Goal: Task Accomplishment & Management: Use online tool/utility

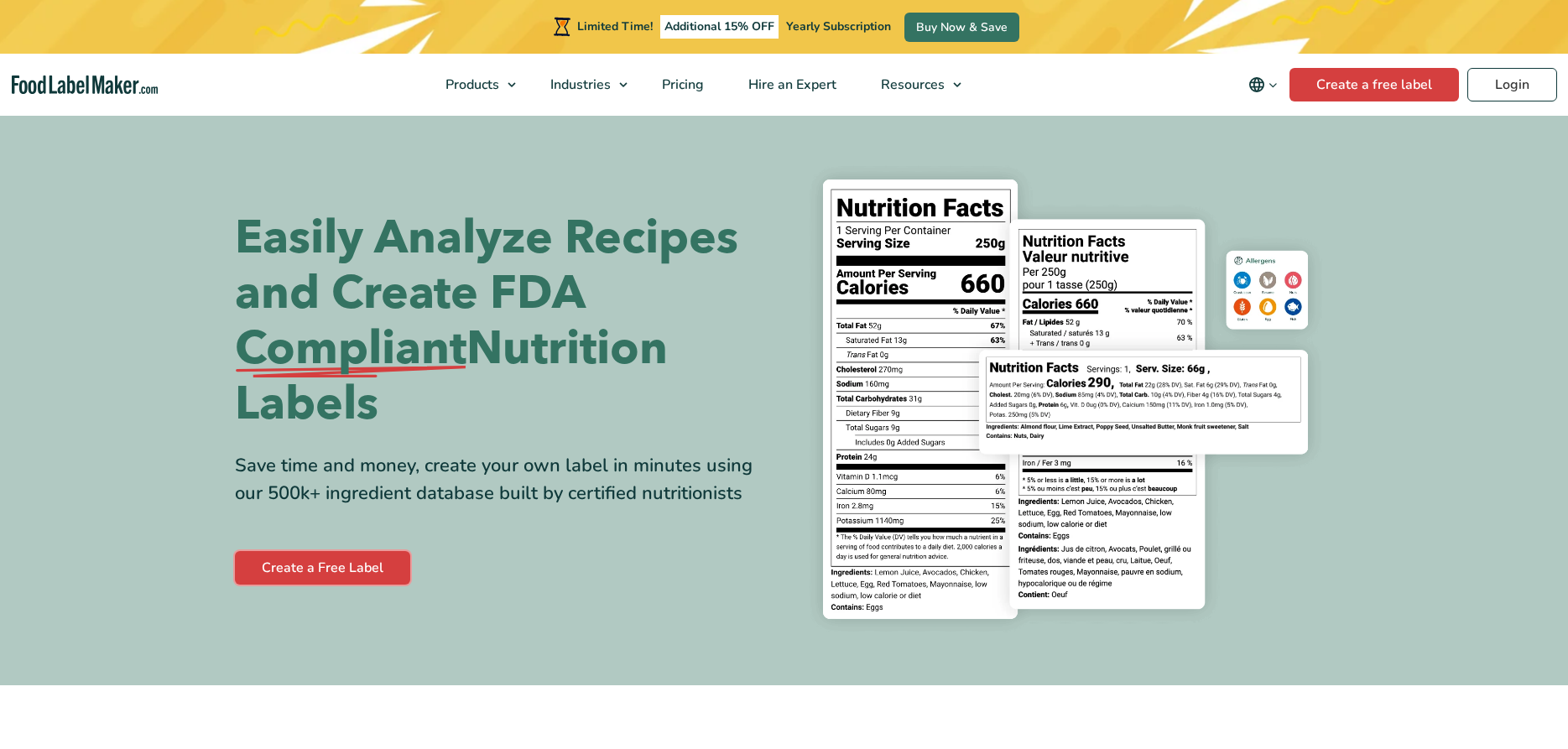
click at [327, 564] on link "Create a Free Label" at bounding box center [322, 568] width 175 height 33
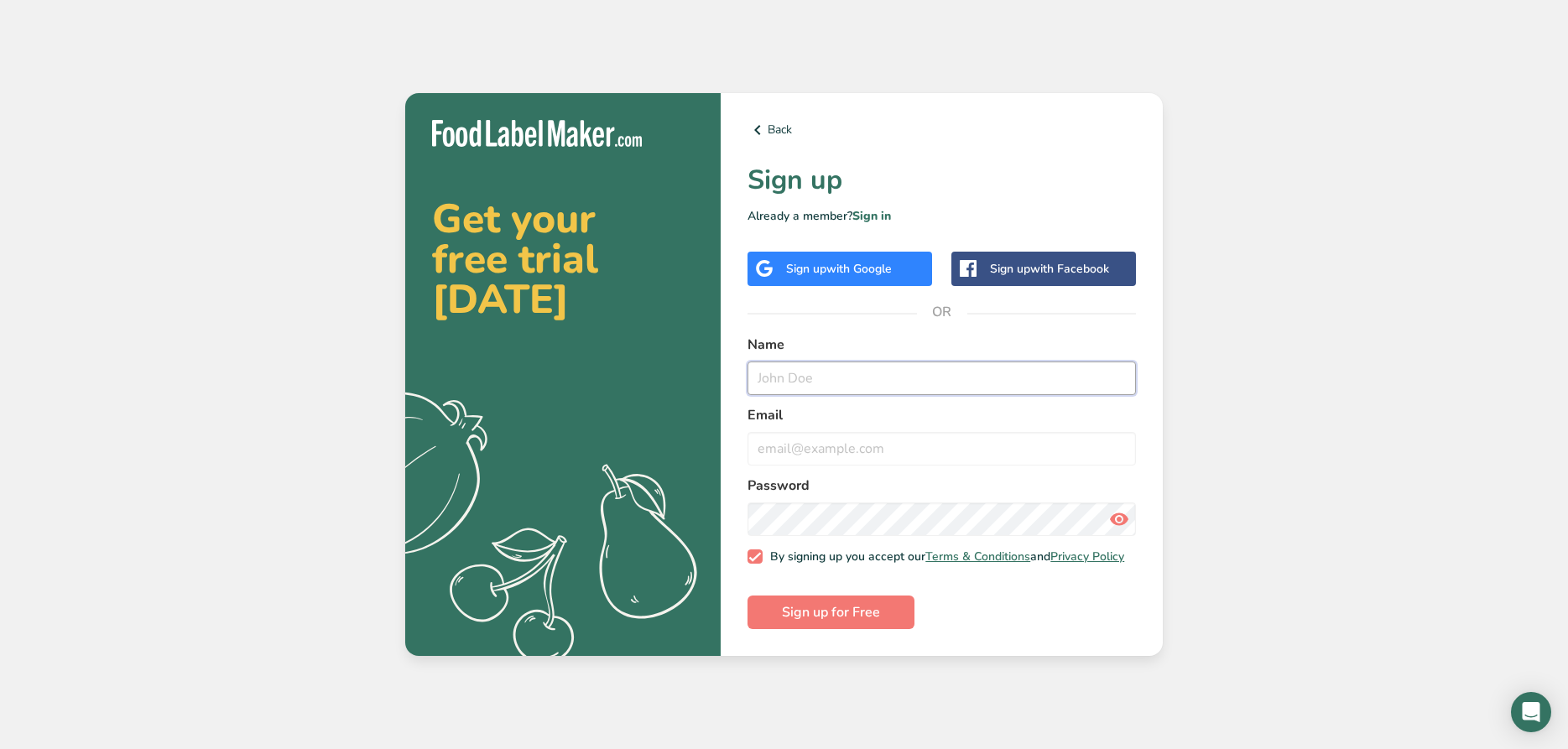
click at [867, 367] on input "text" at bounding box center [942, 379] width 389 height 33
type input "[PERSON_NAME]"
type input "[EMAIL_ADDRESS][DOMAIN_NAME]"
click at [1123, 511] on icon at bounding box center [1119, 519] width 20 height 31
click at [847, 616] on span "Sign up for Free" at bounding box center [831, 613] width 98 height 20
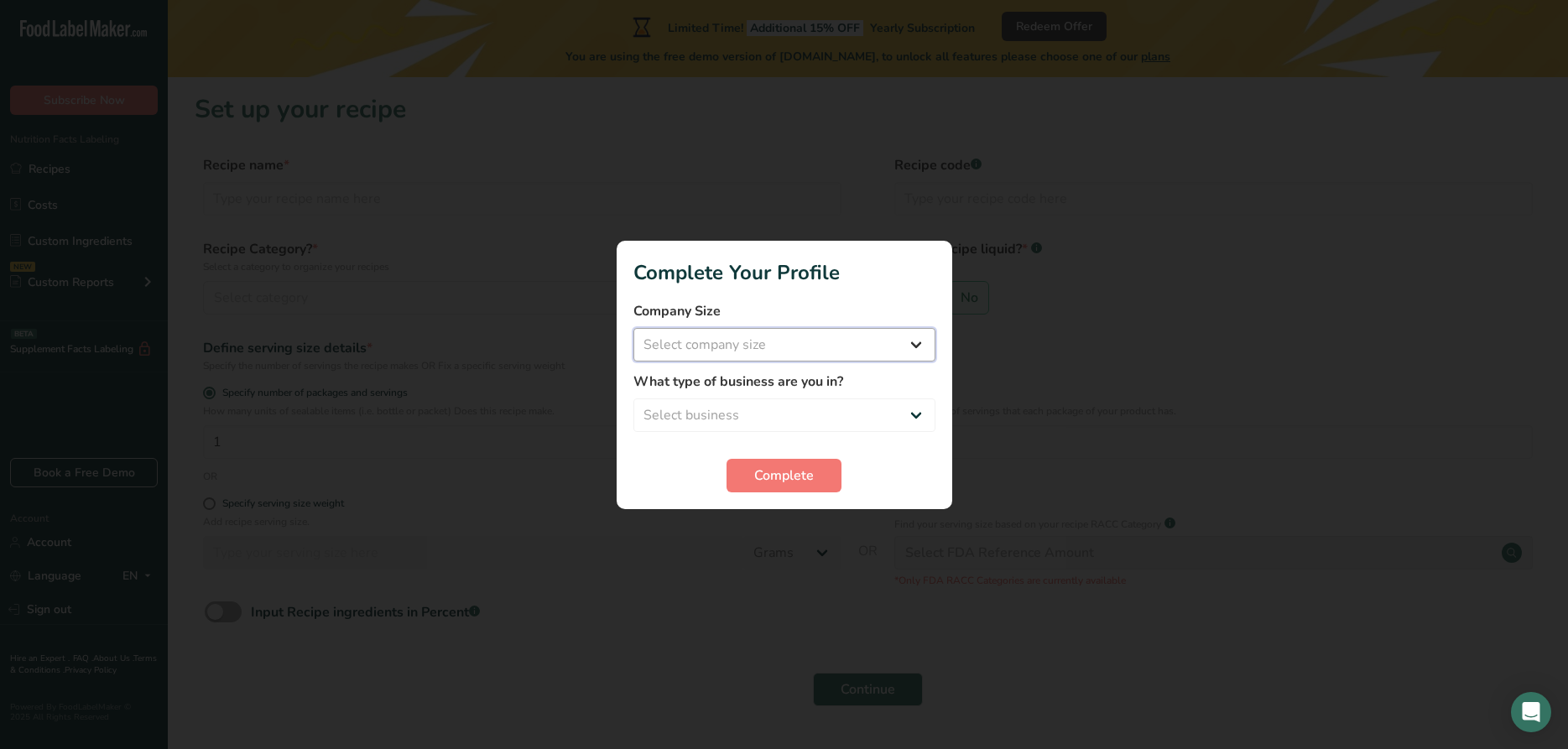
select select "1"
click option "Fewer than 10 Employees" at bounding box center [0, 0] width 0 height 0
click at [633, 399] on select "Select business Packaged Food Manufacturer Restaurant & Cafe Bakery Meal Plans …" at bounding box center [784, 416] width 302 height 33
select select "1"
click option "Packaged Food Manufacturer" at bounding box center [0, 0] width 0 height 0
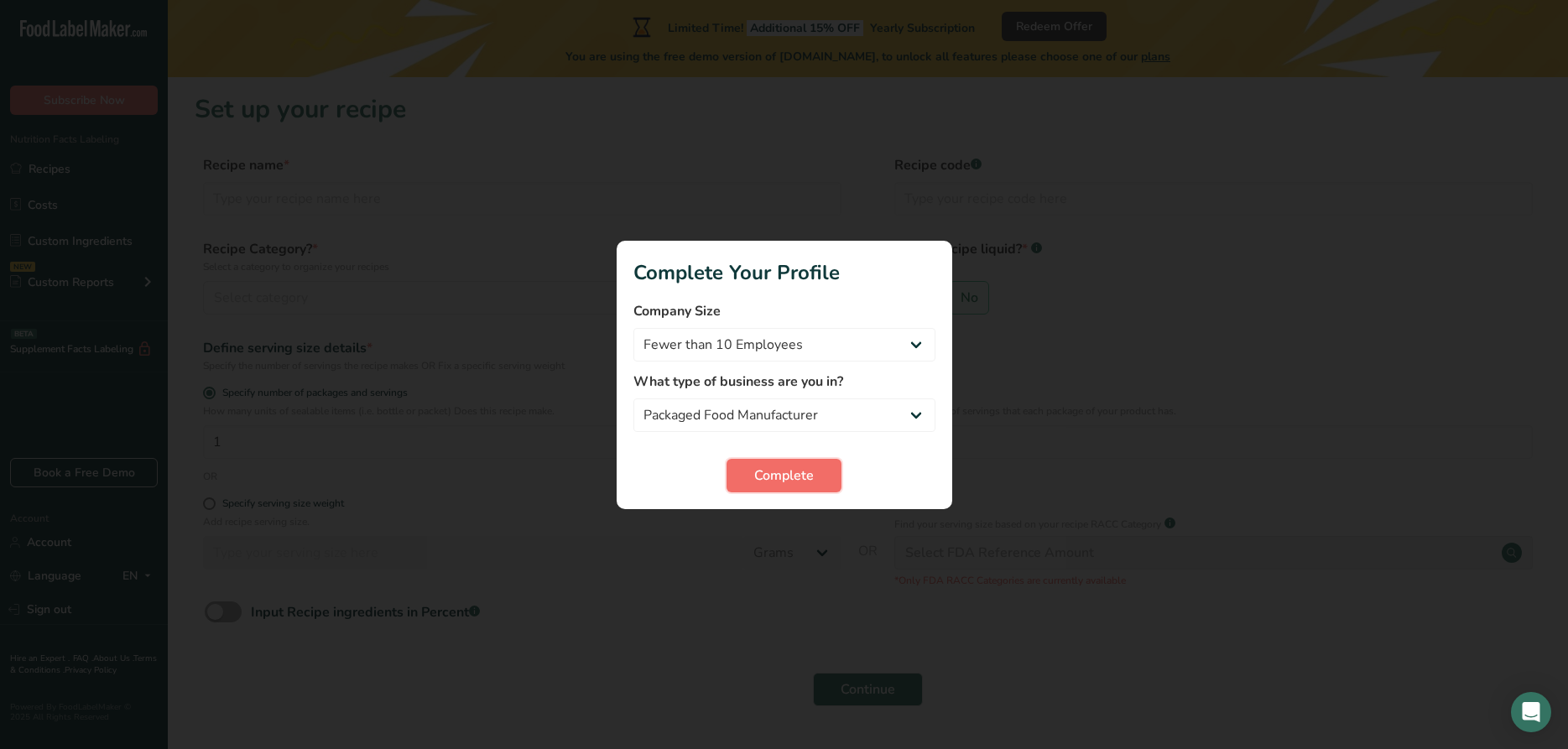
click at [766, 483] on span "Complete" at bounding box center [784, 476] width 59 height 20
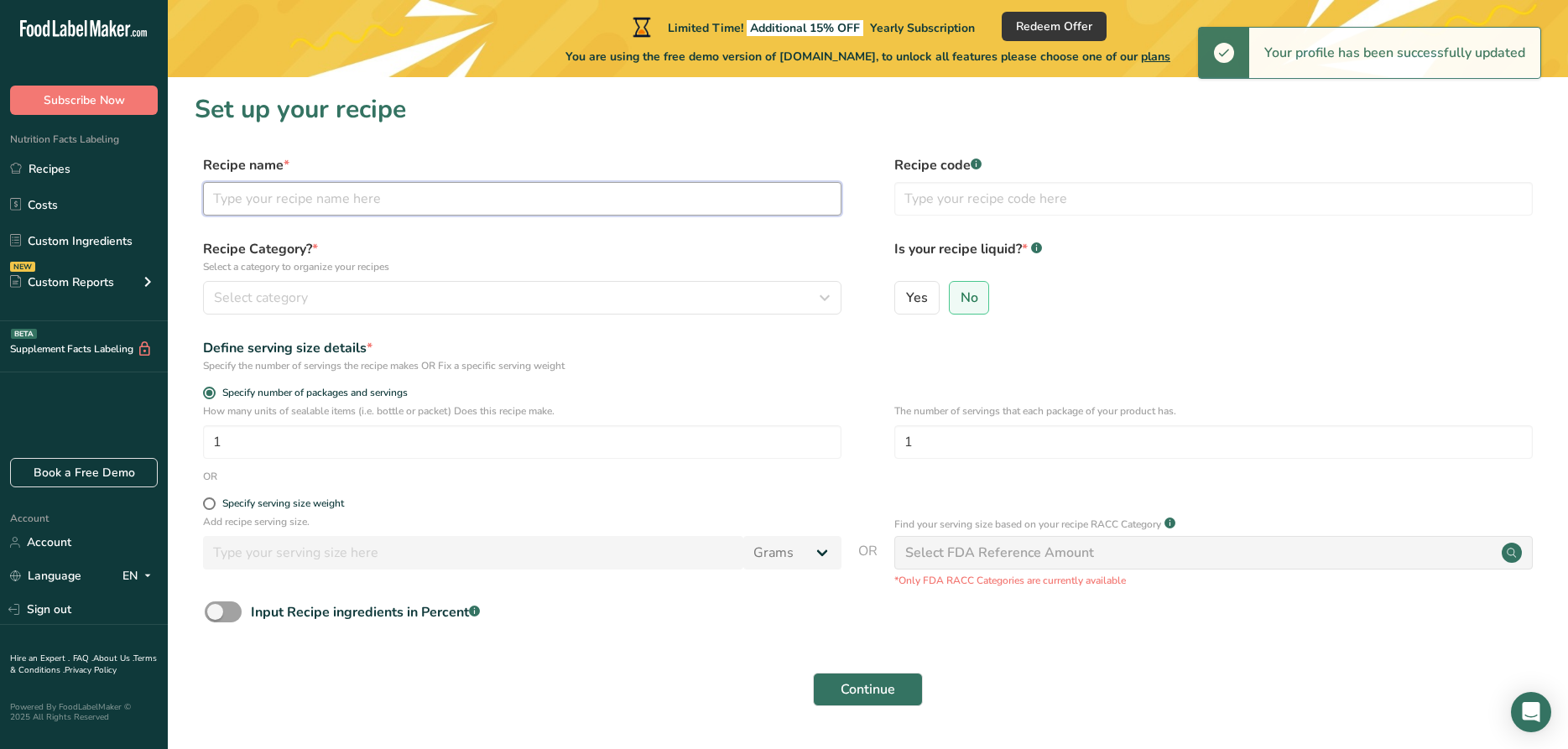
click at [358, 202] on input "text" at bounding box center [522, 199] width 639 height 33
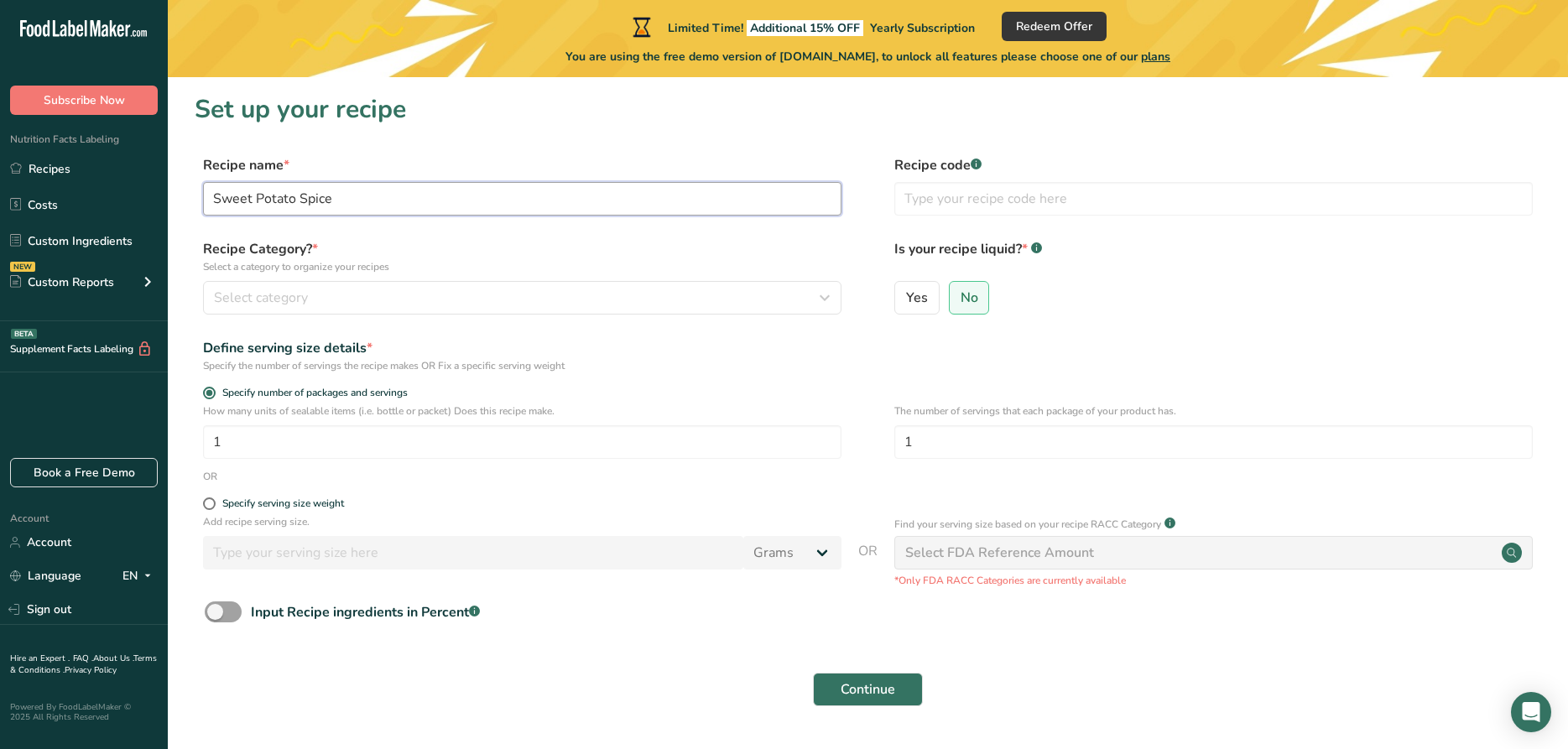
type input "Sweet Potato Spice"
type input "SPS1"
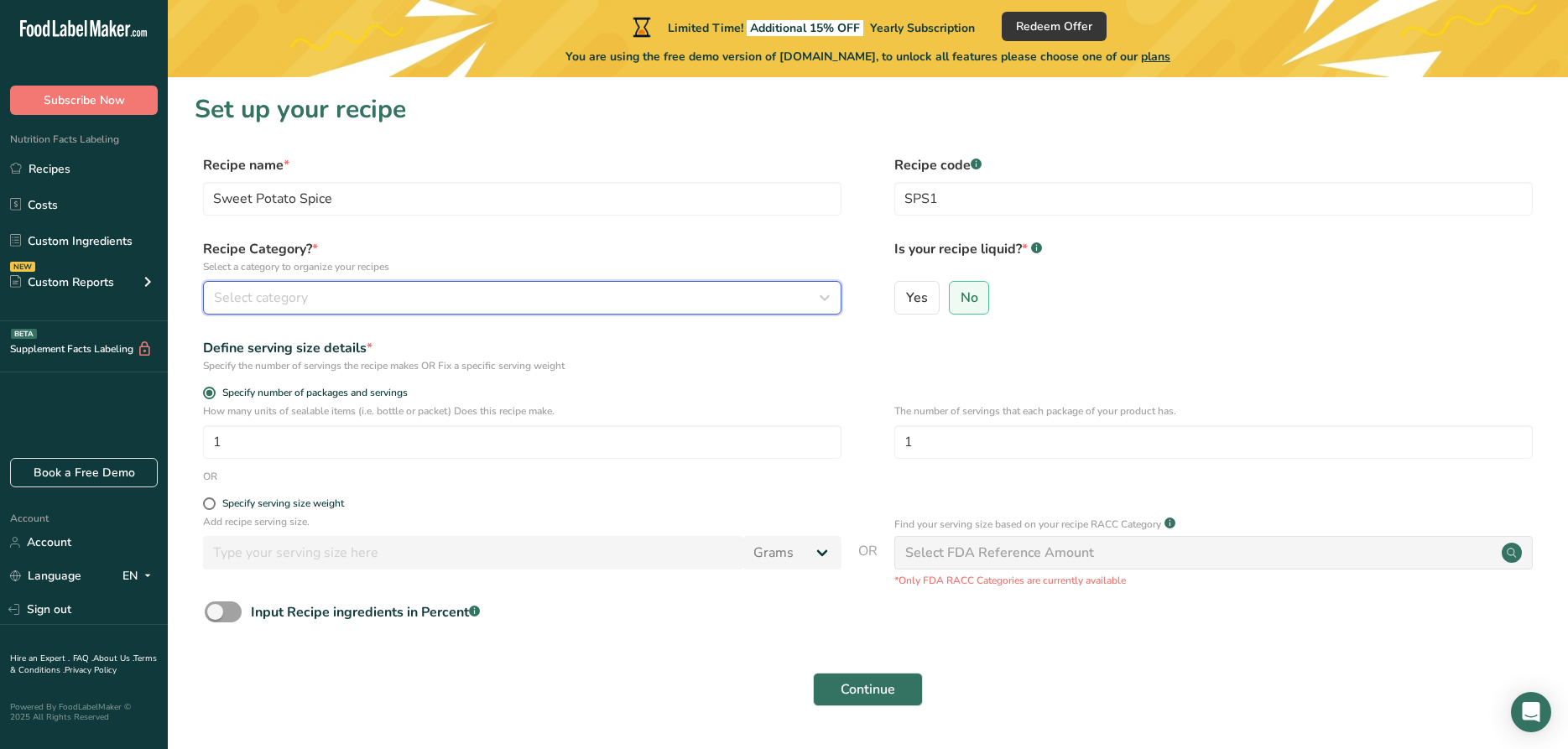
click at [428, 301] on div "Select category" at bounding box center [516, 298] width 606 height 20
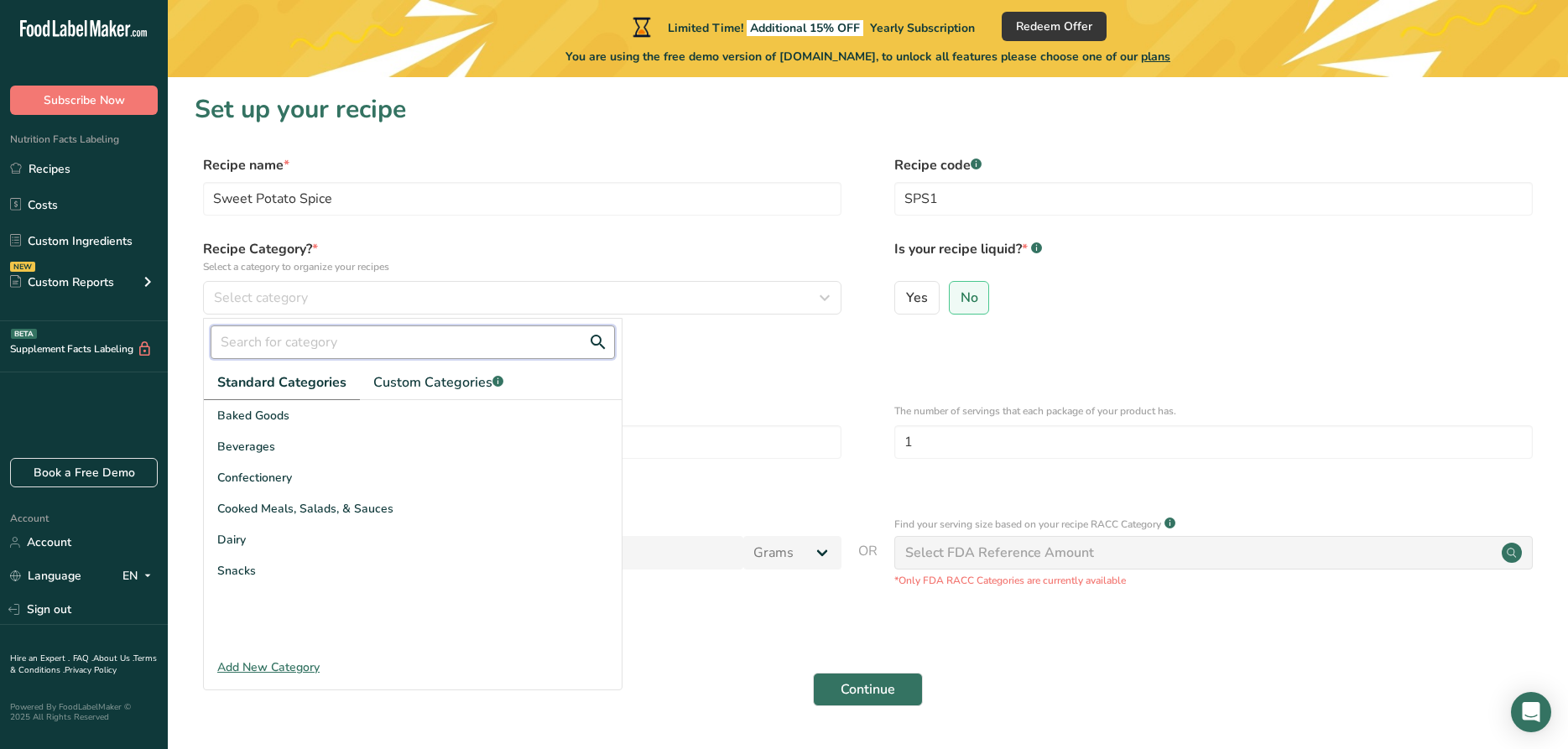
click at [312, 342] on input "text" at bounding box center [413, 343] width 404 height 33
type input "Spice"
click at [404, 383] on span "Custom Categories .a-a{fill:#347362;}.b-a{fill:#fff;}" at bounding box center [438, 382] width 130 height 20
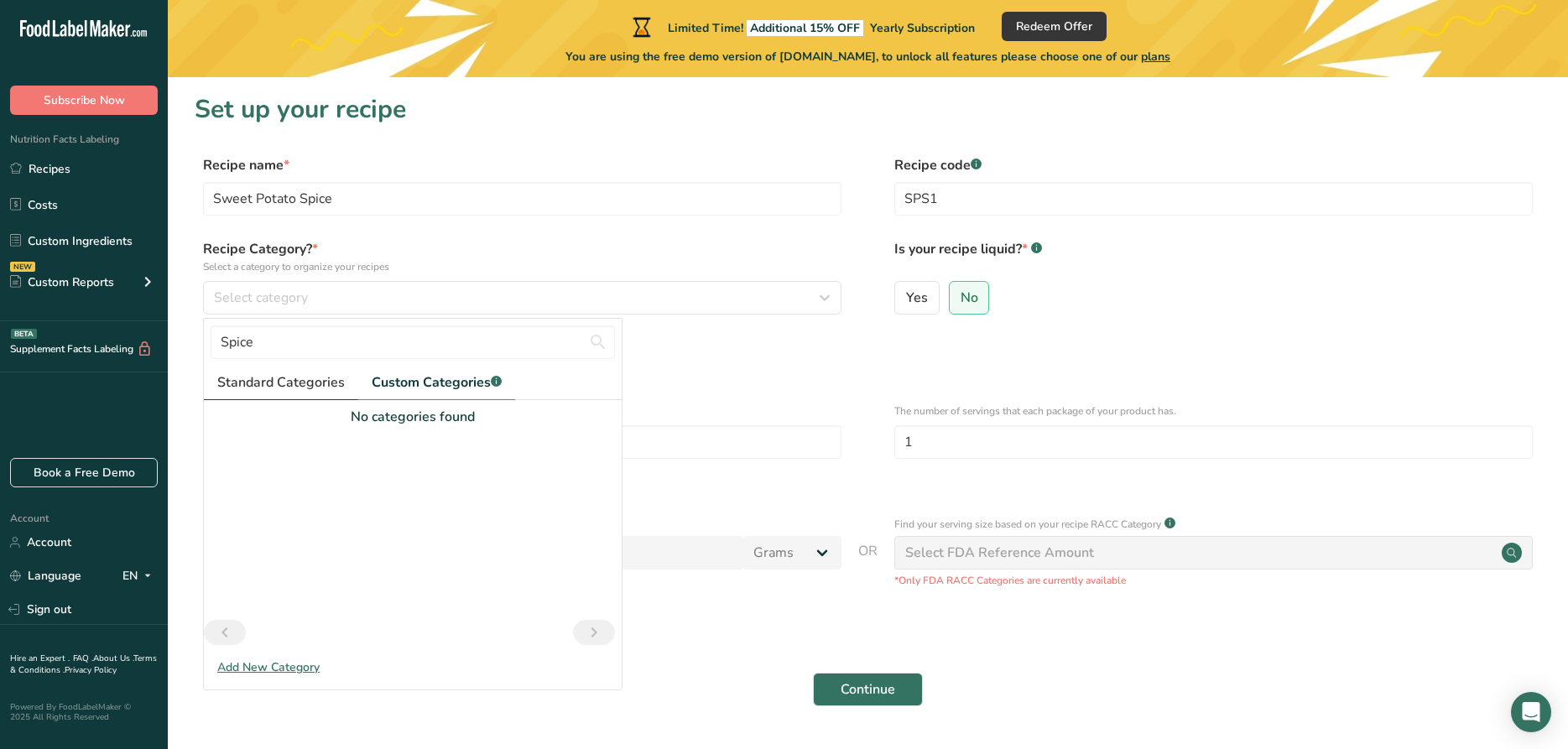
click at [309, 381] on span "Standard Categories" at bounding box center [281, 382] width 128 height 20
click at [274, 668] on div "Add New Category" at bounding box center [412, 668] width 417 height 18
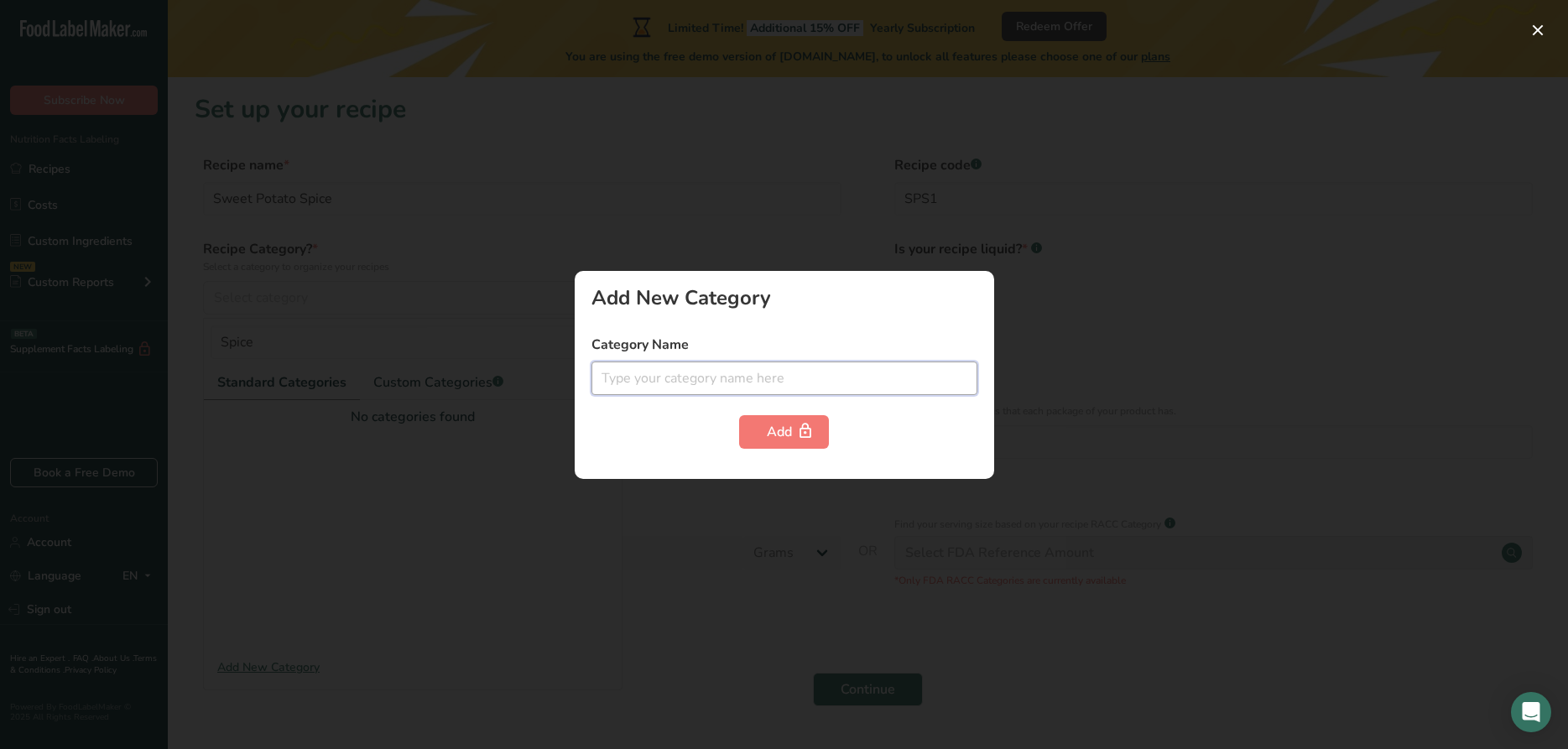
click at [630, 390] on input "text" at bounding box center [784, 379] width 386 height 33
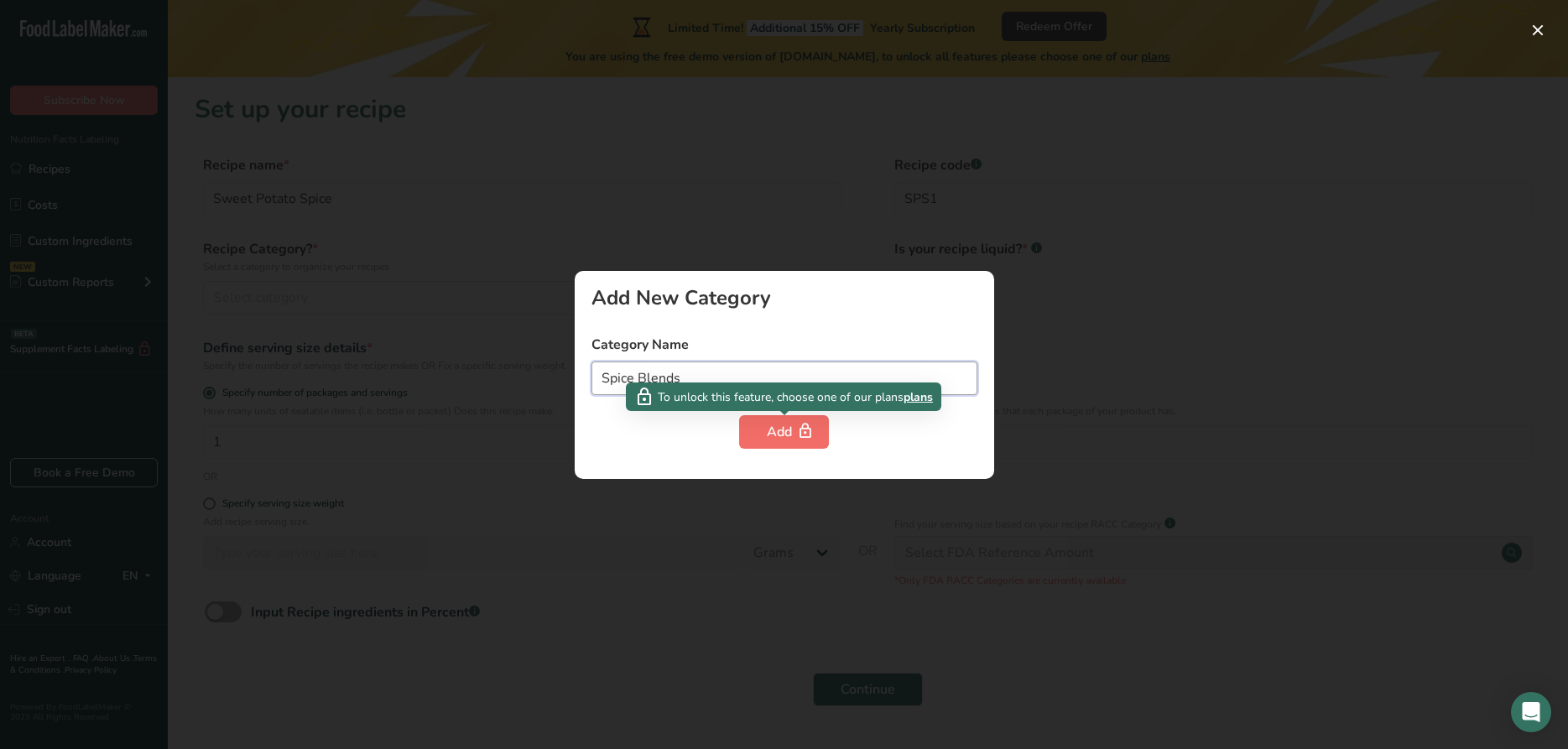
type input "Spice Blends"
click at [784, 443] on button "Add" at bounding box center [784, 432] width 90 height 33
click at [758, 431] on button "Add" at bounding box center [784, 432] width 90 height 33
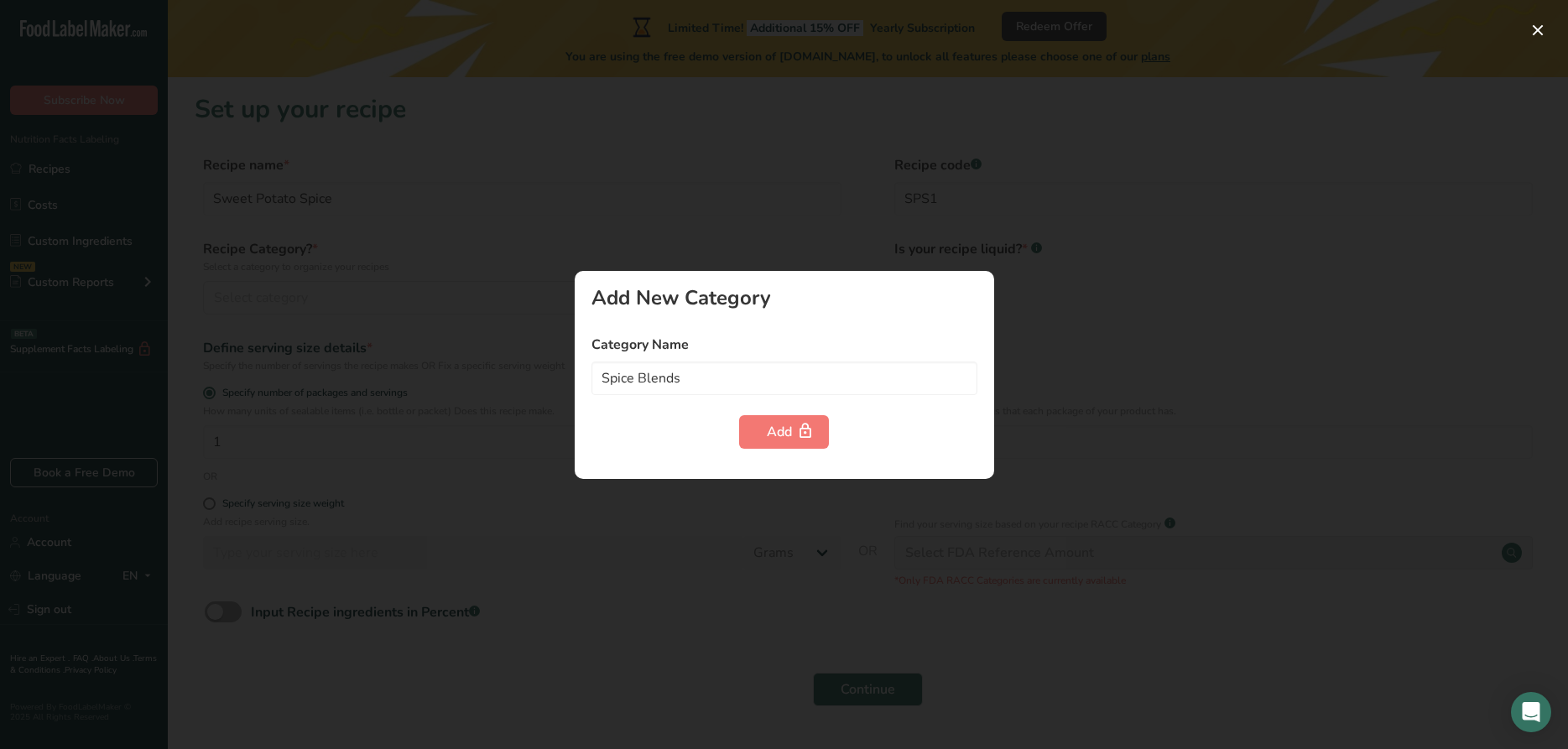
click at [523, 456] on div at bounding box center [784, 374] width 1568 height 749
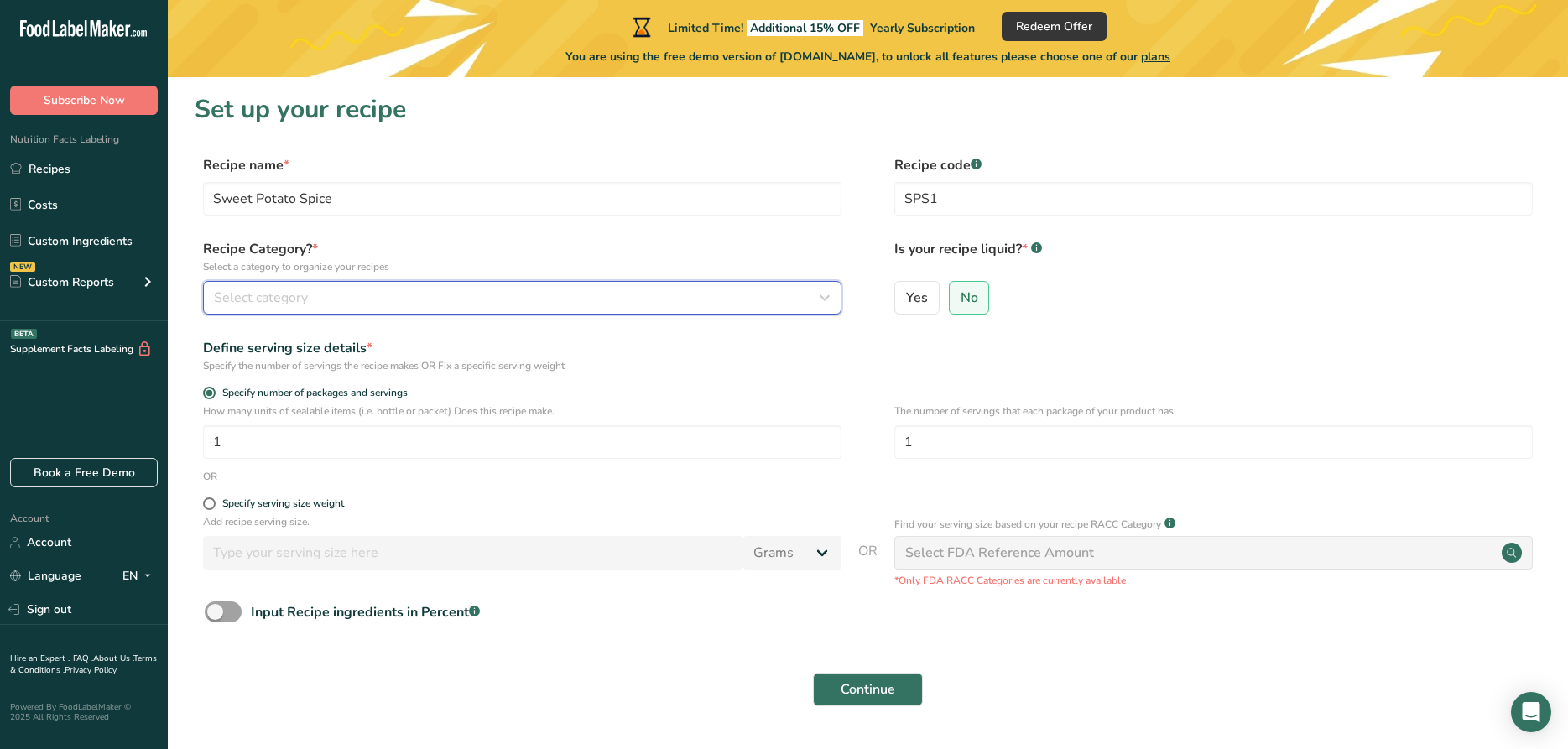
click at [347, 285] on button "Select category" at bounding box center [522, 298] width 639 height 33
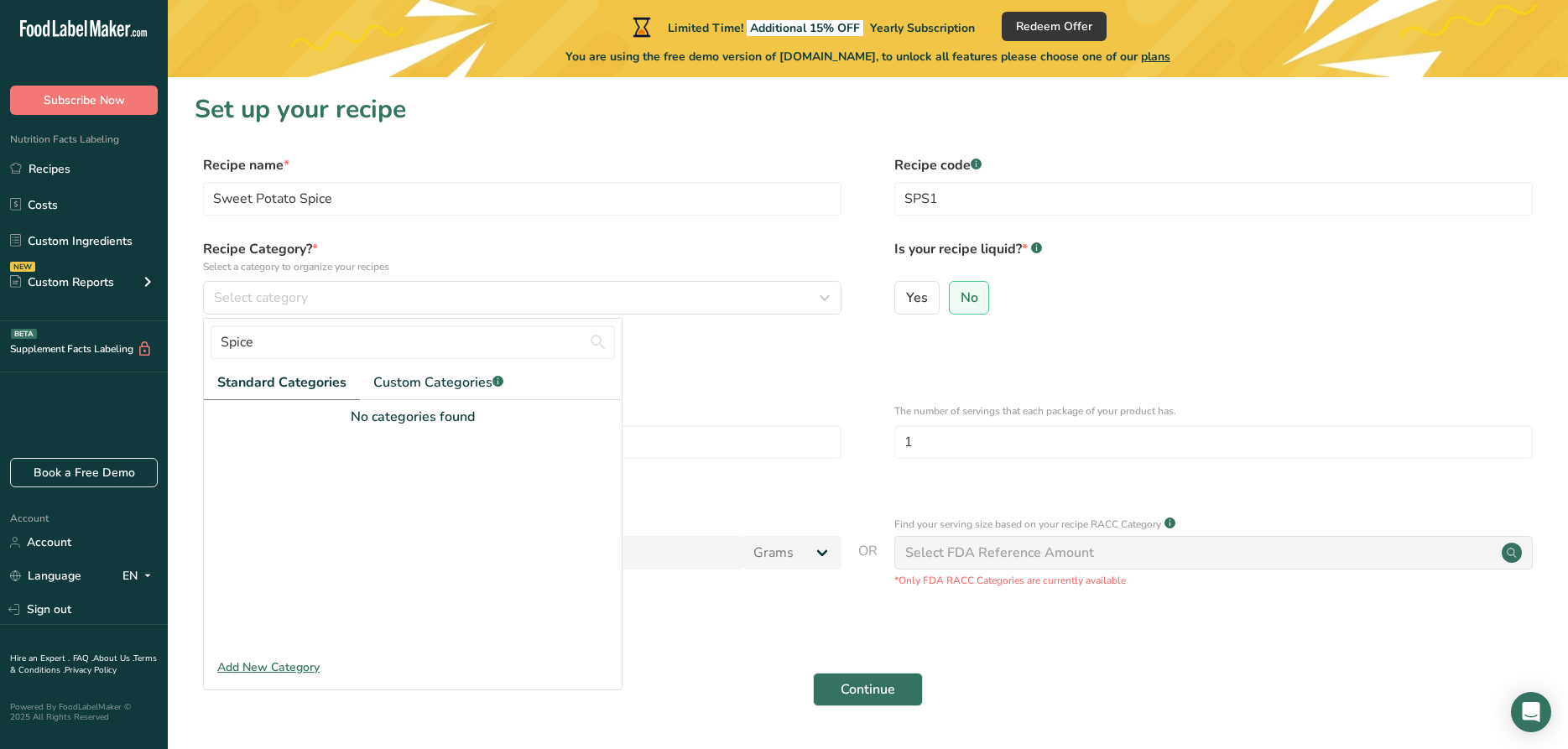
click at [322, 389] on span "Standard Categories" at bounding box center [282, 382] width 130 height 20
drag, startPoint x: 541, startPoint y: 342, endPoint x: 163, endPoint y: 294, distance: 381.0
click at [211, 326] on input "Spice" at bounding box center [413, 343] width 404 height 33
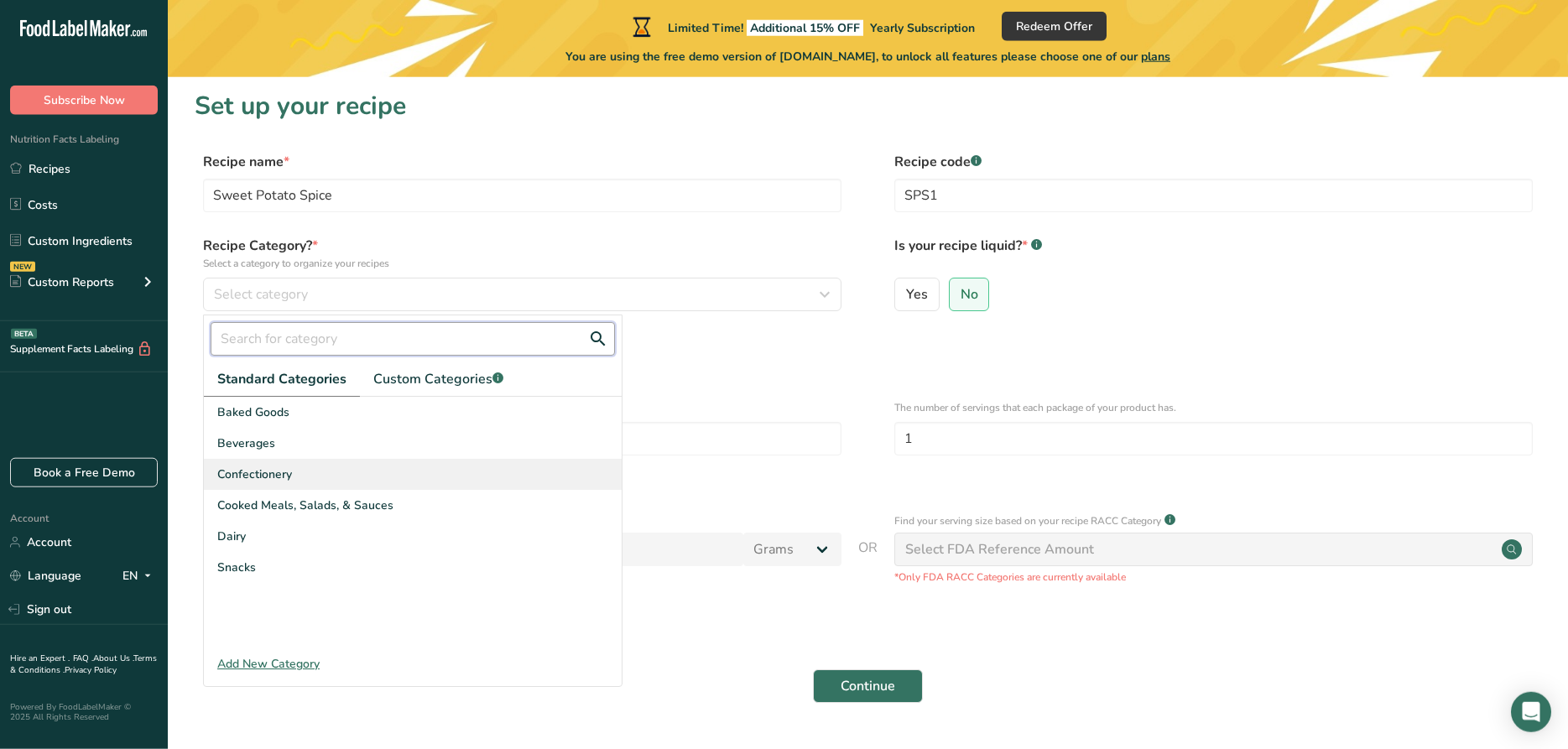
scroll to position [3, 0]
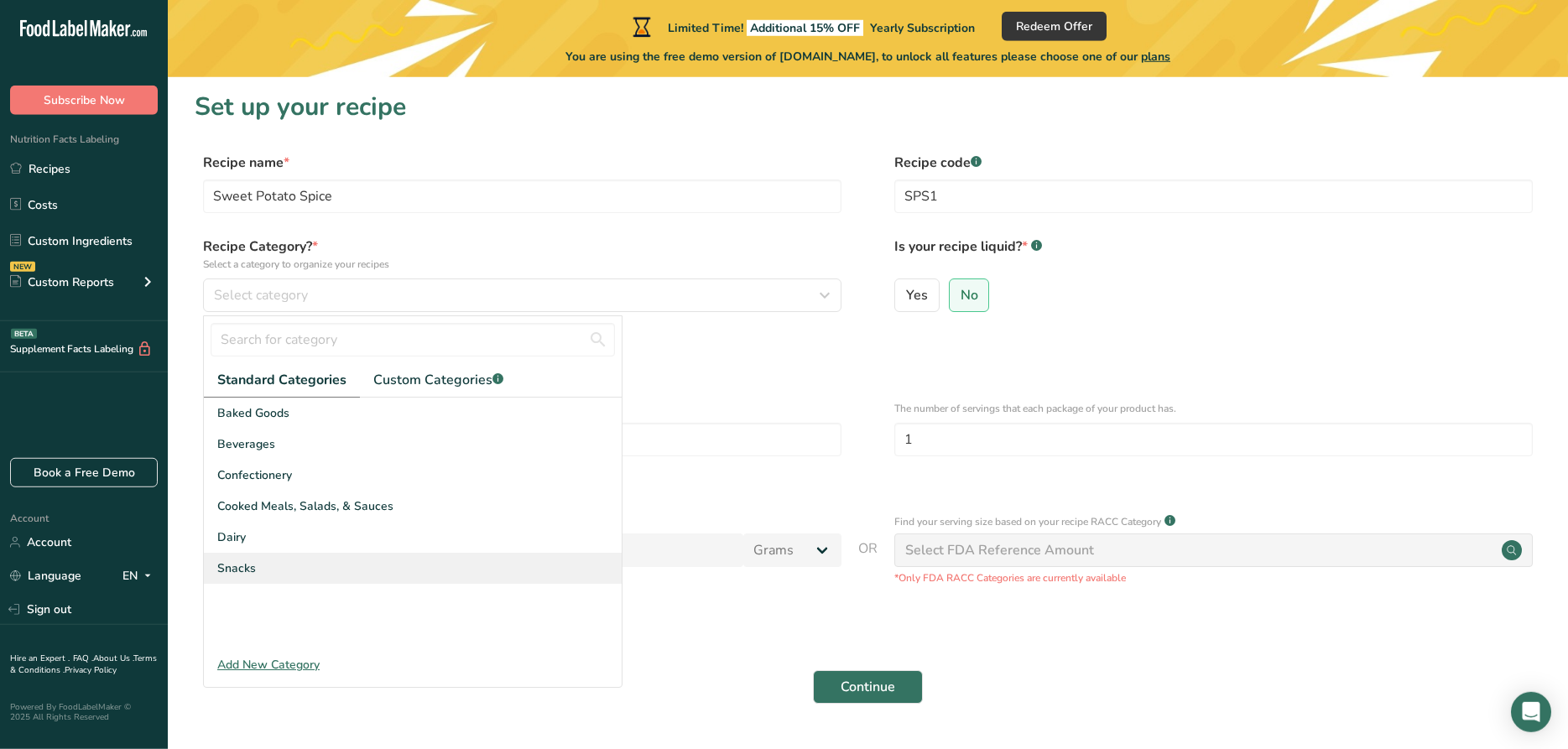
click at [273, 569] on div "Snacks" at bounding box center [412, 568] width 417 height 31
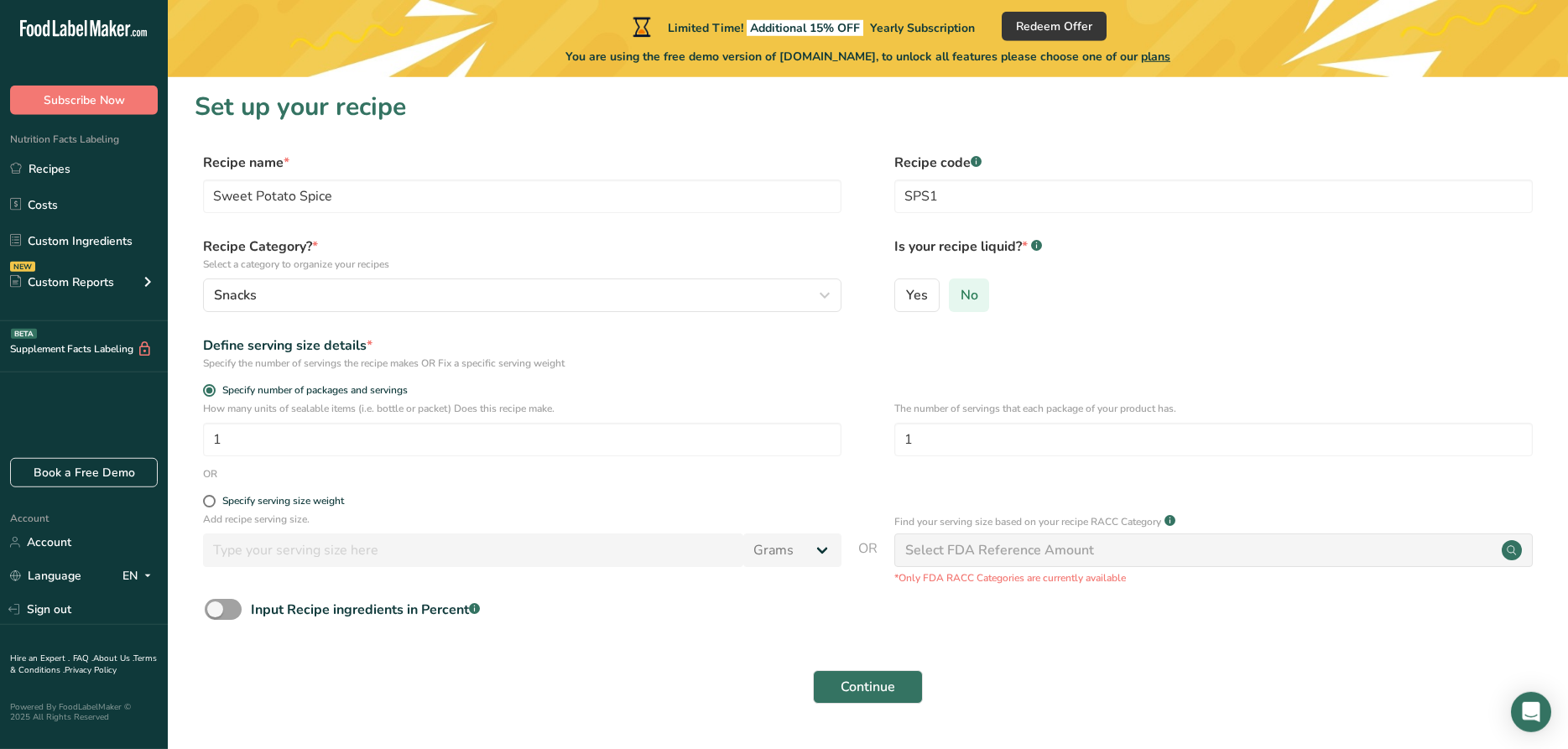
click at [958, 299] on input "No" at bounding box center [955, 295] width 11 height 11
click at [940, 434] on input "1" at bounding box center [1213, 440] width 639 height 33
type input "13"
click at [212, 505] on span at bounding box center [209, 502] width 13 height 13
click at [212, 505] on input "Specify serving size weight" at bounding box center [208, 502] width 11 height 11
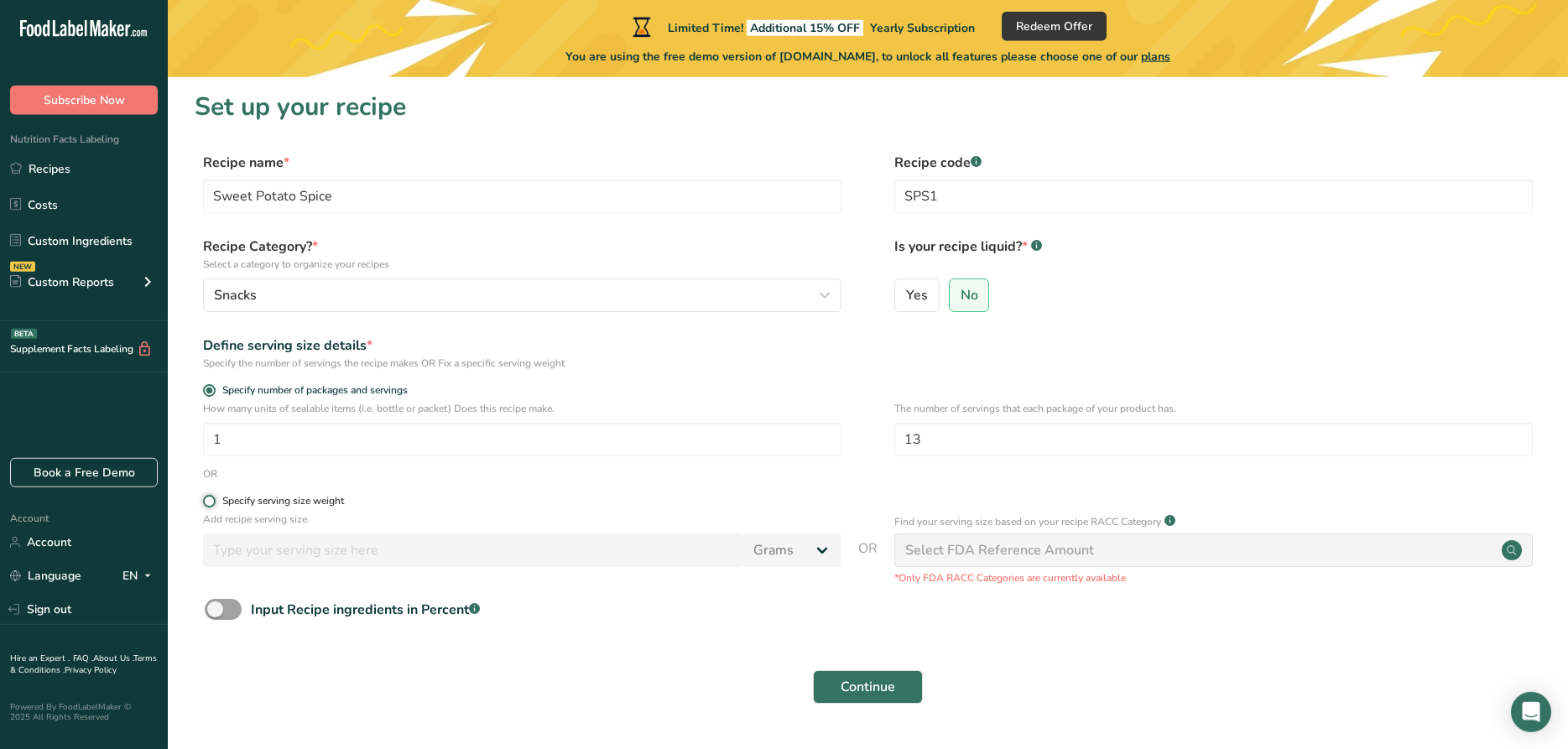
radio input "true"
radio input "false"
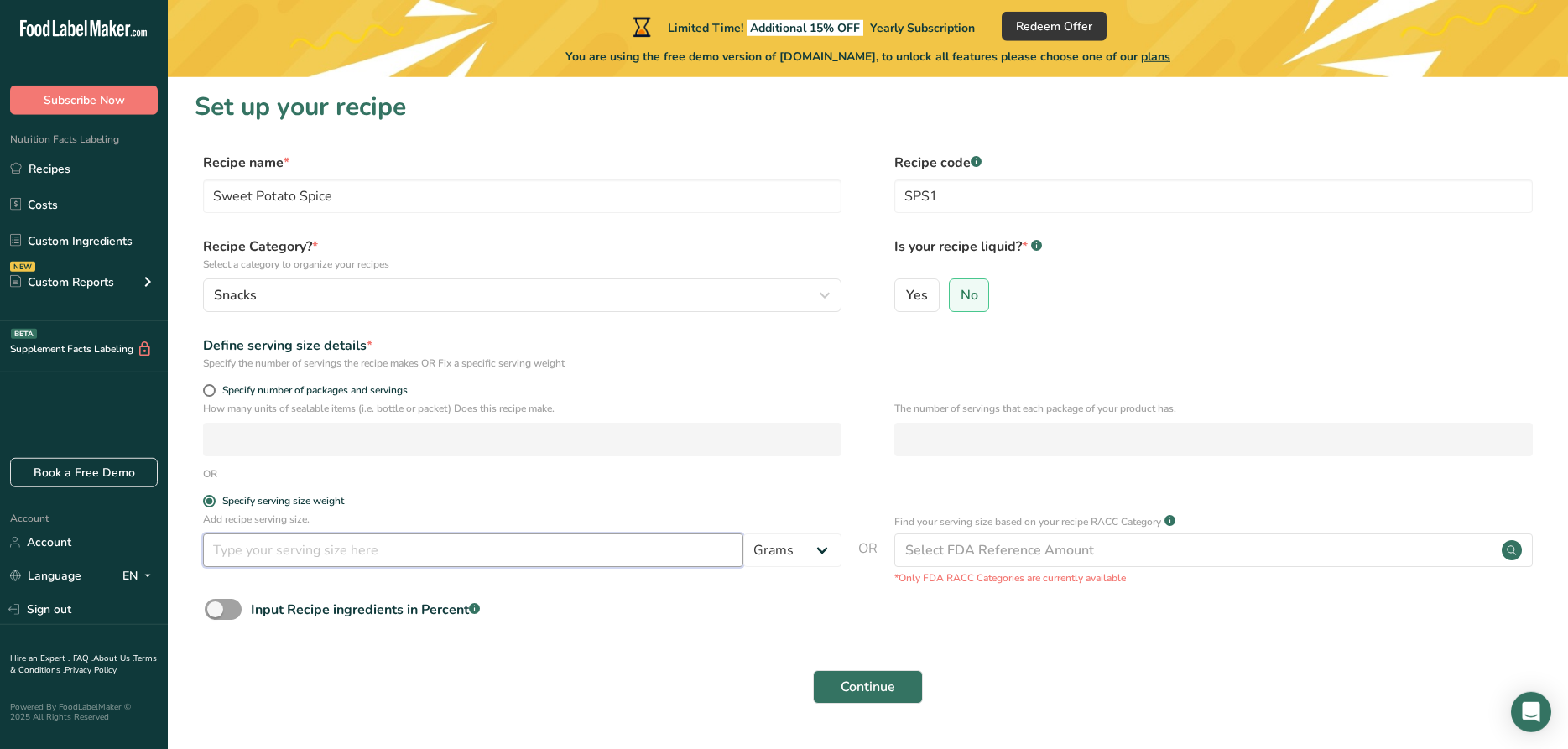
click at [252, 552] on input "number" at bounding box center [473, 550] width 541 height 33
type input "3"
click at [659, 612] on div "Input Recipe ingredients in Percent .a-a{fill:#347362;}.b-a{fill:#fff;}" at bounding box center [867, 616] width 1347 height 34
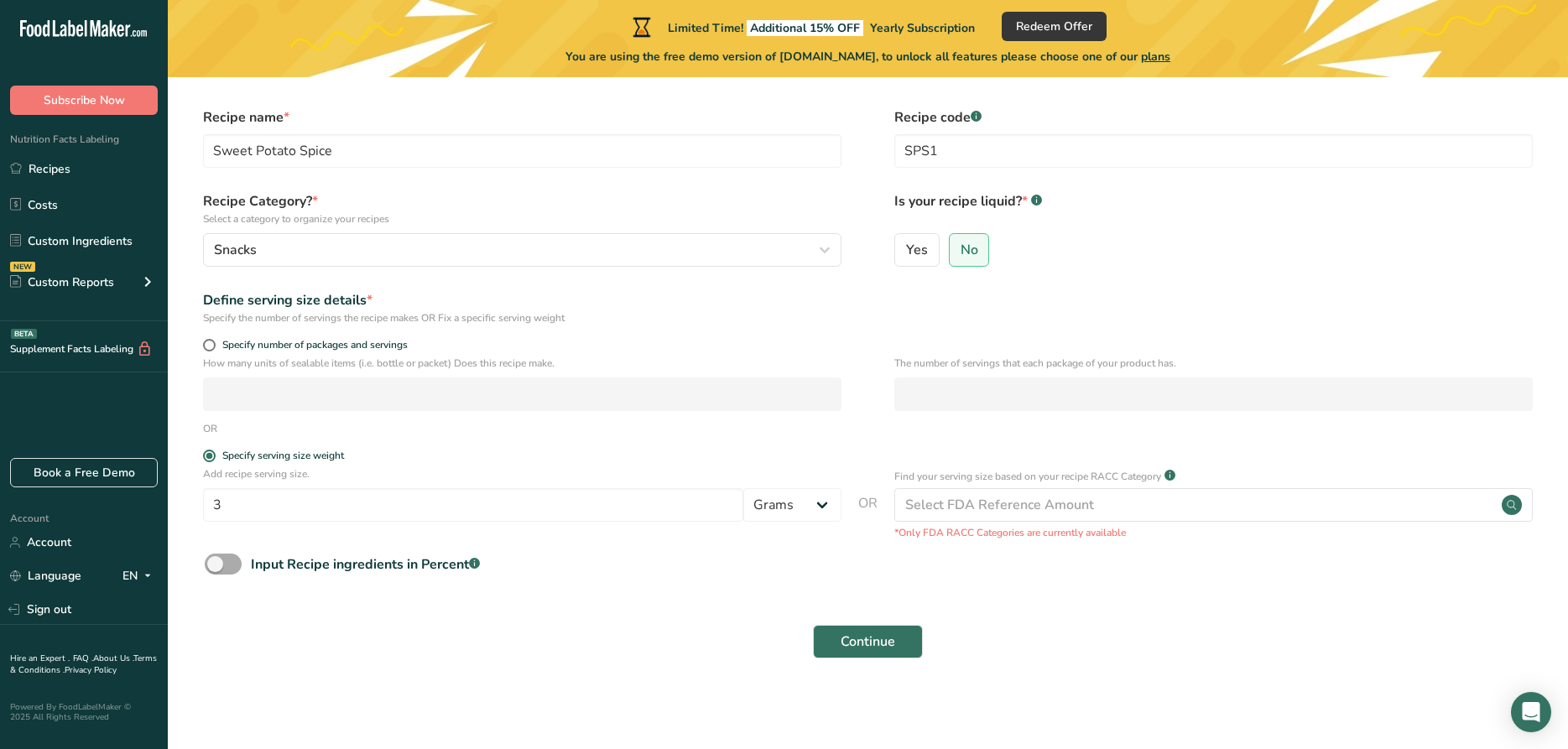
click at [227, 565] on span at bounding box center [223, 564] width 37 height 21
click at [216, 565] on input "Input Recipe ingredients in Percent .a-a{fill:#347362;}.b-a{fill:#fff;}" at bounding box center [210, 565] width 11 height 11
checkbox input "true"
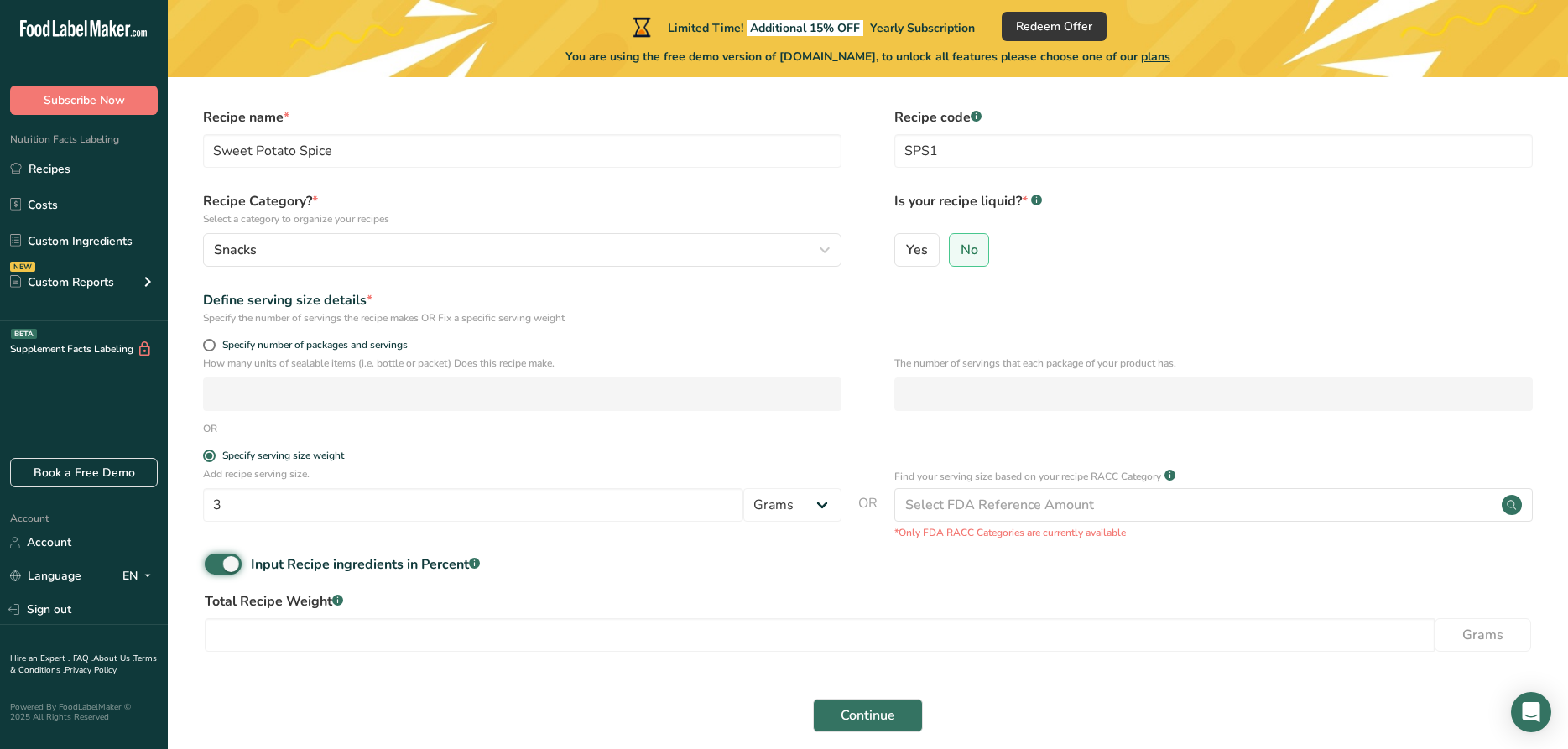
scroll to position [121, 0]
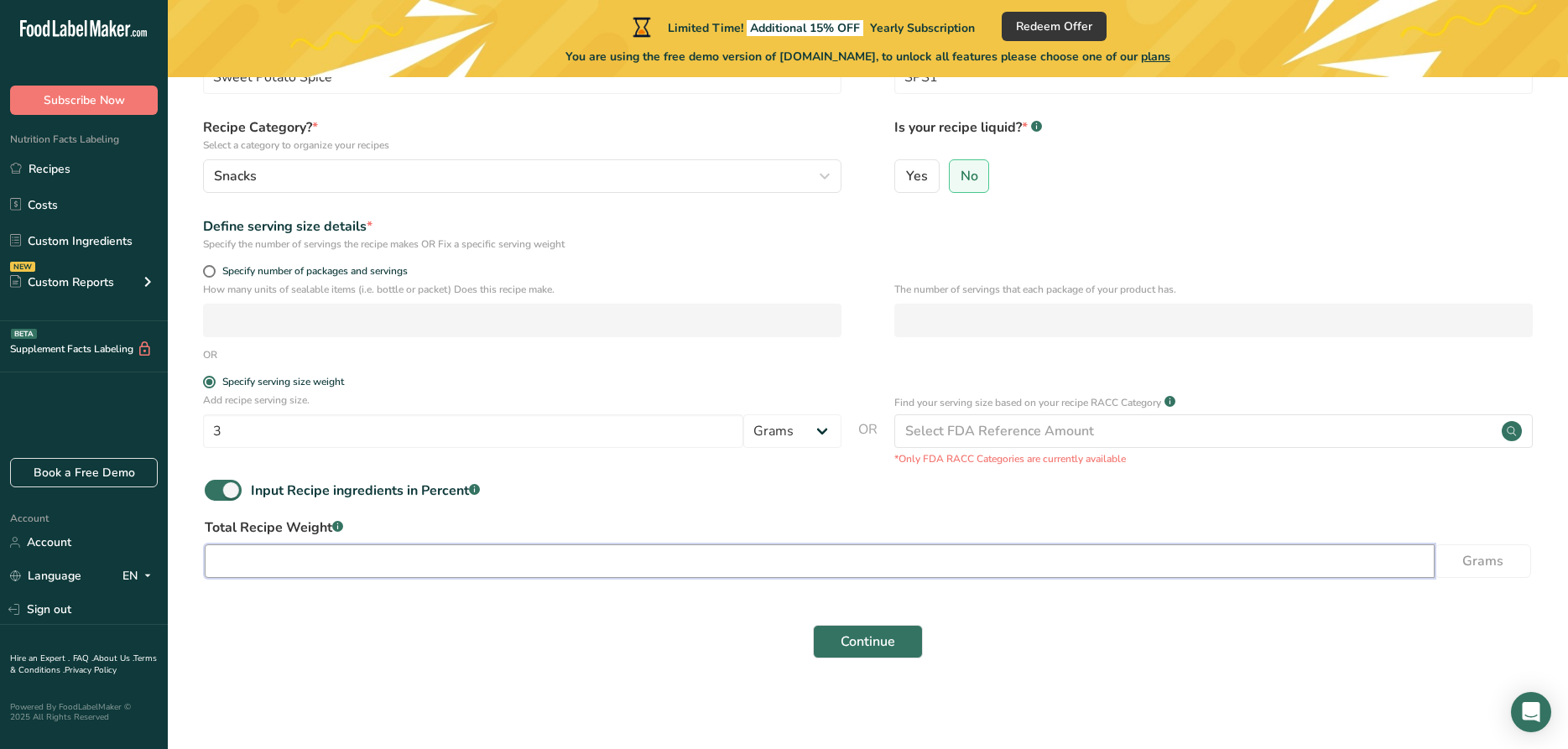
click at [723, 562] on input "number" at bounding box center [819, 561] width 1230 height 33
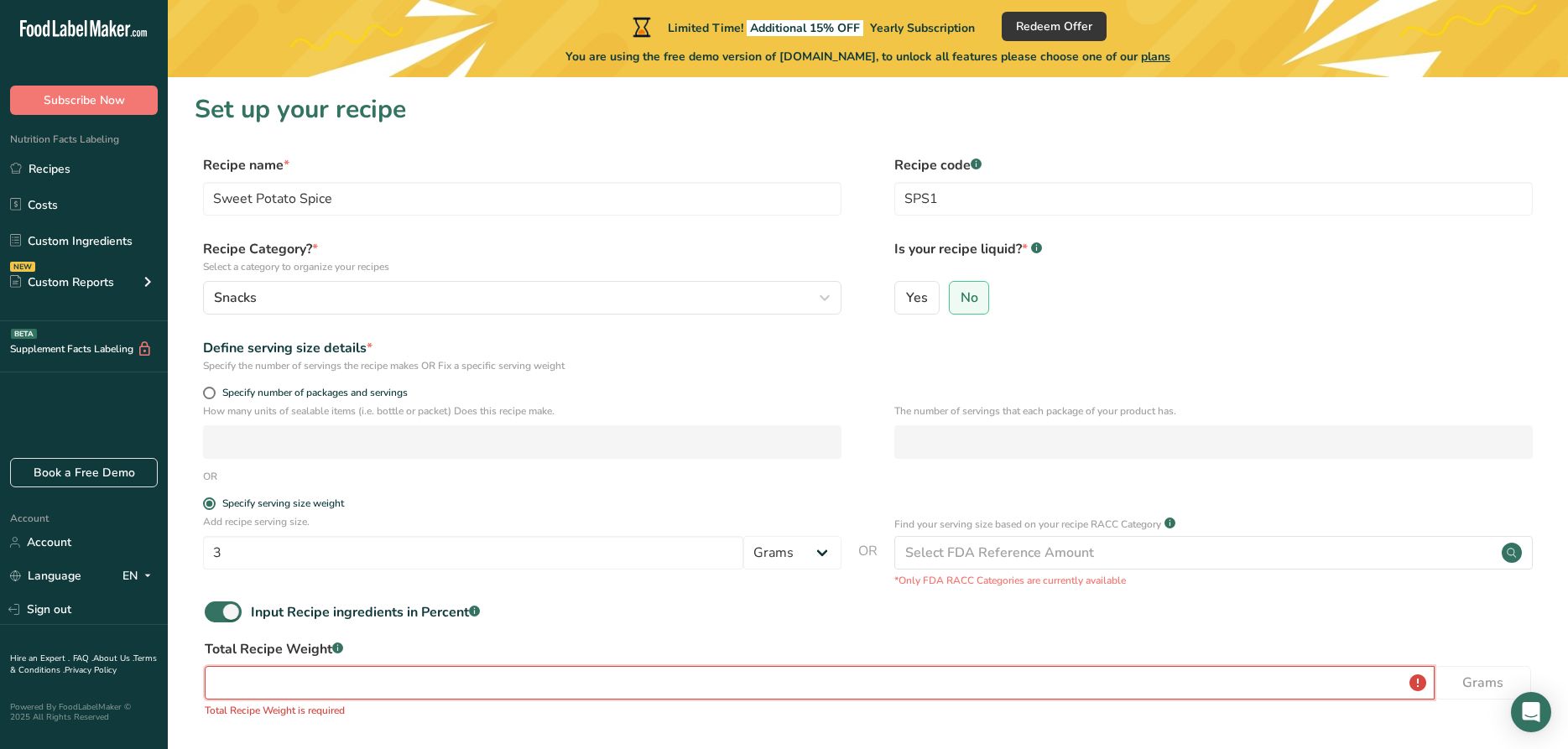
scroll to position [140, 0]
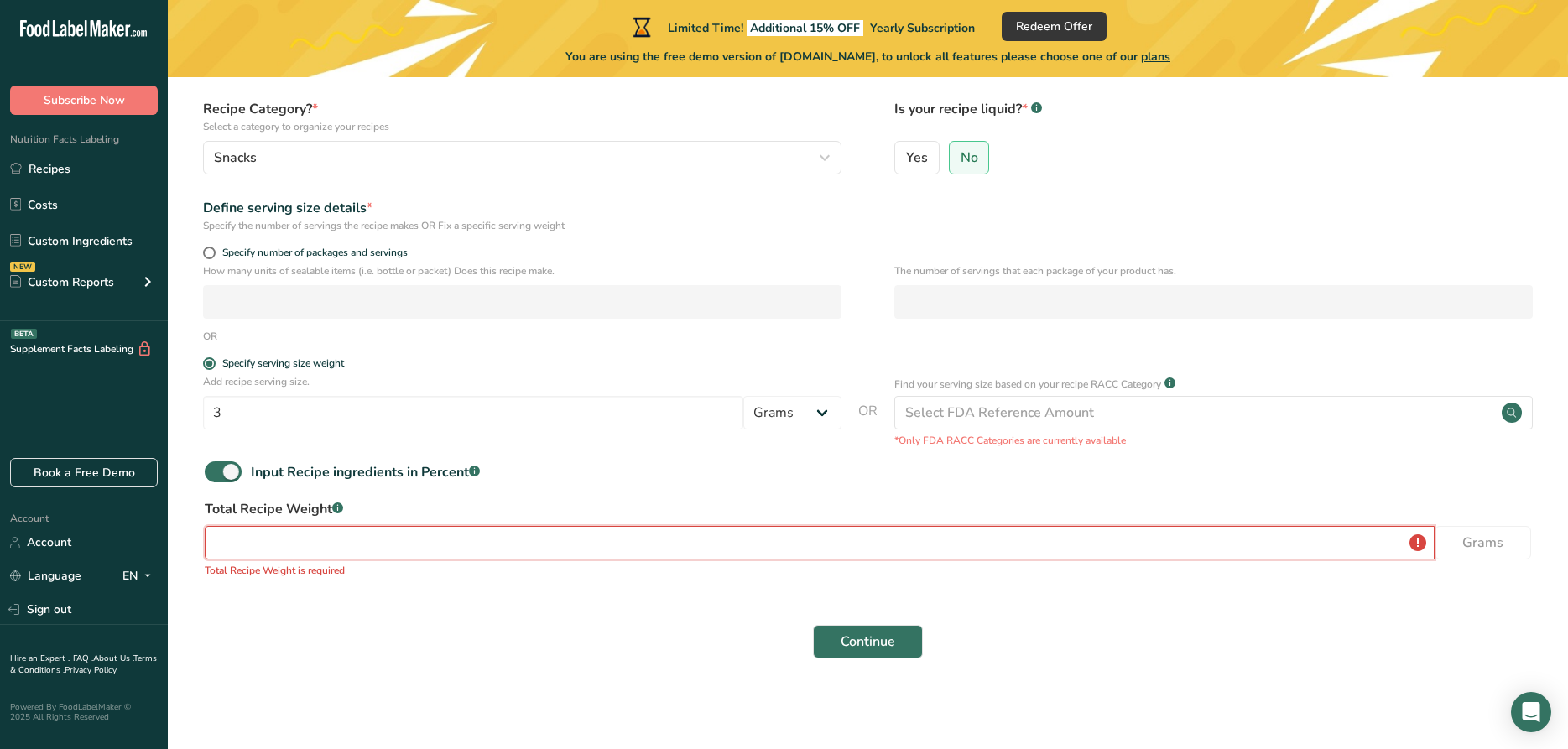
click at [609, 543] on input "number" at bounding box center [819, 543] width 1230 height 33
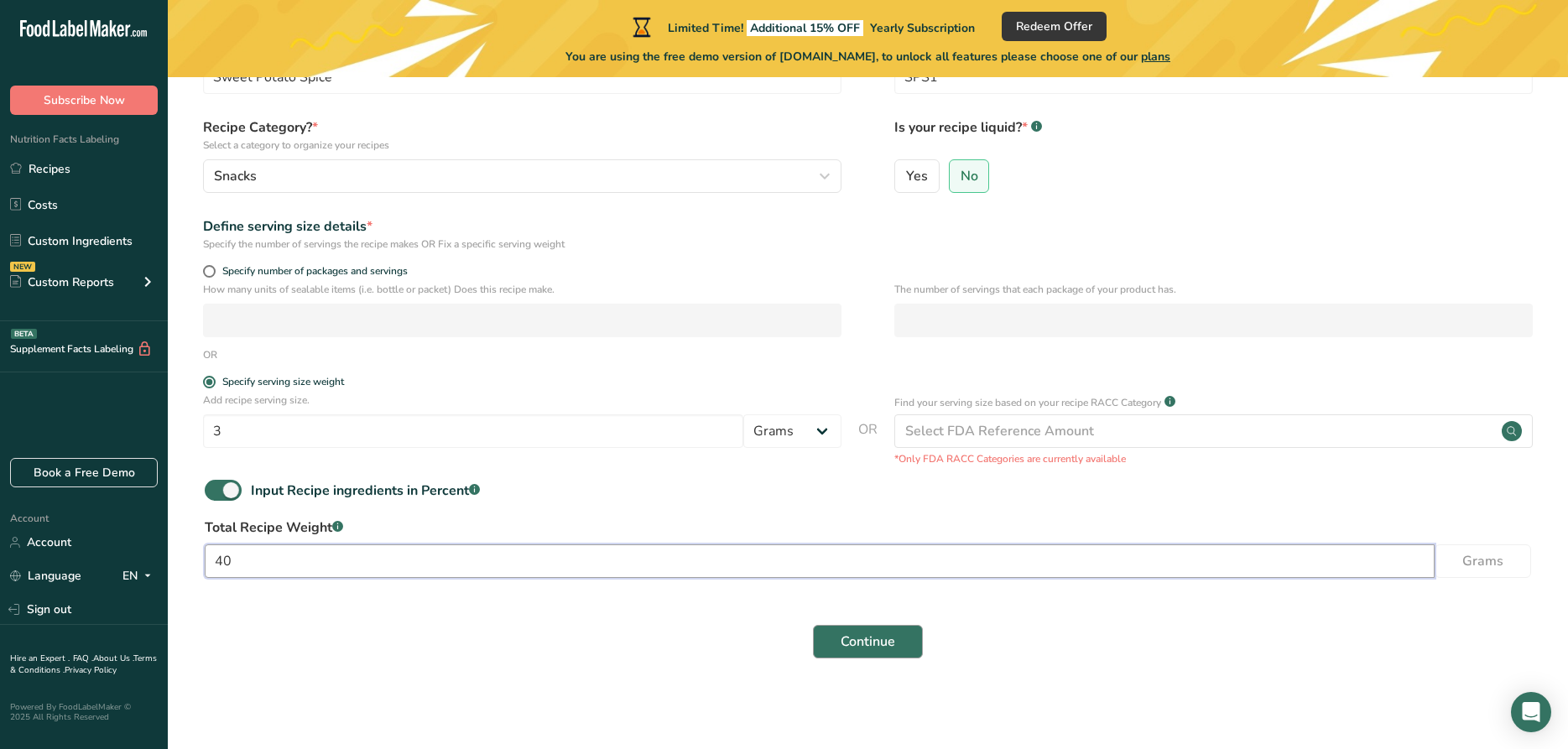
type input "40"
click at [820, 640] on button "Continue" at bounding box center [867, 642] width 110 height 33
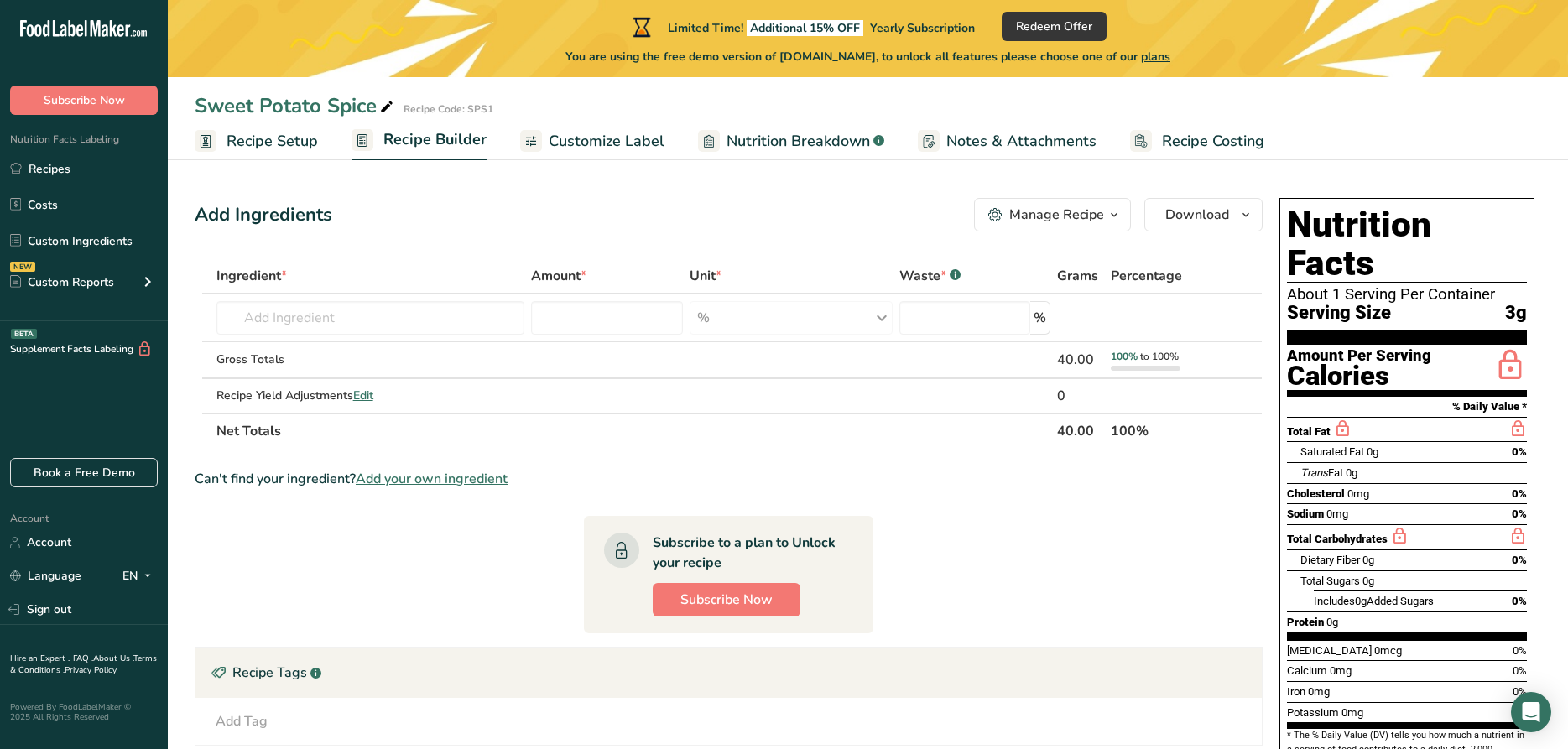
click at [1052, 219] on div "Manage Recipe" at bounding box center [1056, 215] width 94 height 20
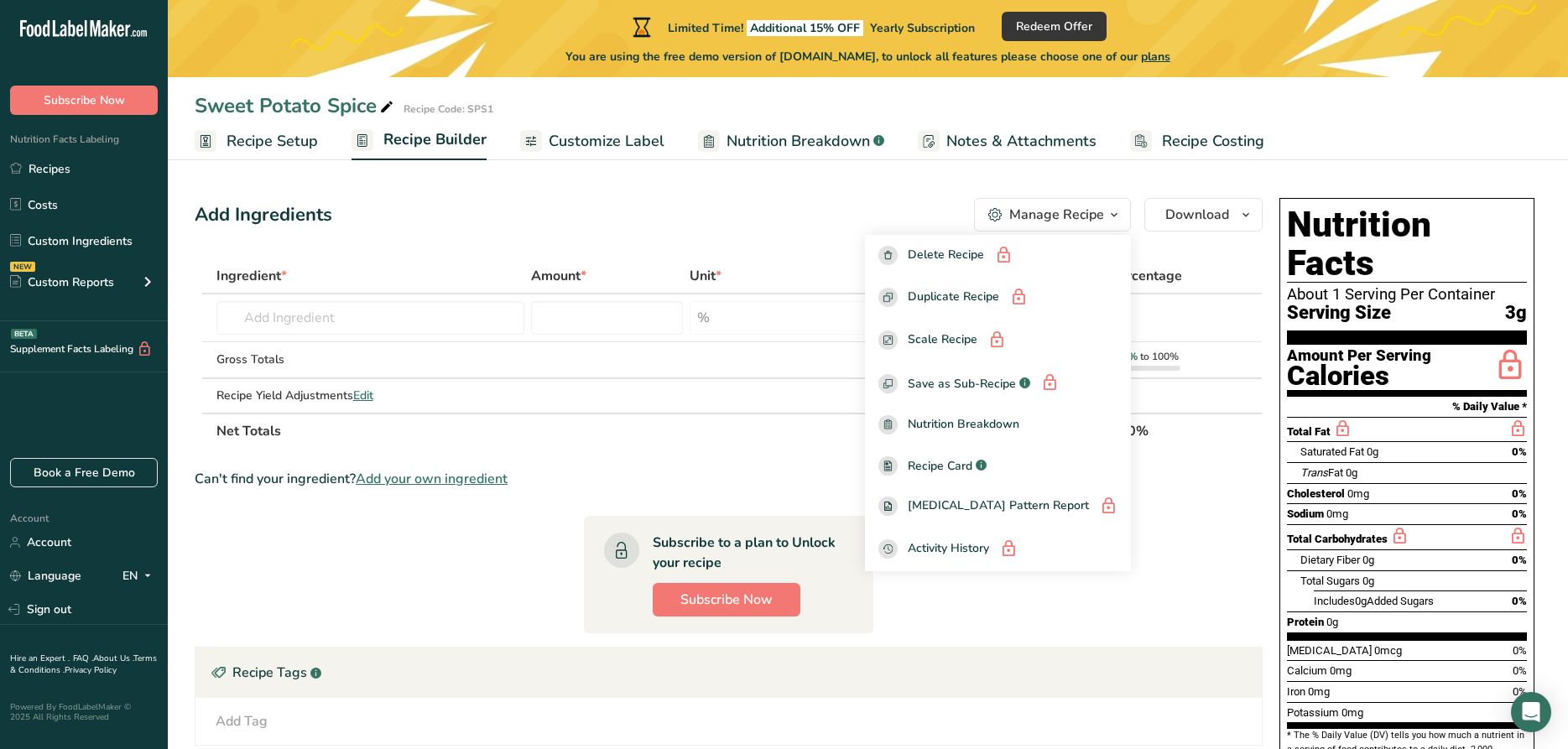
click at [759, 250] on div "Add Ingredients Manage Recipe Delete Recipe Duplicate Recipe Scale Recipe Save …" at bounding box center [733, 557] width 1078 height 731
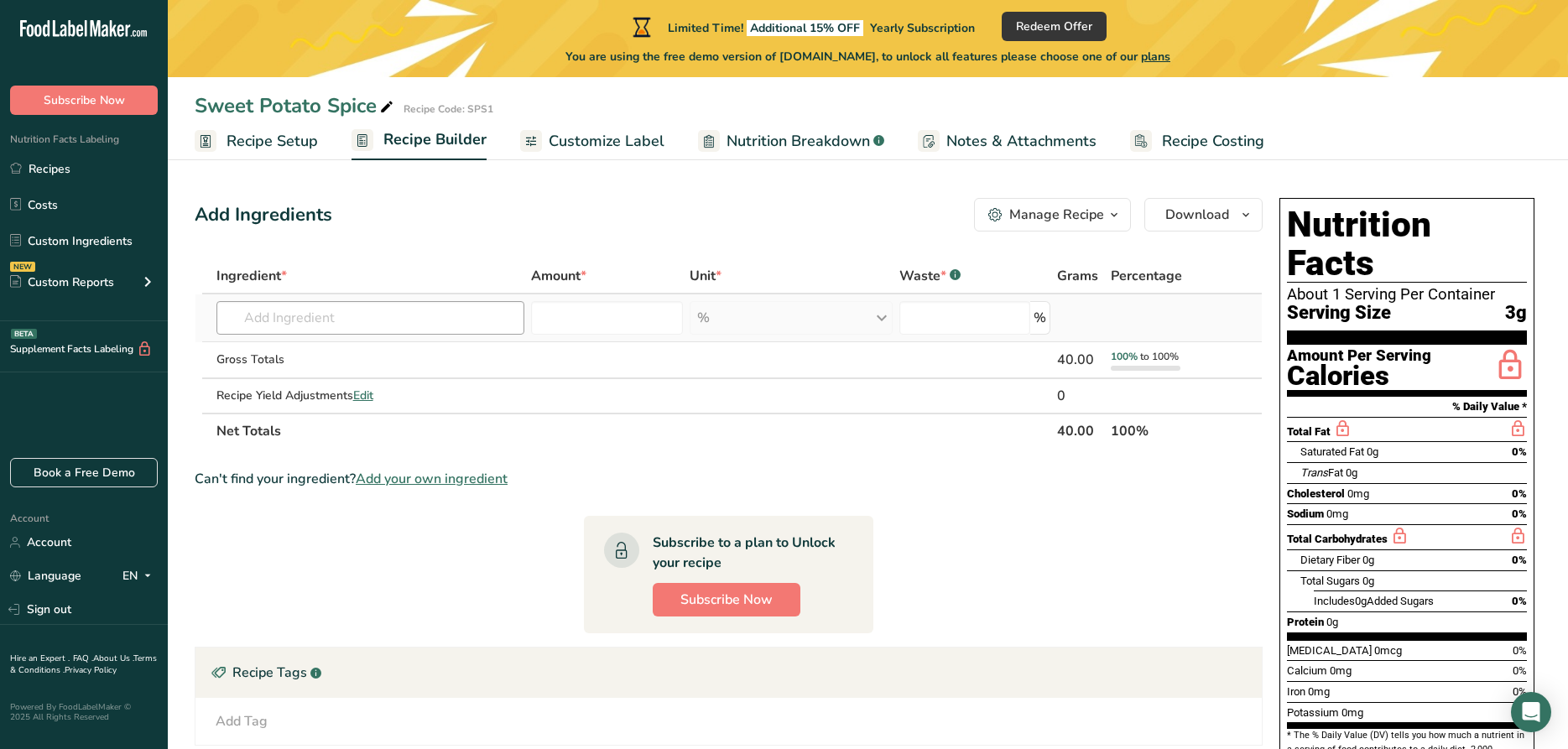
drag, startPoint x: 486, startPoint y: 299, endPoint x: 471, endPoint y: 321, distance: 26.6
click at [471, 321] on td "Almond flour 1211 Milk, whole, 3.25% milkfat, without added vitamin A and [MEDI…" at bounding box center [370, 318] width 316 height 48
click at [471, 321] on input "text" at bounding box center [371, 318] width 309 height 33
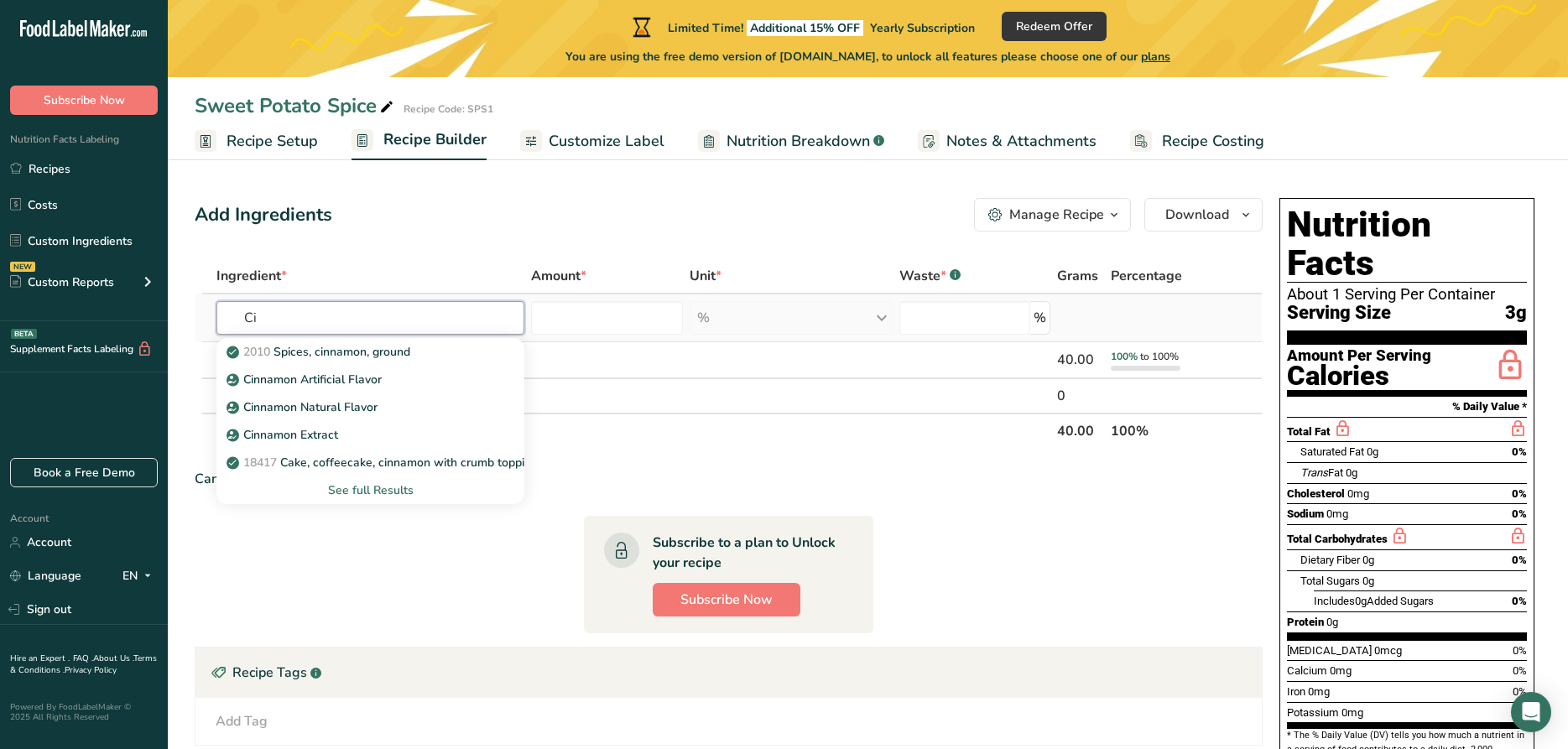
type input "C"
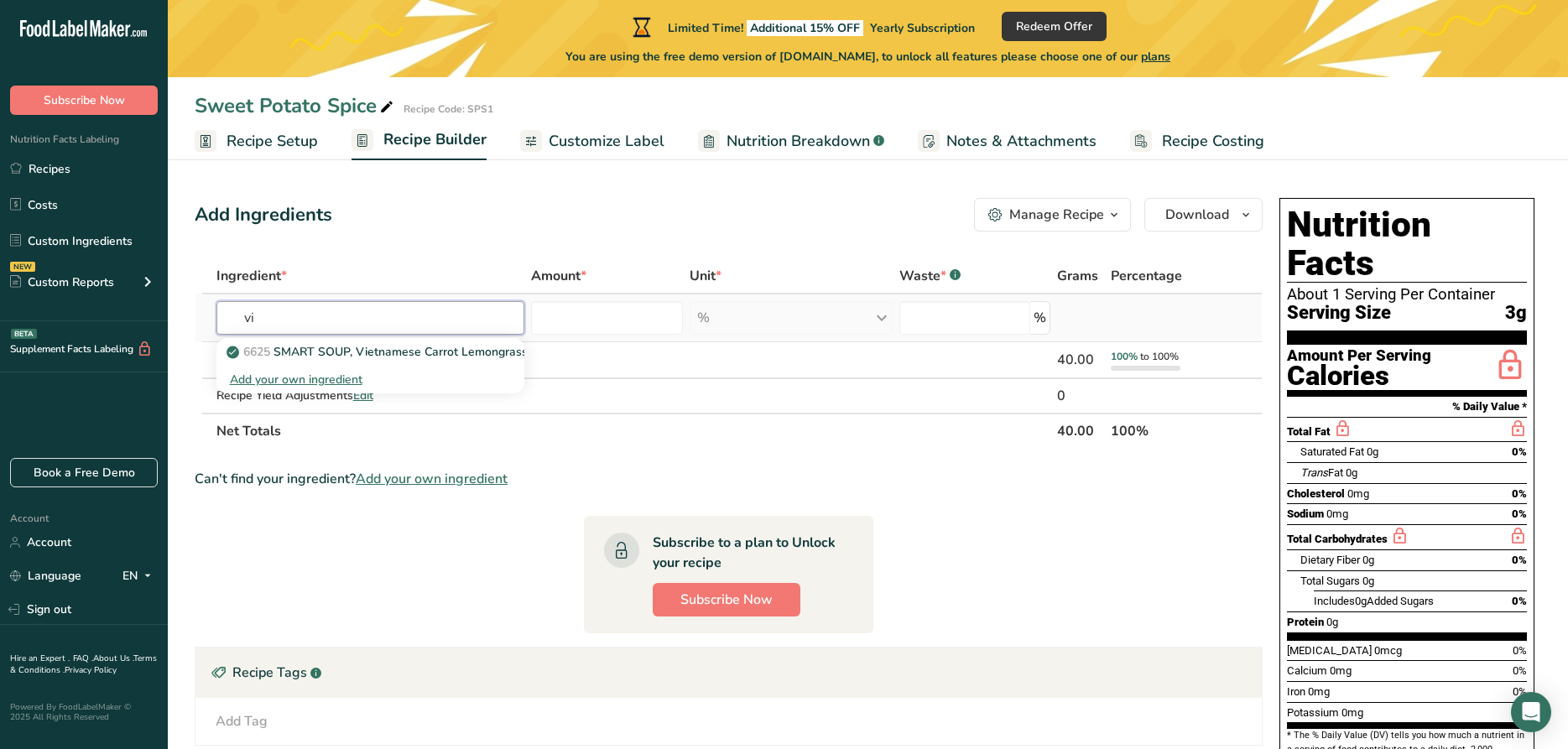
type input "v"
type input "s"
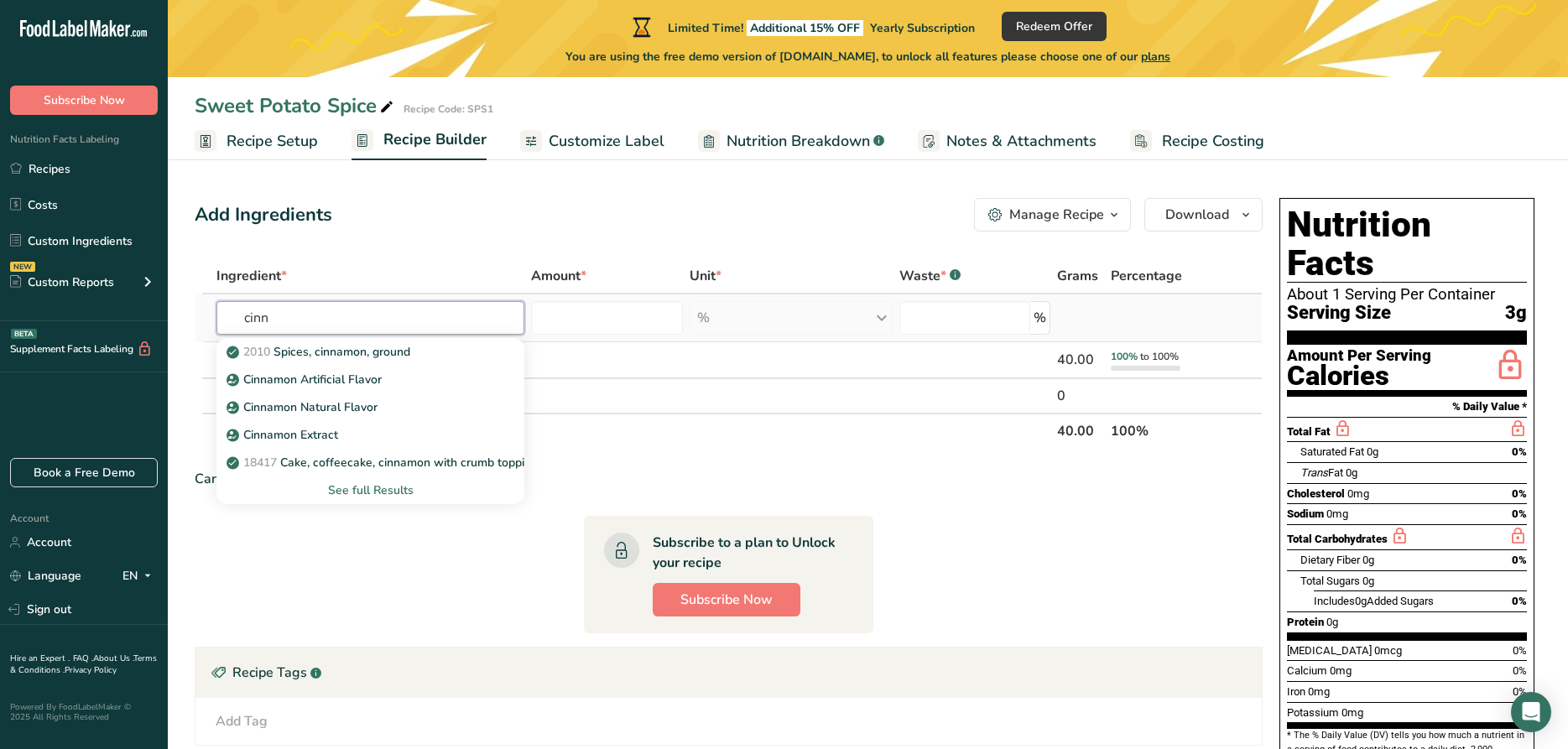
type input "cinn"
click at [336, 483] on div "See full Results" at bounding box center [370, 490] width 282 height 18
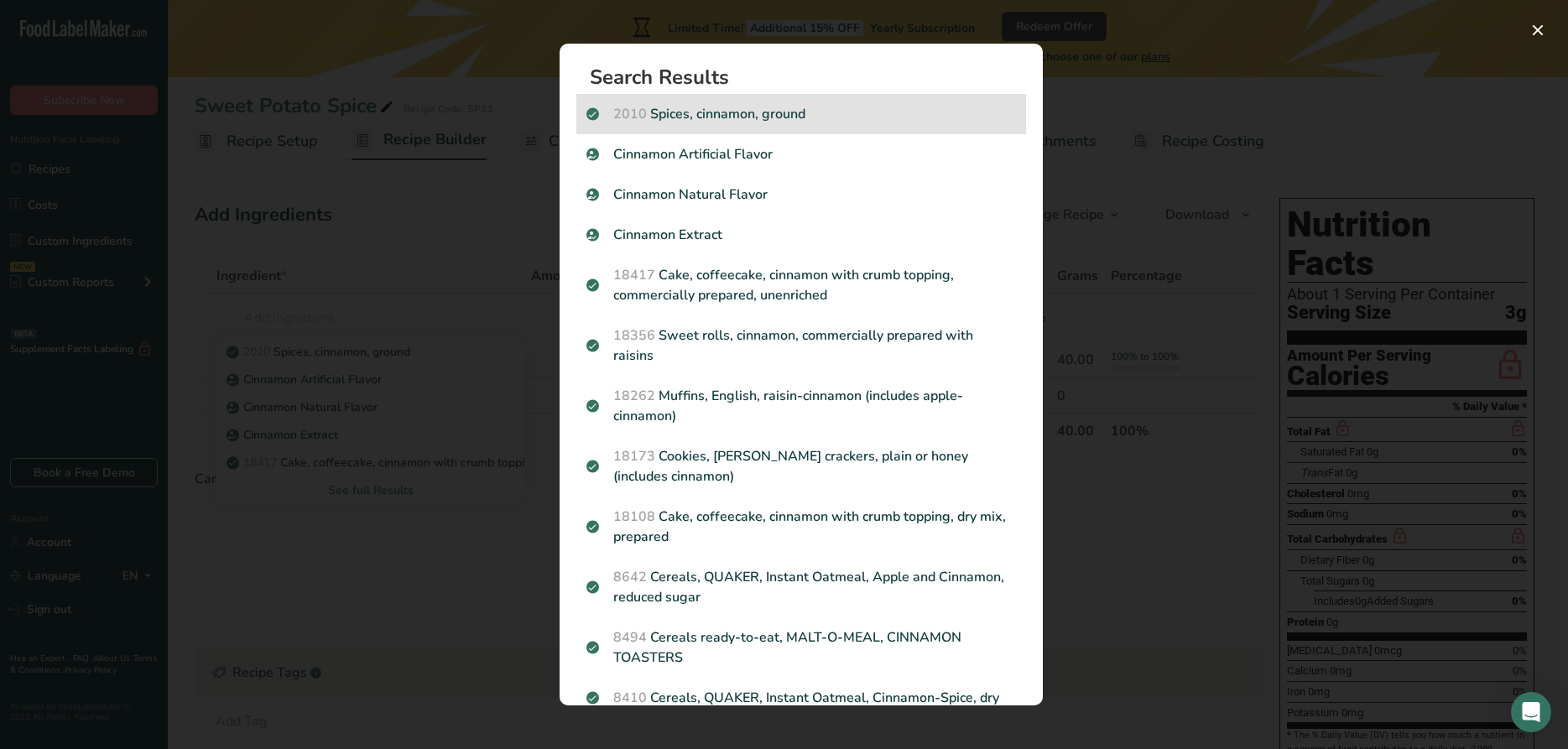
click at [757, 114] on p "2010 Spices, cinnamon, ground" at bounding box center [802, 114] width 429 height 20
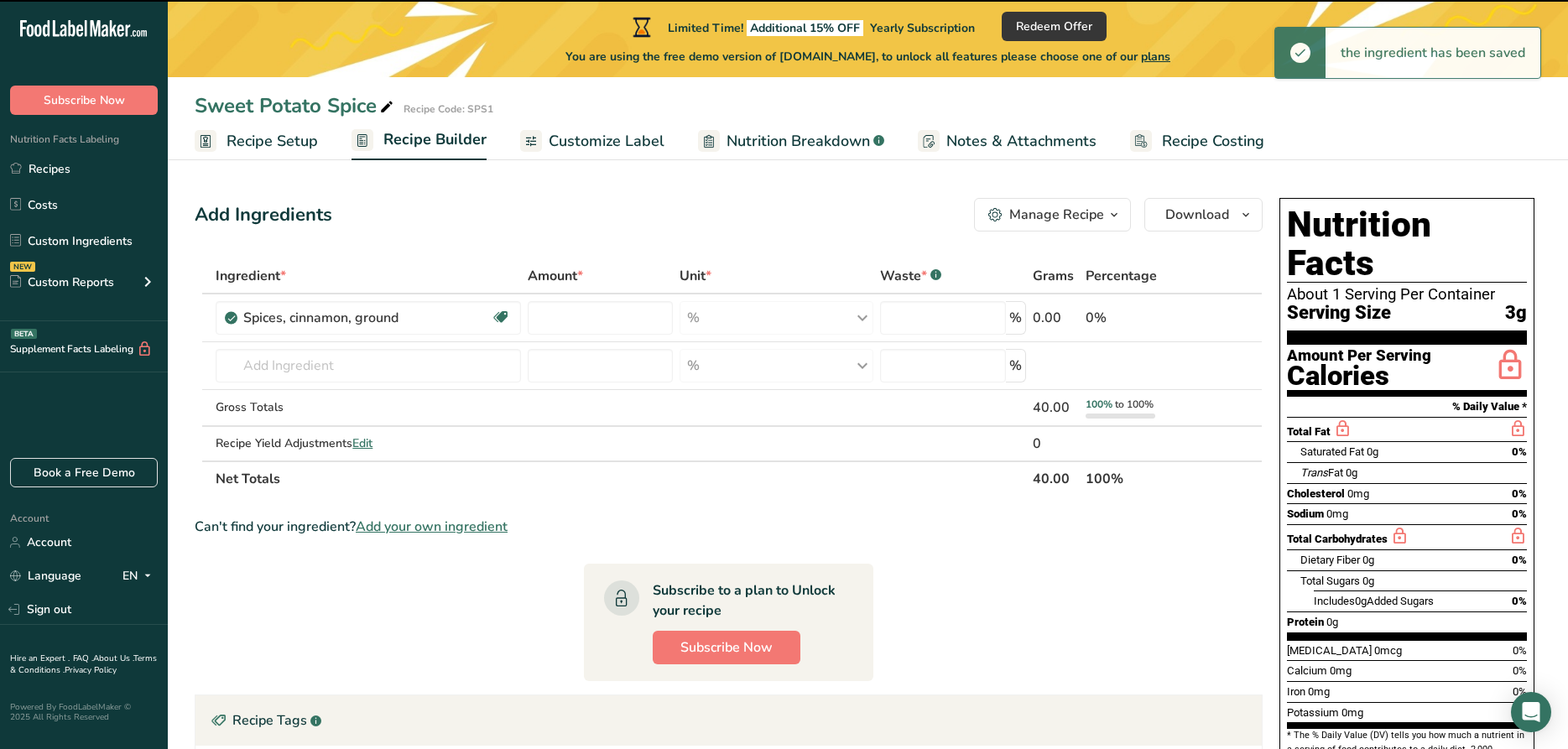
type input "0"
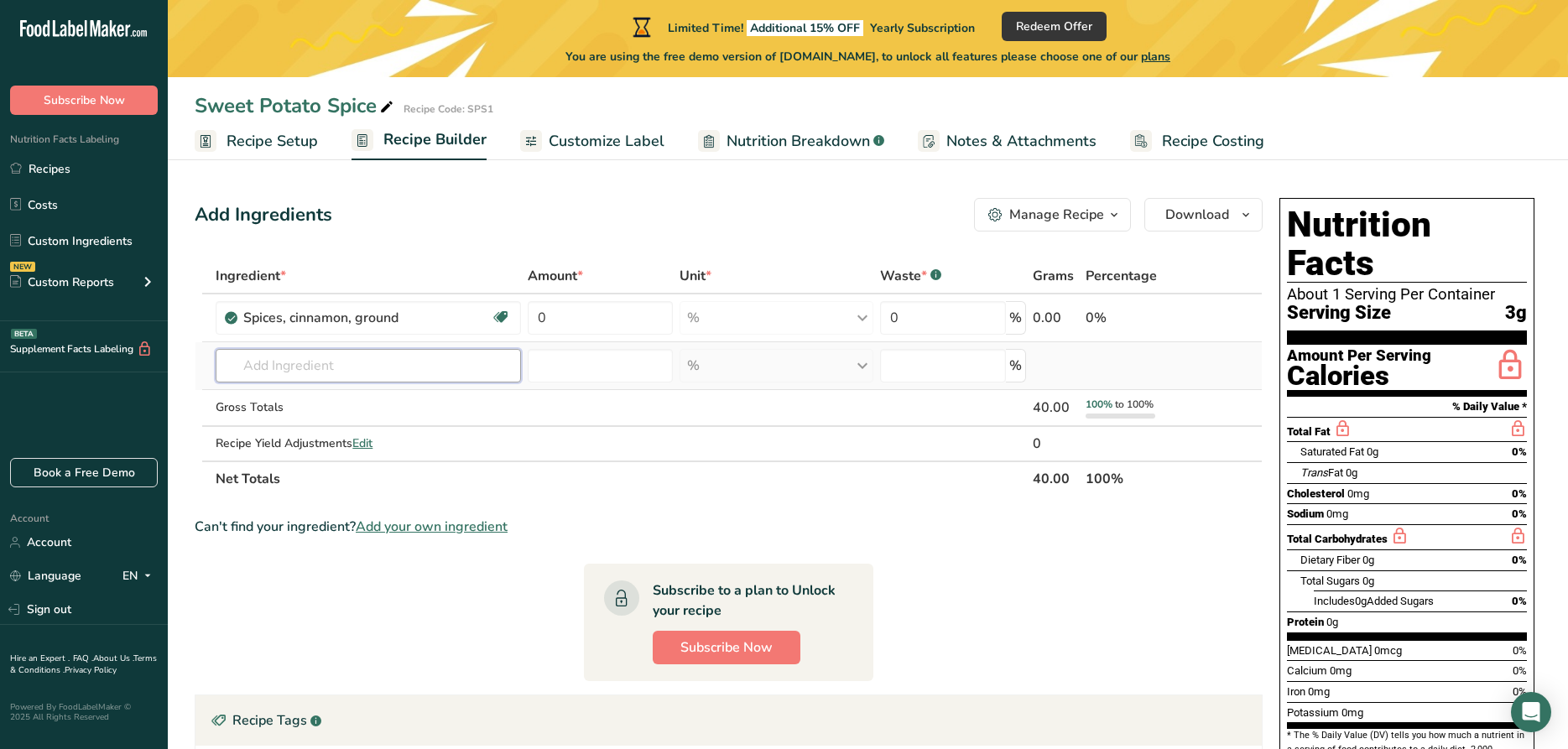
click at [425, 366] on input "text" at bounding box center [368, 366] width 305 height 33
type input "nutmeg"
click at [331, 408] on p "2025 Spices, nutmeg, ground" at bounding box center [313, 399] width 169 height 18
type input "Spices, nutmeg, ground"
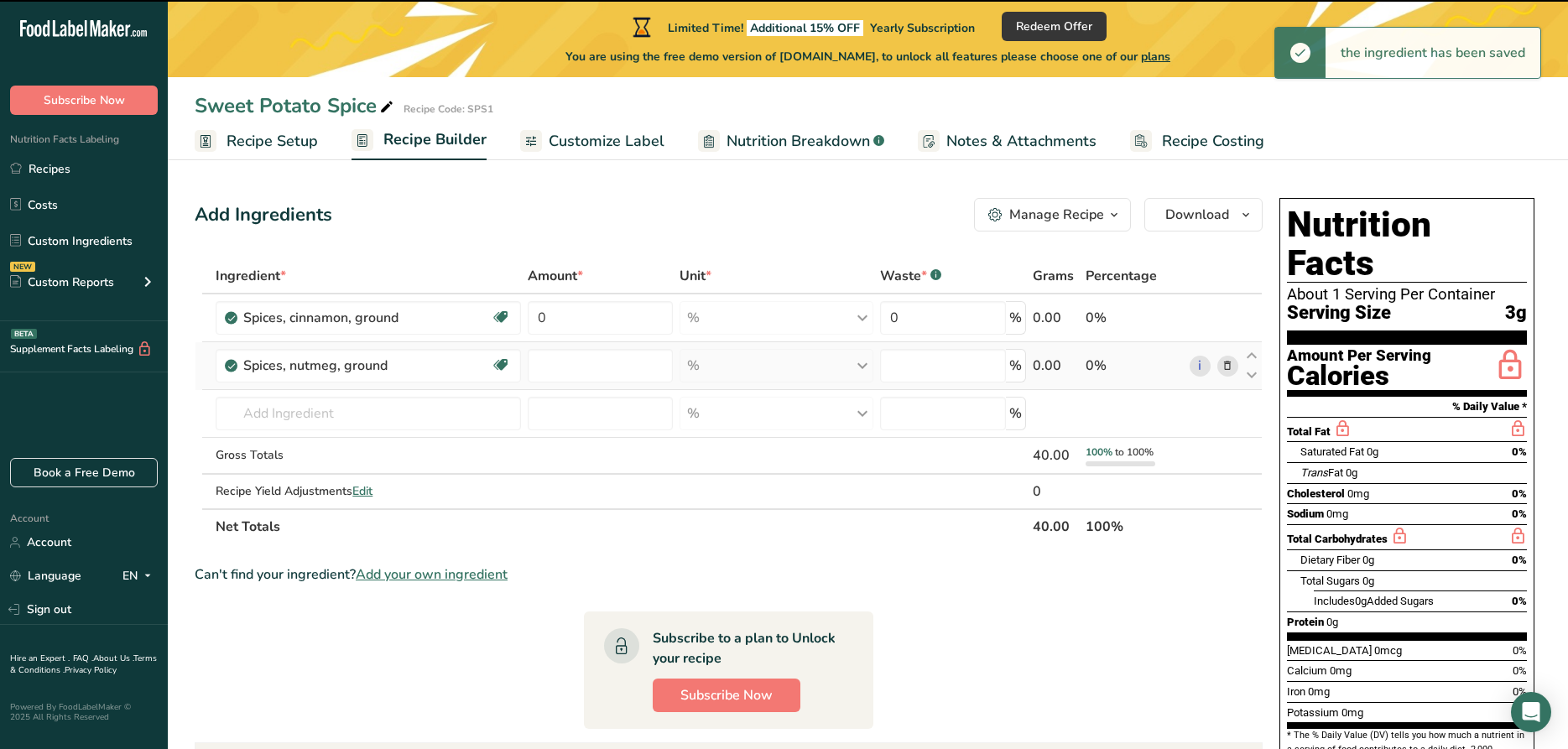
type input "0"
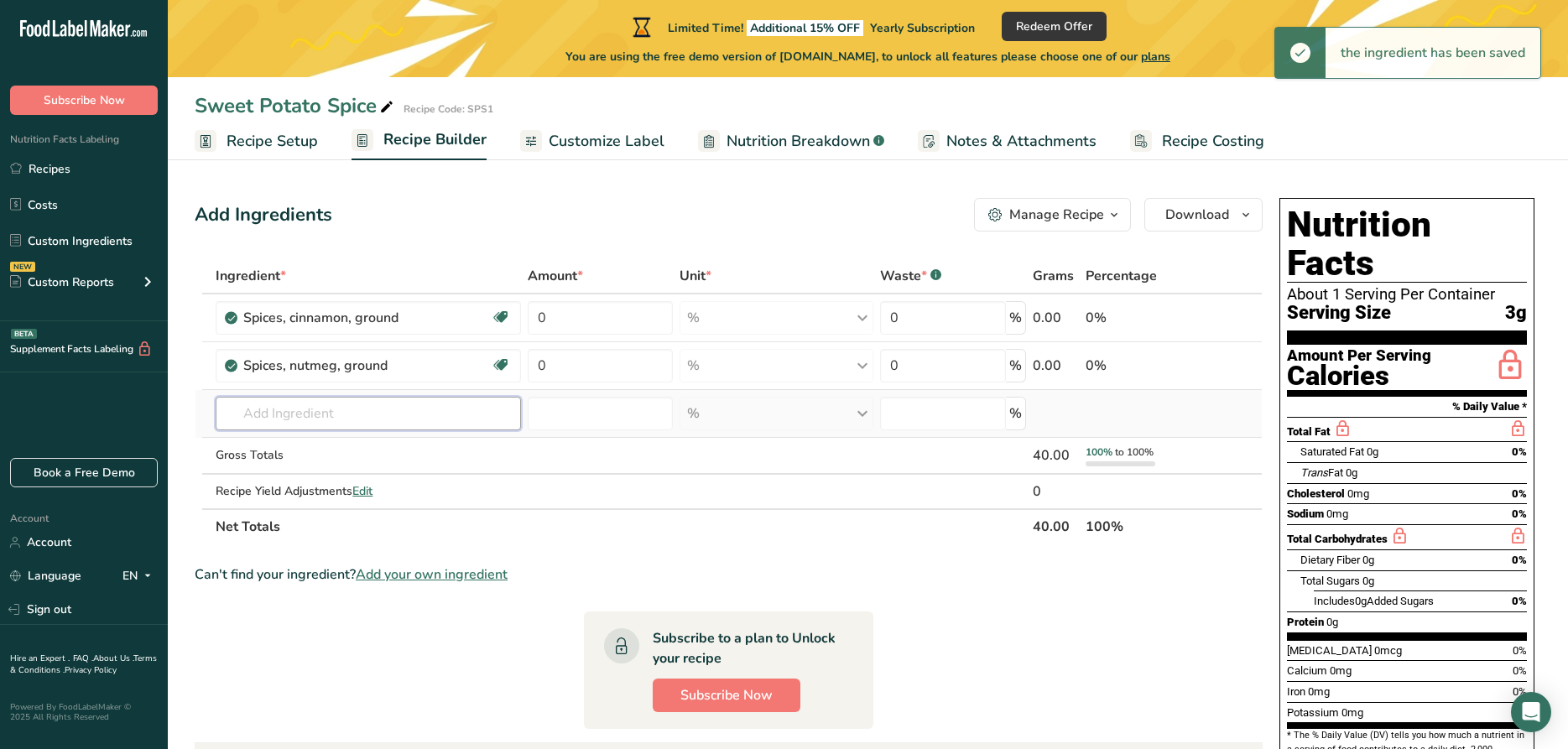
click at [282, 402] on input "text" at bounding box center [368, 414] width 305 height 33
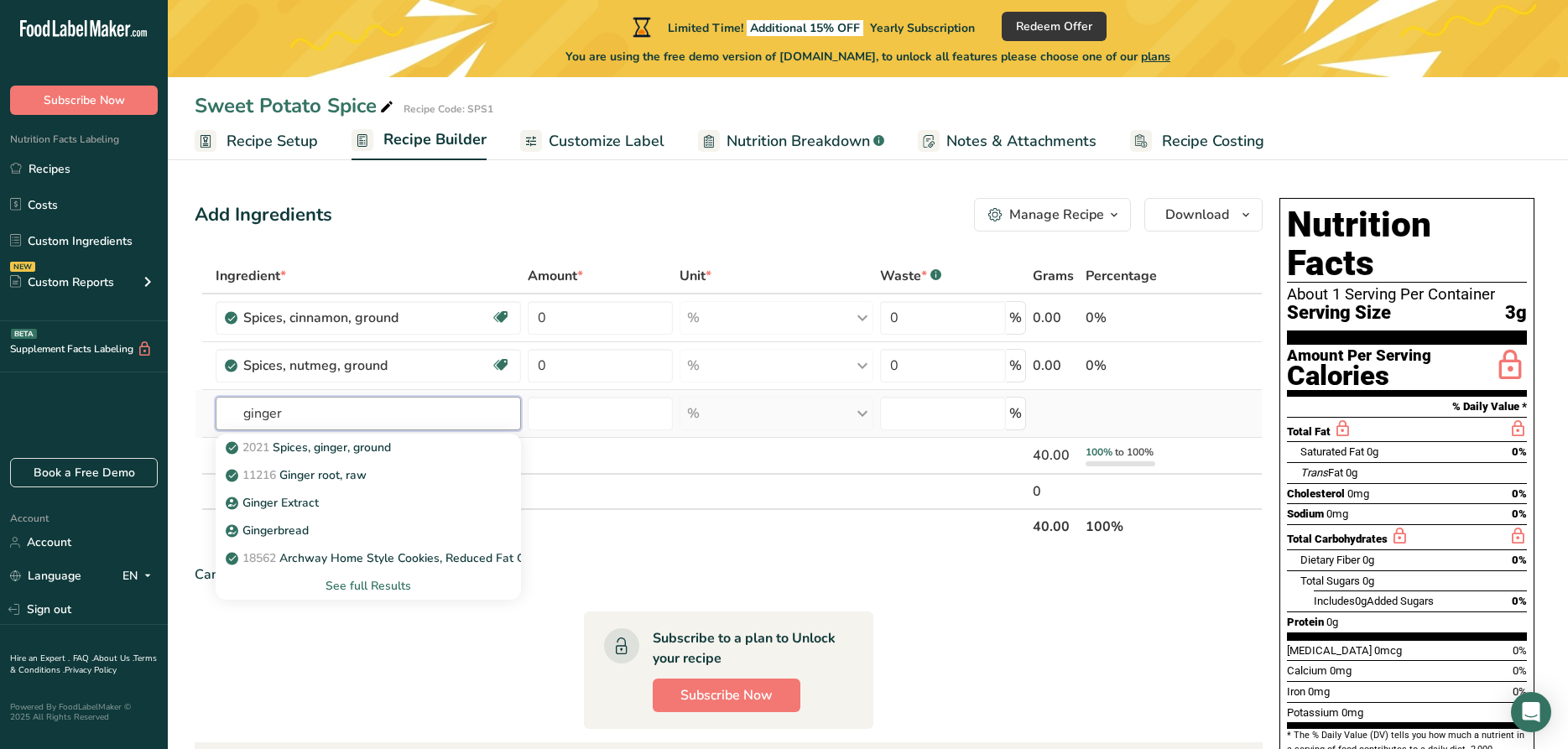
type input "ginger"
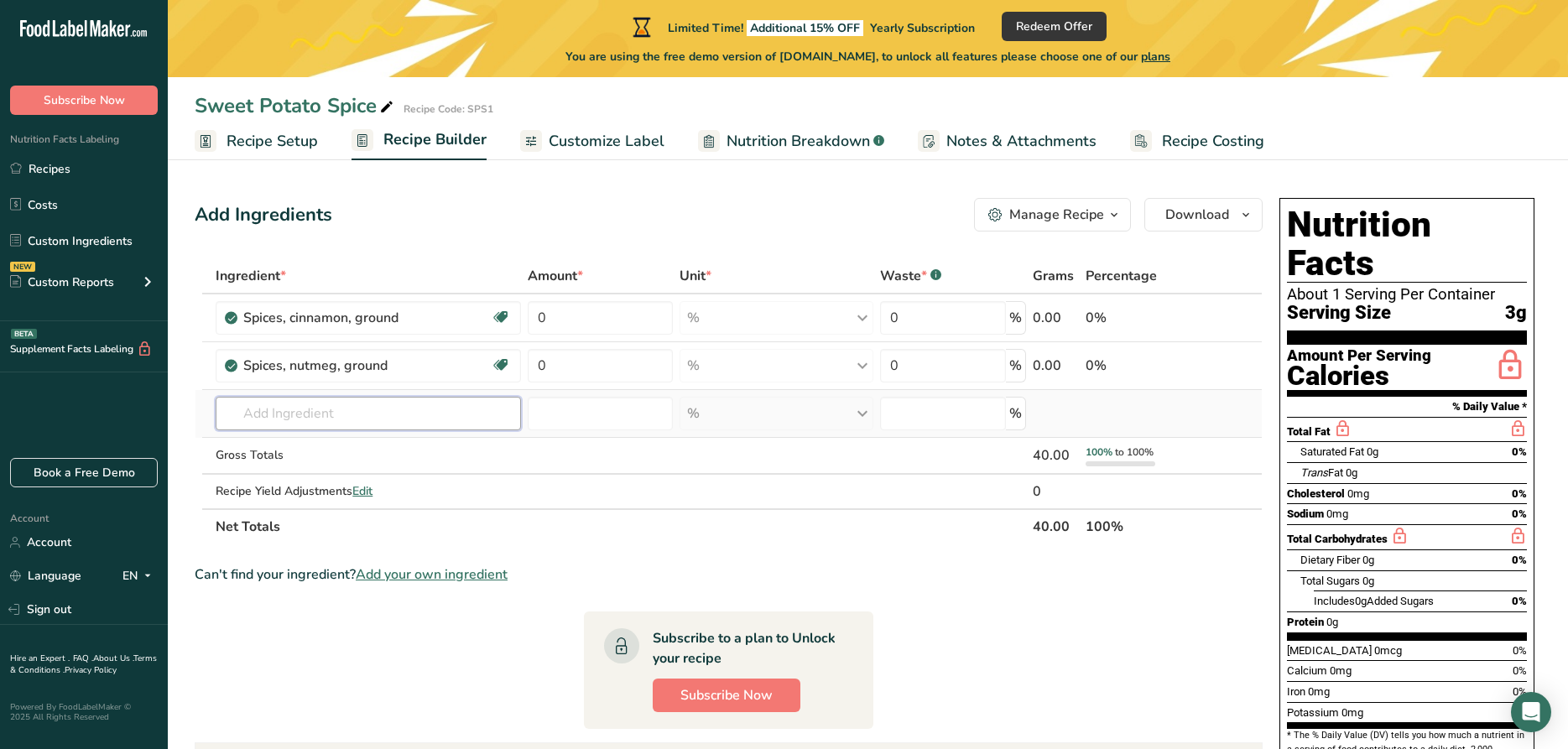
click at [220, 408] on input "text" at bounding box center [368, 414] width 305 height 33
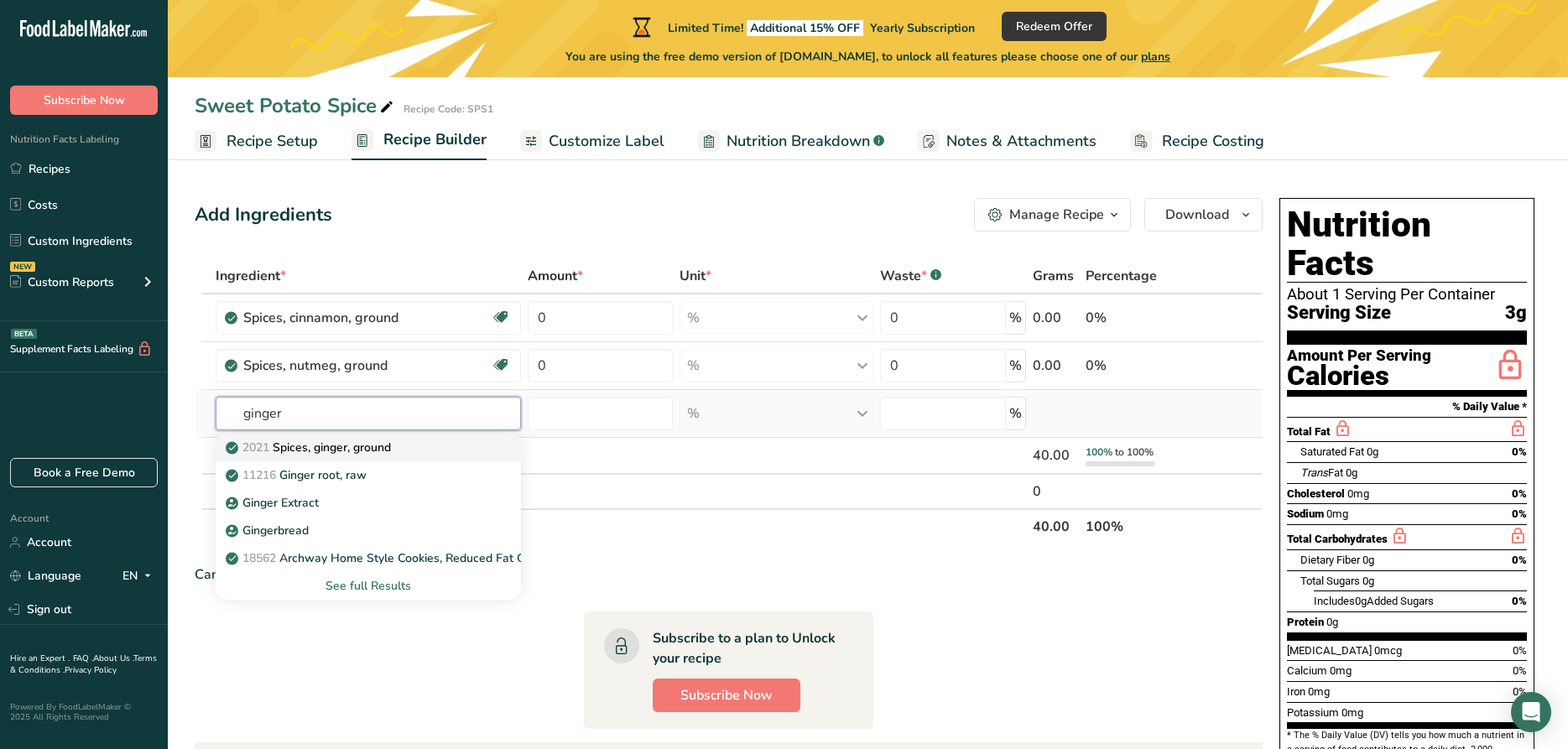
type input "ginger"
click at [308, 455] on p "2021 Spices, ginger, ground" at bounding box center [309, 447] width 162 height 18
type input "Spices, ginger, ground"
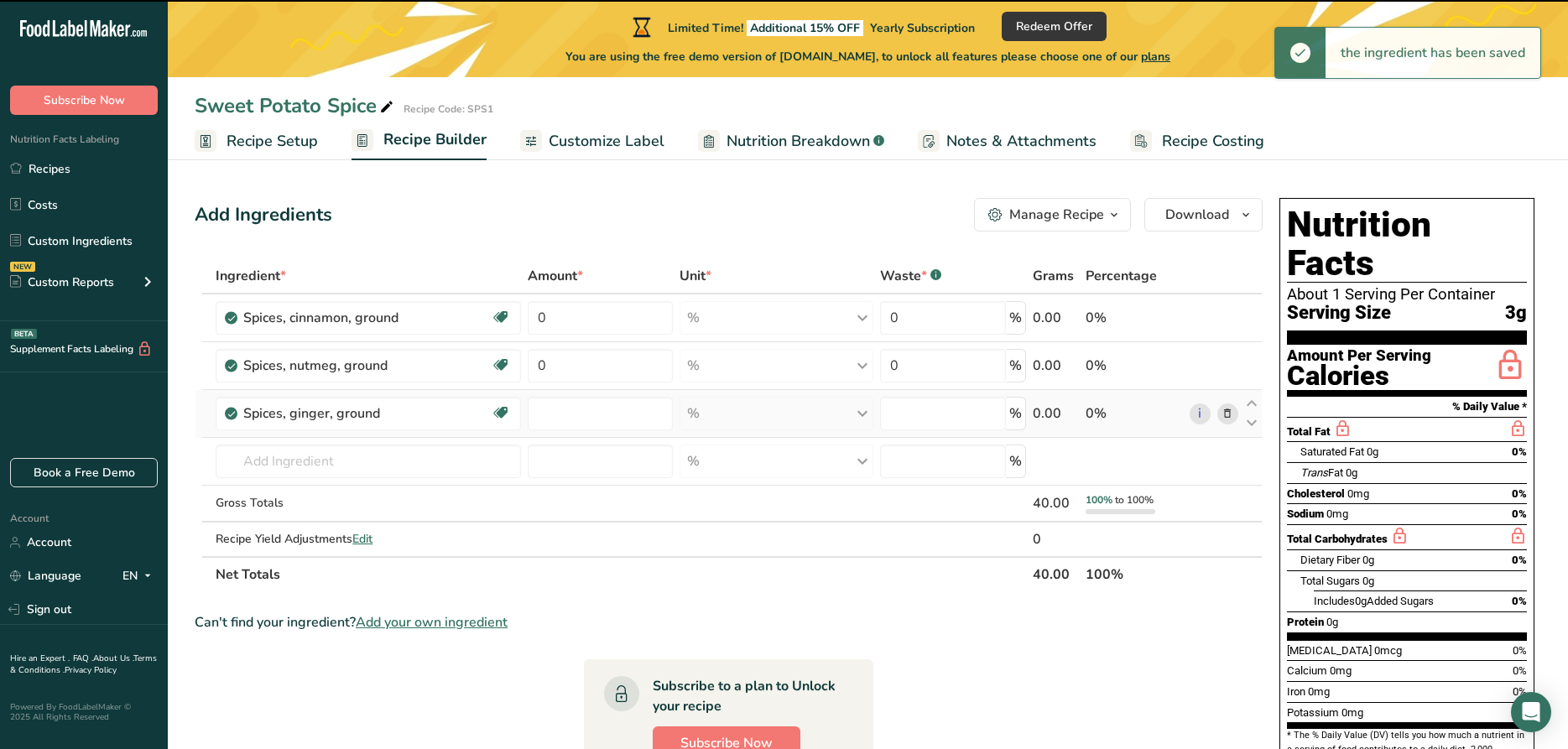
type input "0"
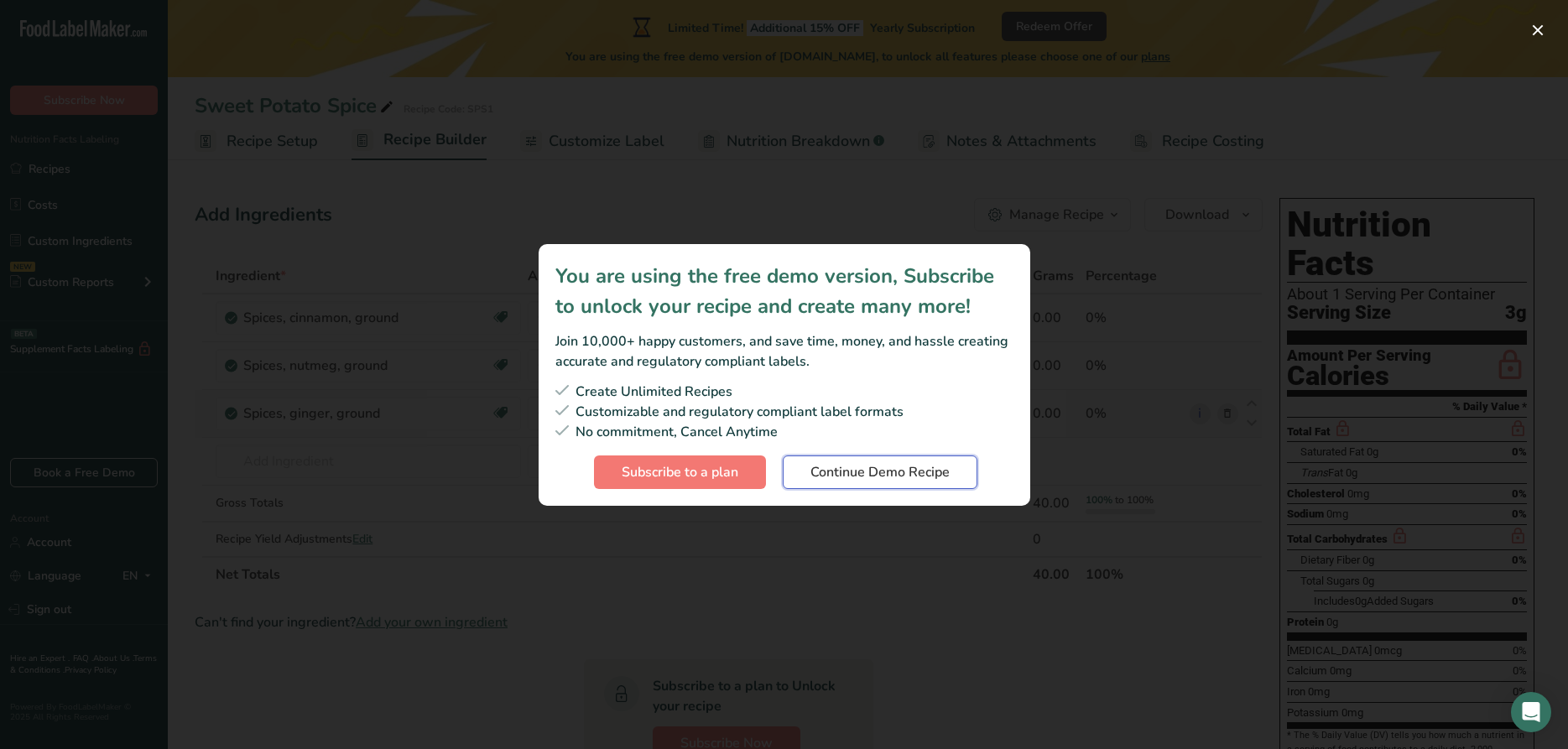
click at [832, 471] on span "Continue Demo Recipe" at bounding box center [880, 472] width 139 height 20
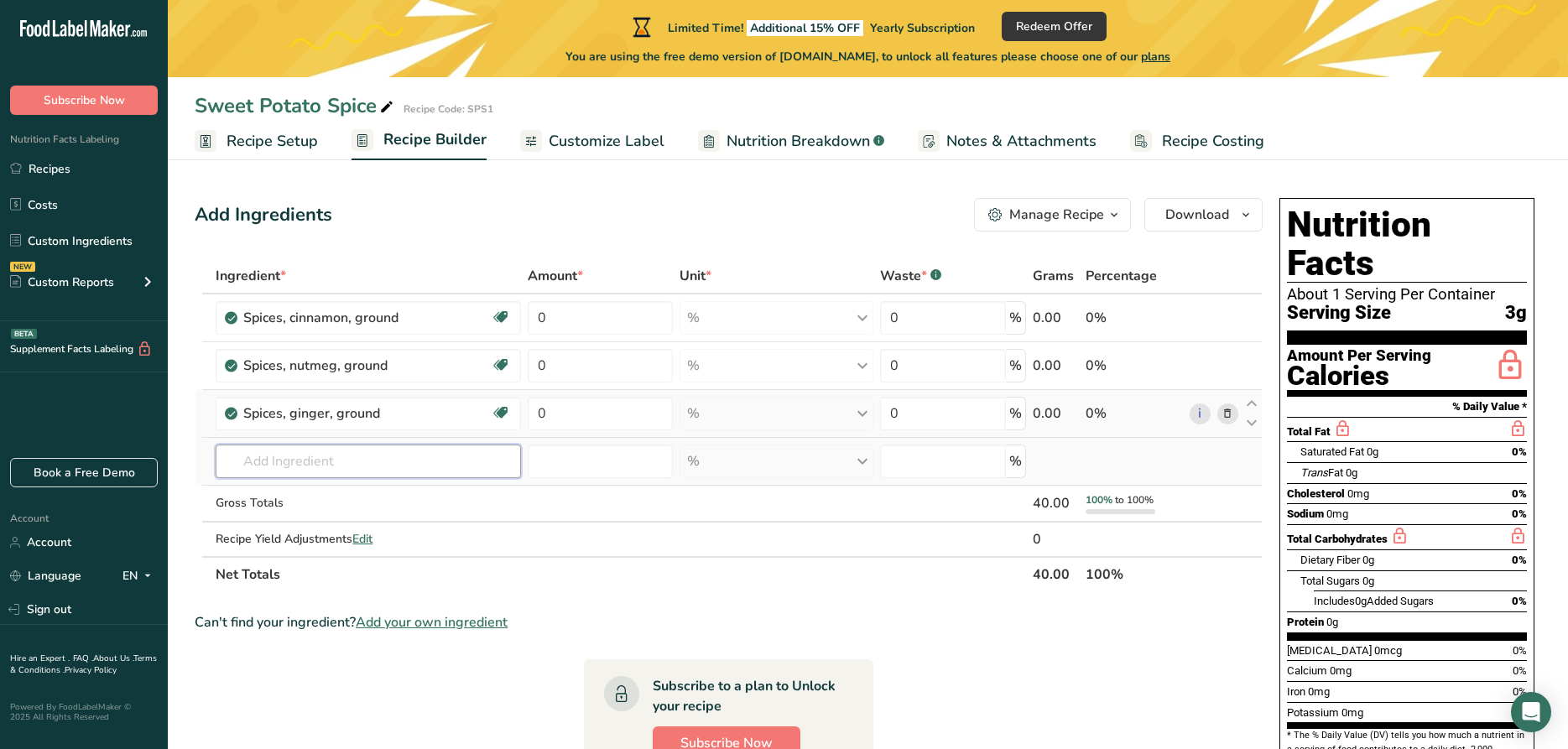
click at [407, 451] on input "text" at bounding box center [368, 461] width 305 height 33
type input "cloves"
click at [336, 497] on p "2011 Spices, cloves, ground" at bounding box center [310, 495] width 163 height 18
type input "Spices, cloves, ground"
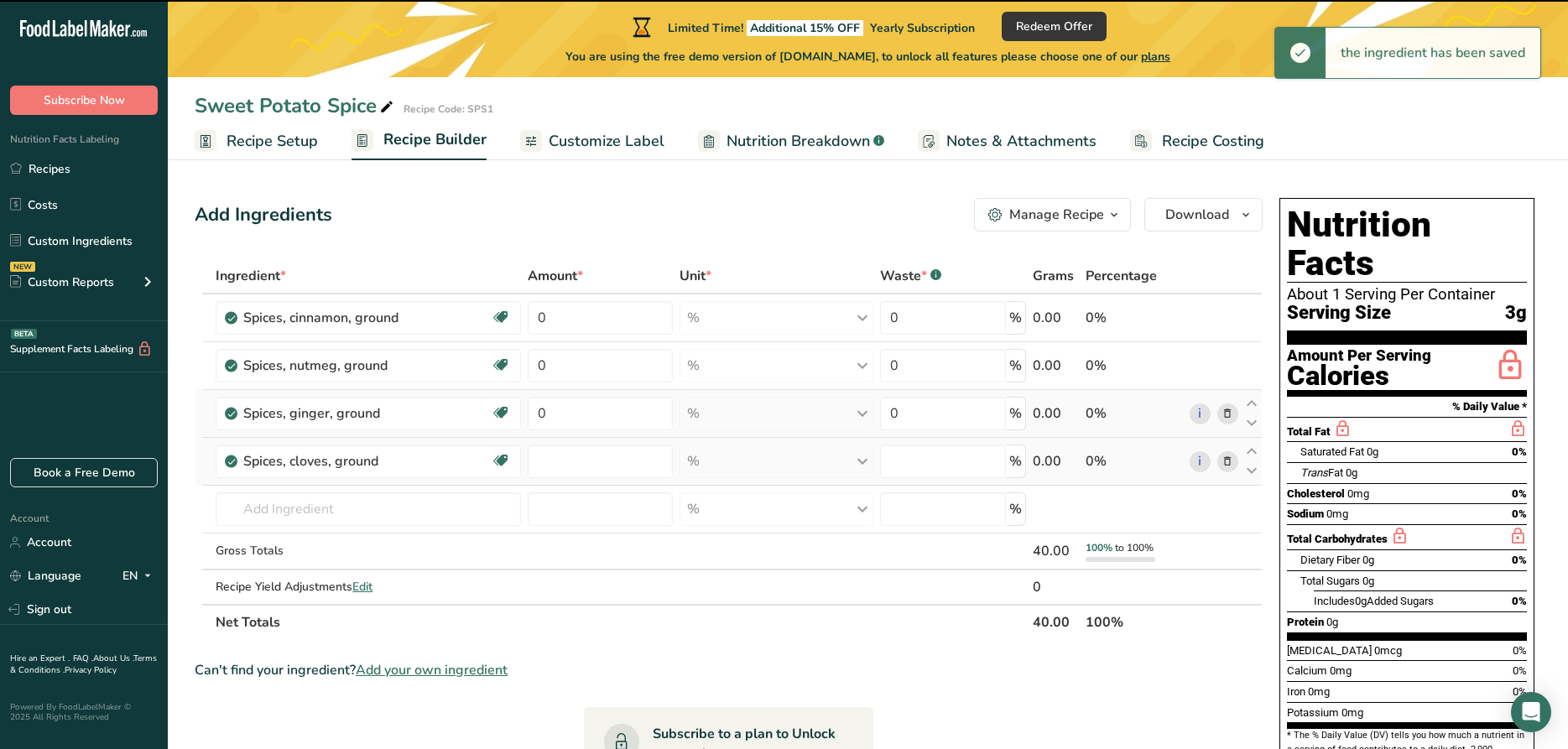
type input "0"
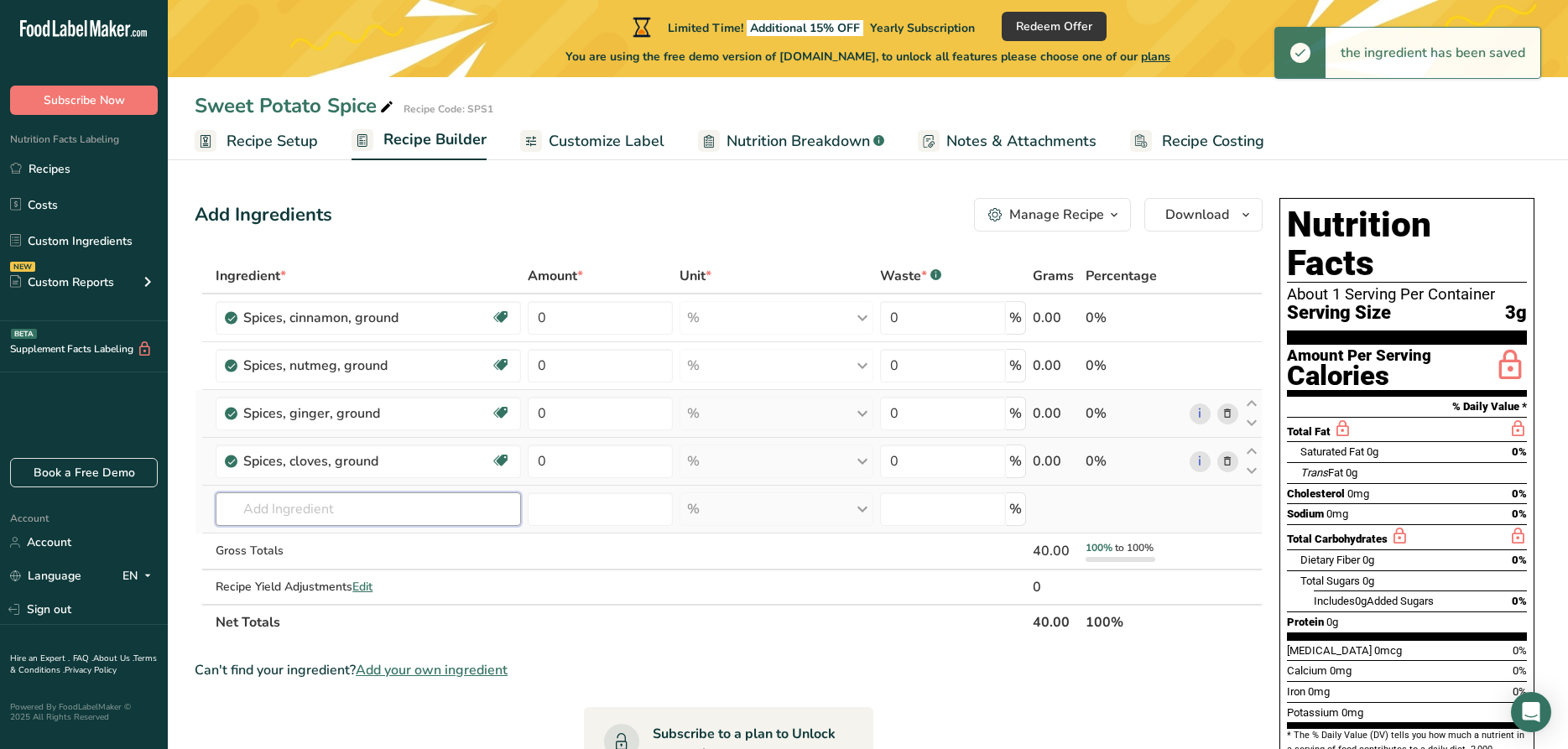
click at [289, 509] on input "text" at bounding box center [368, 509] width 305 height 33
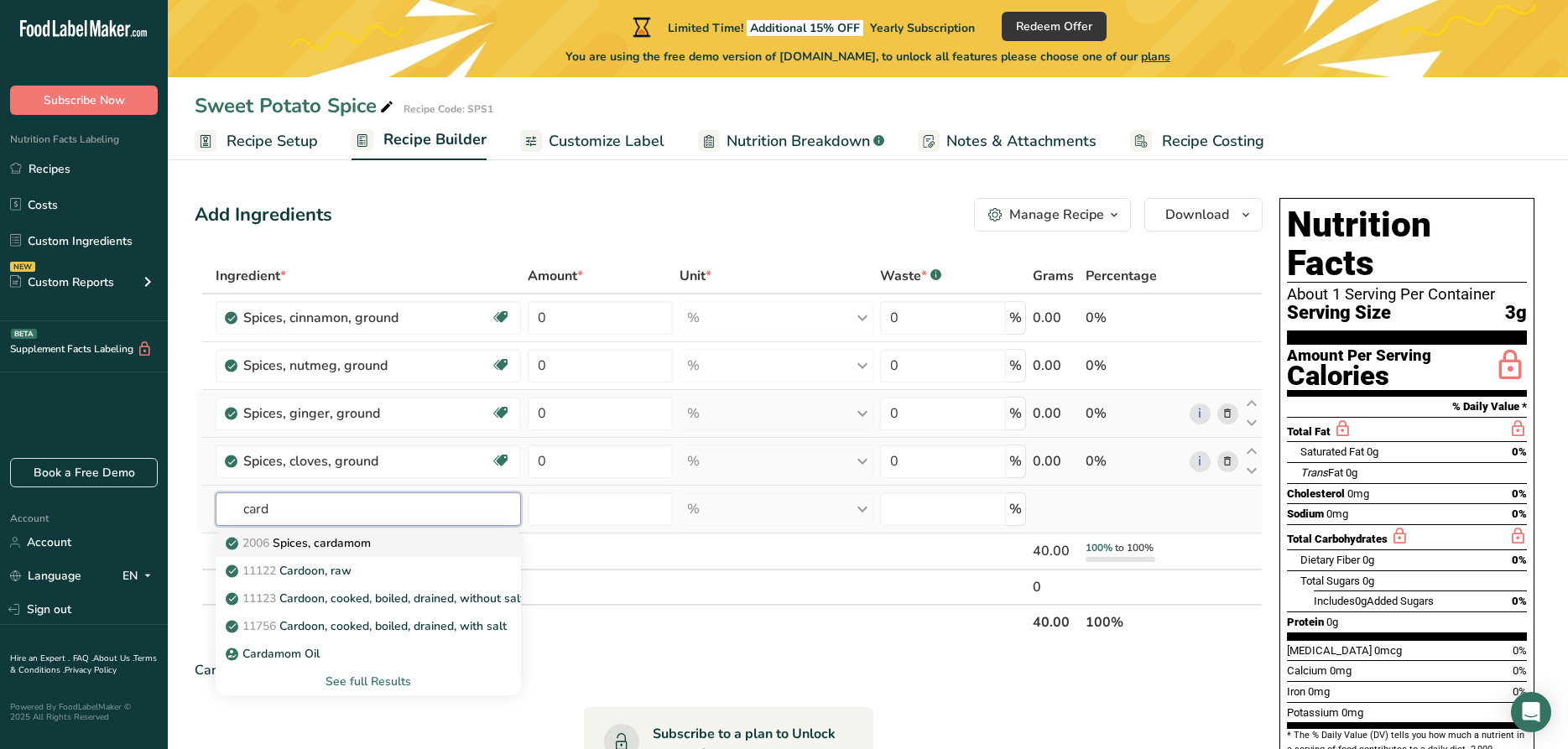
type input "card"
click at [317, 547] on p "2006 Spices, cardamom" at bounding box center [299, 543] width 142 height 18
type input "Spices, cardamom"
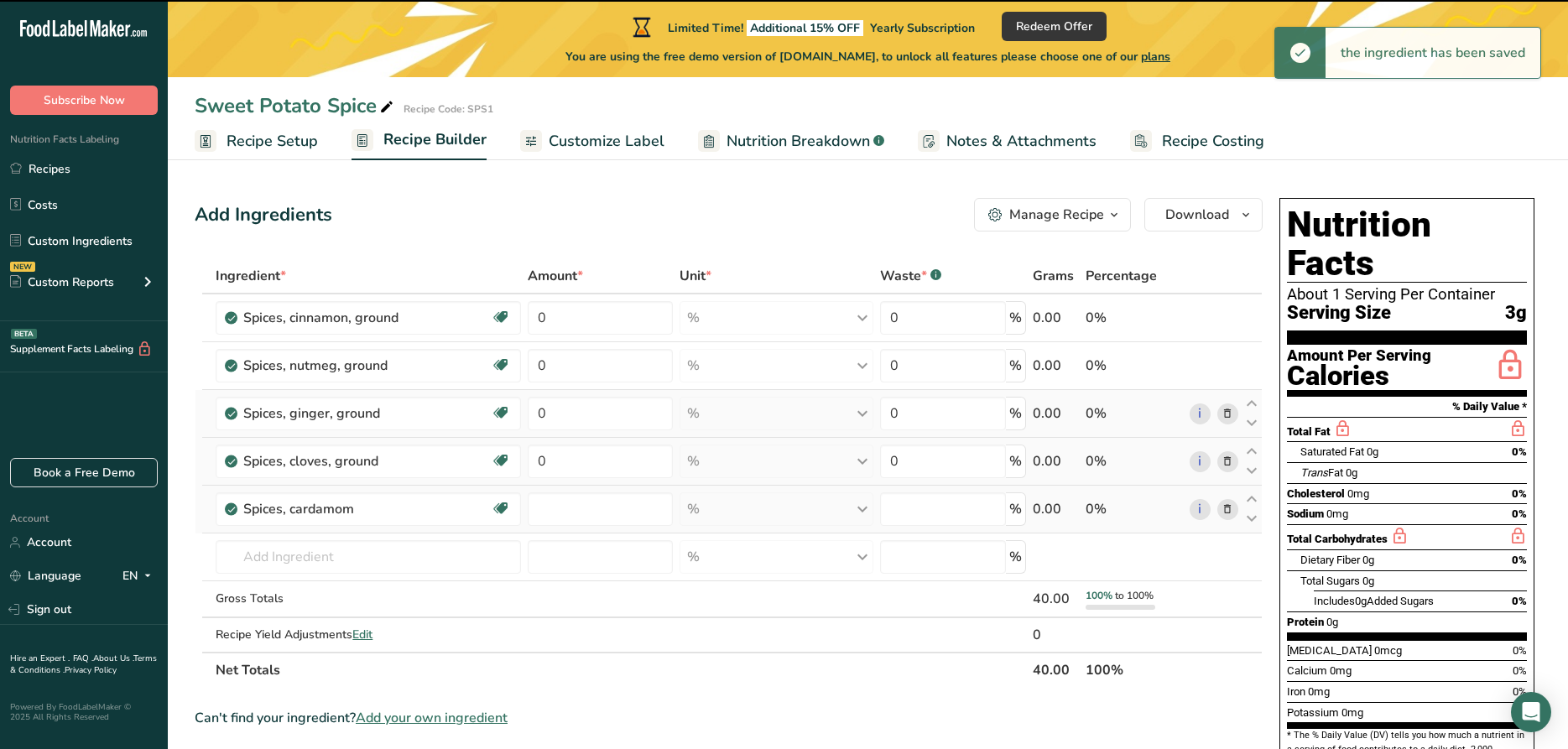
type input "0"
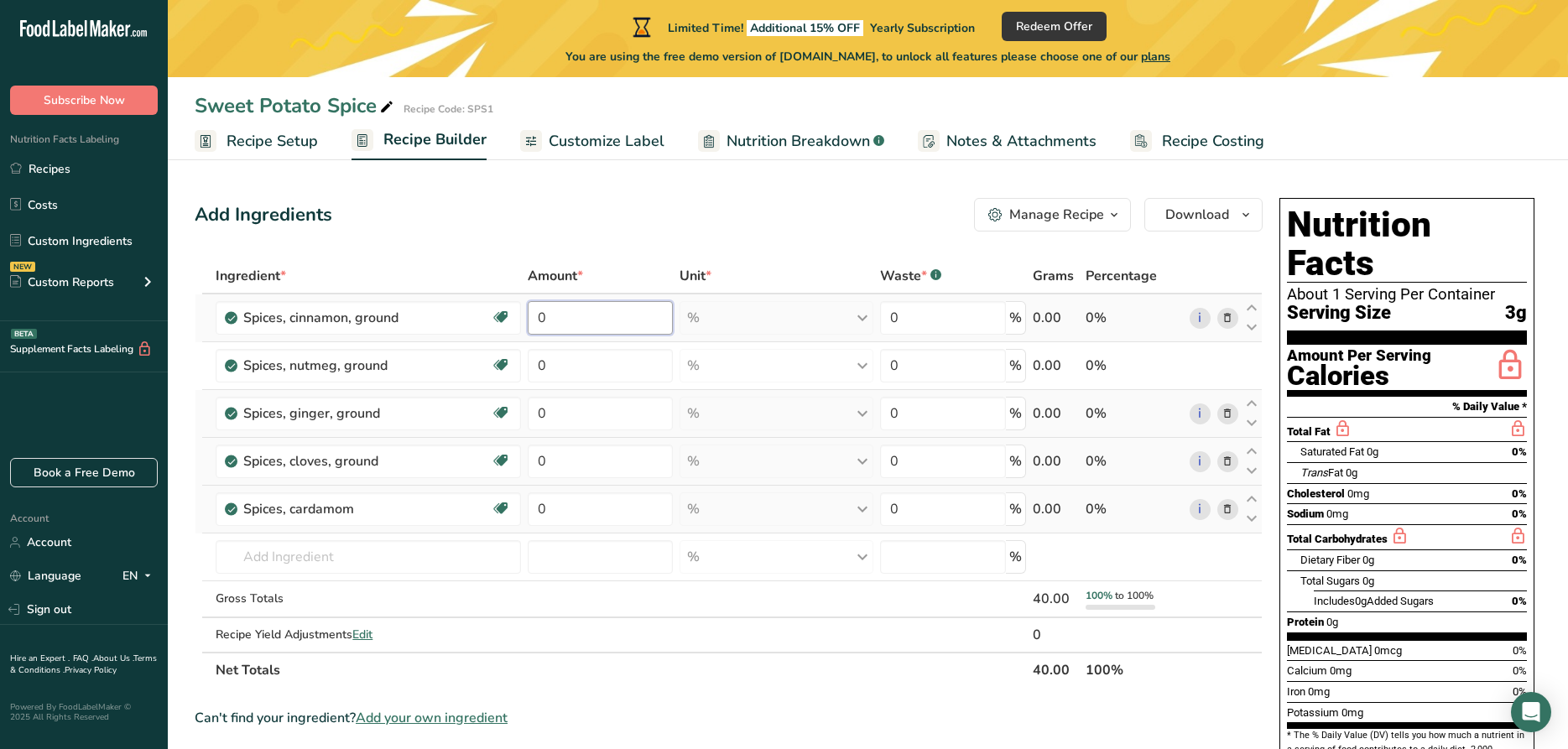
click at [604, 326] on input "0" at bounding box center [600, 318] width 145 height 33
type input "80"
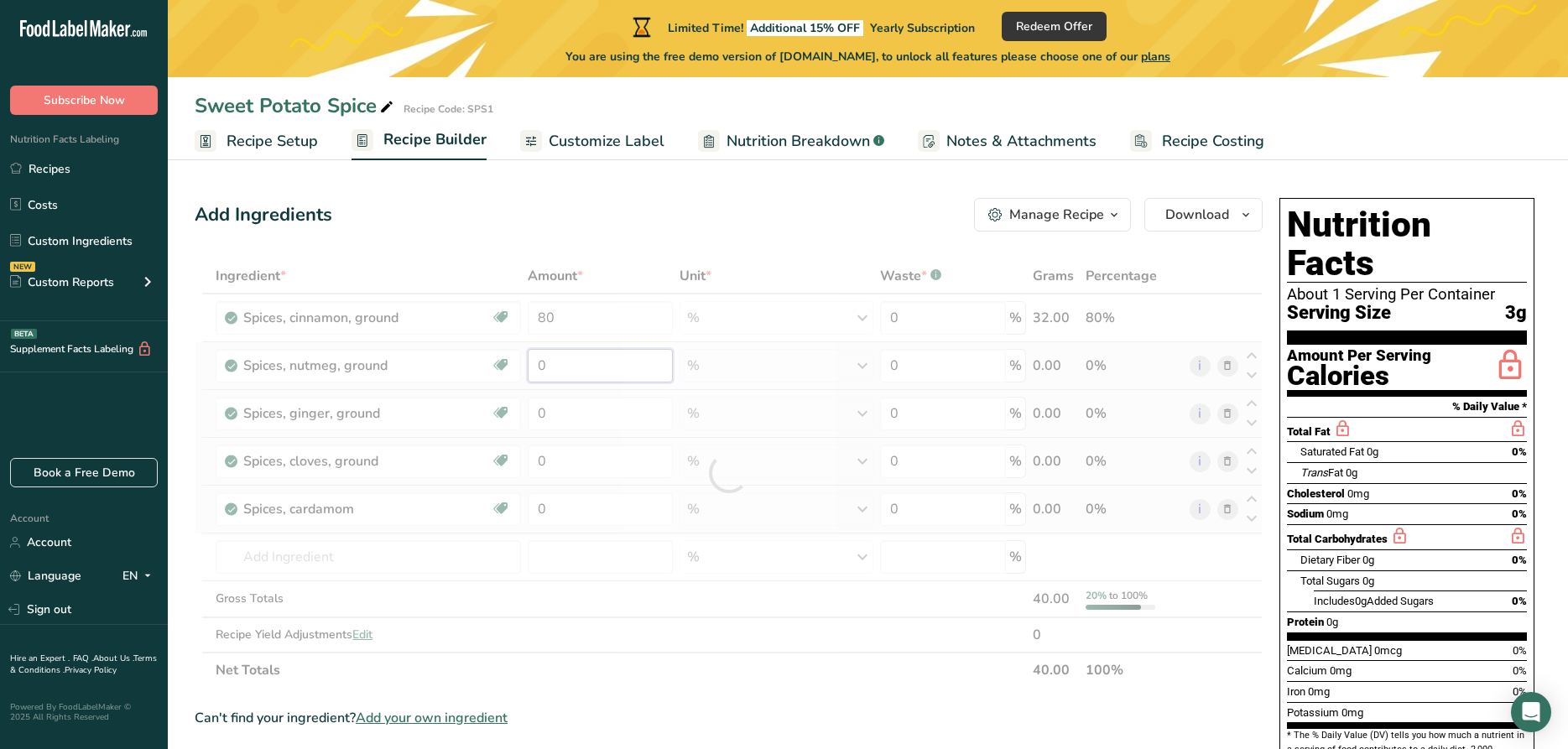
click at [623, 377] on input "0" at bounding box center [600, 366] width 145 height 33
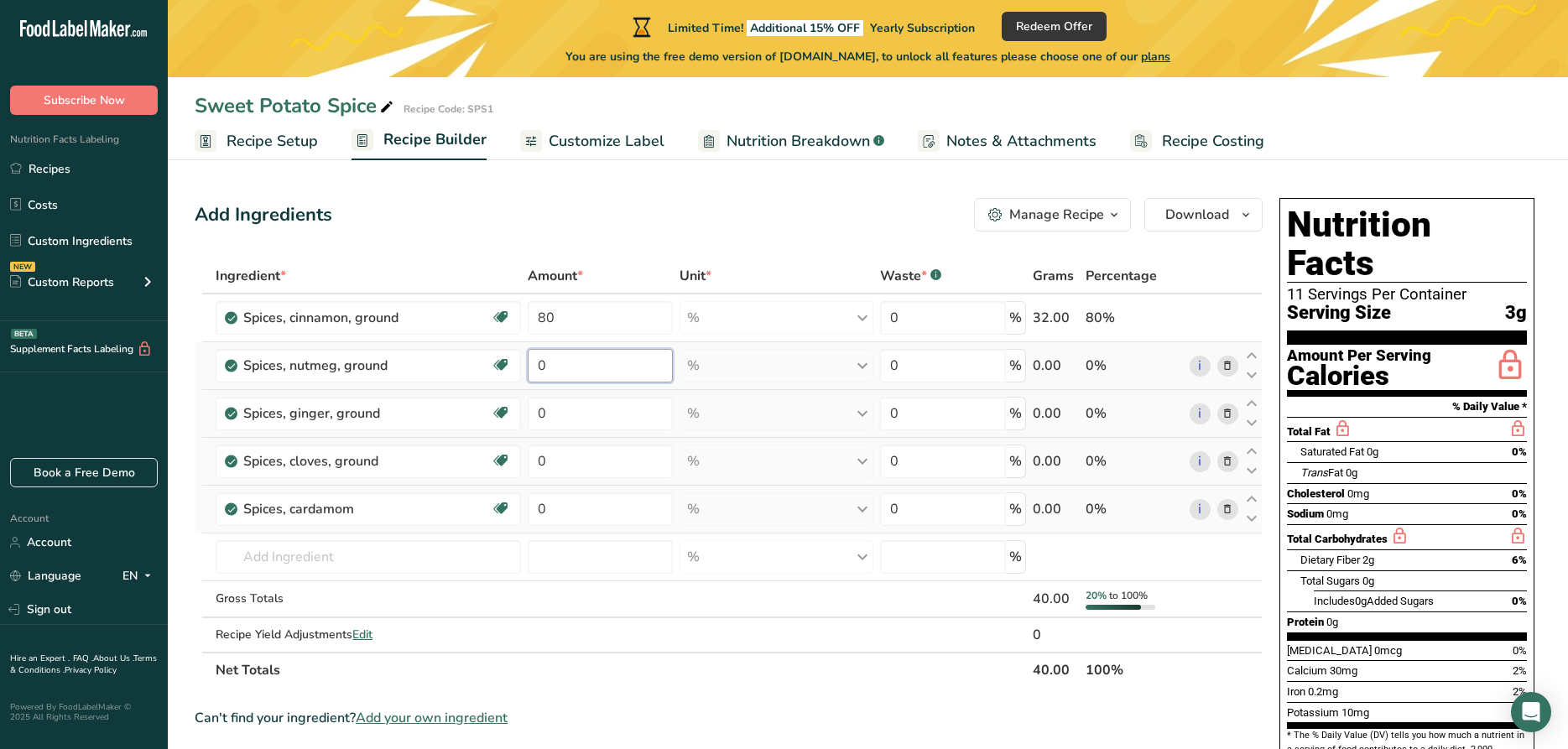
click at [591, 368] on input "0" at bounding box center [600, 366] width 145 height 33
type input "68"
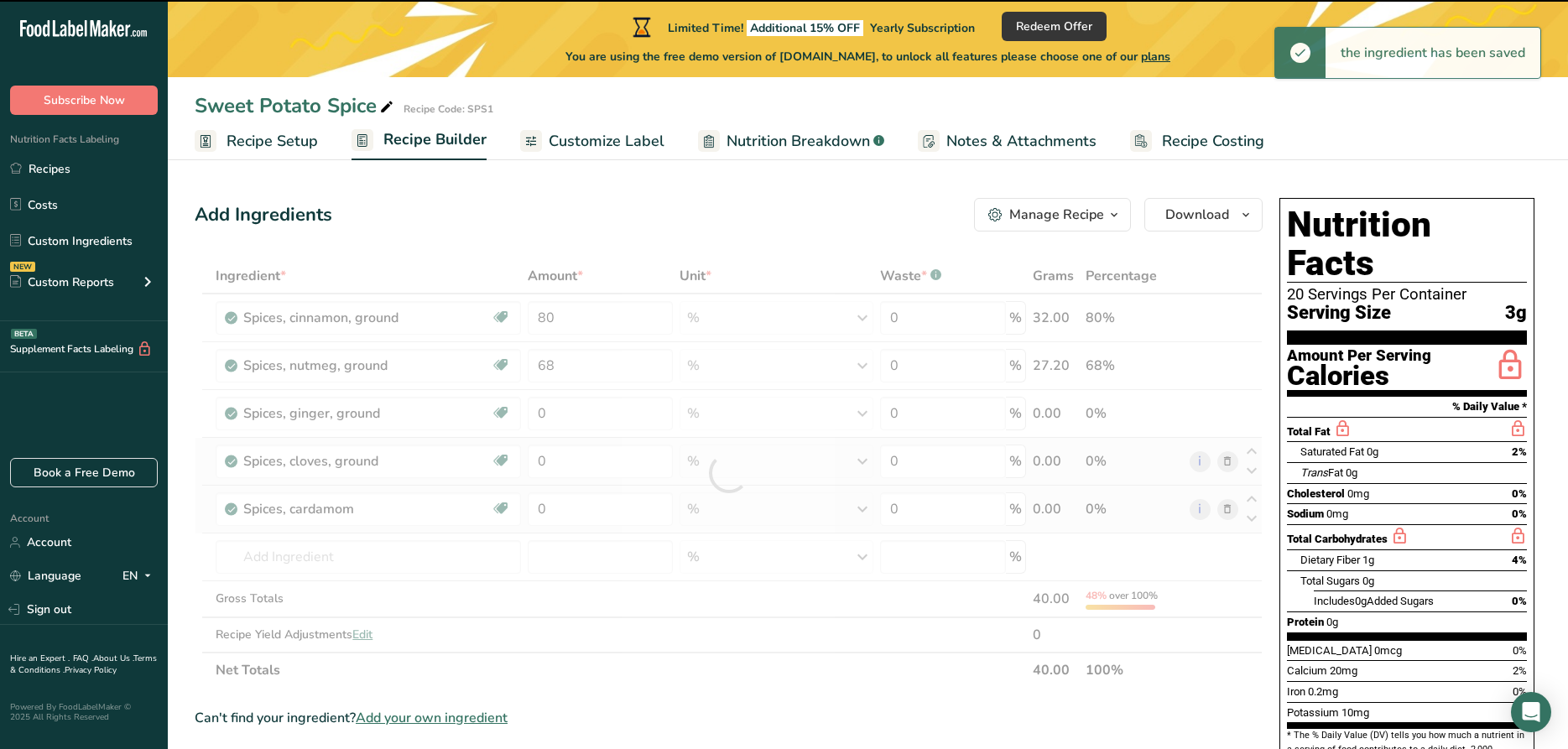
click at [566, 412] on div at bounding box center [728, 473] width 1068 height 430
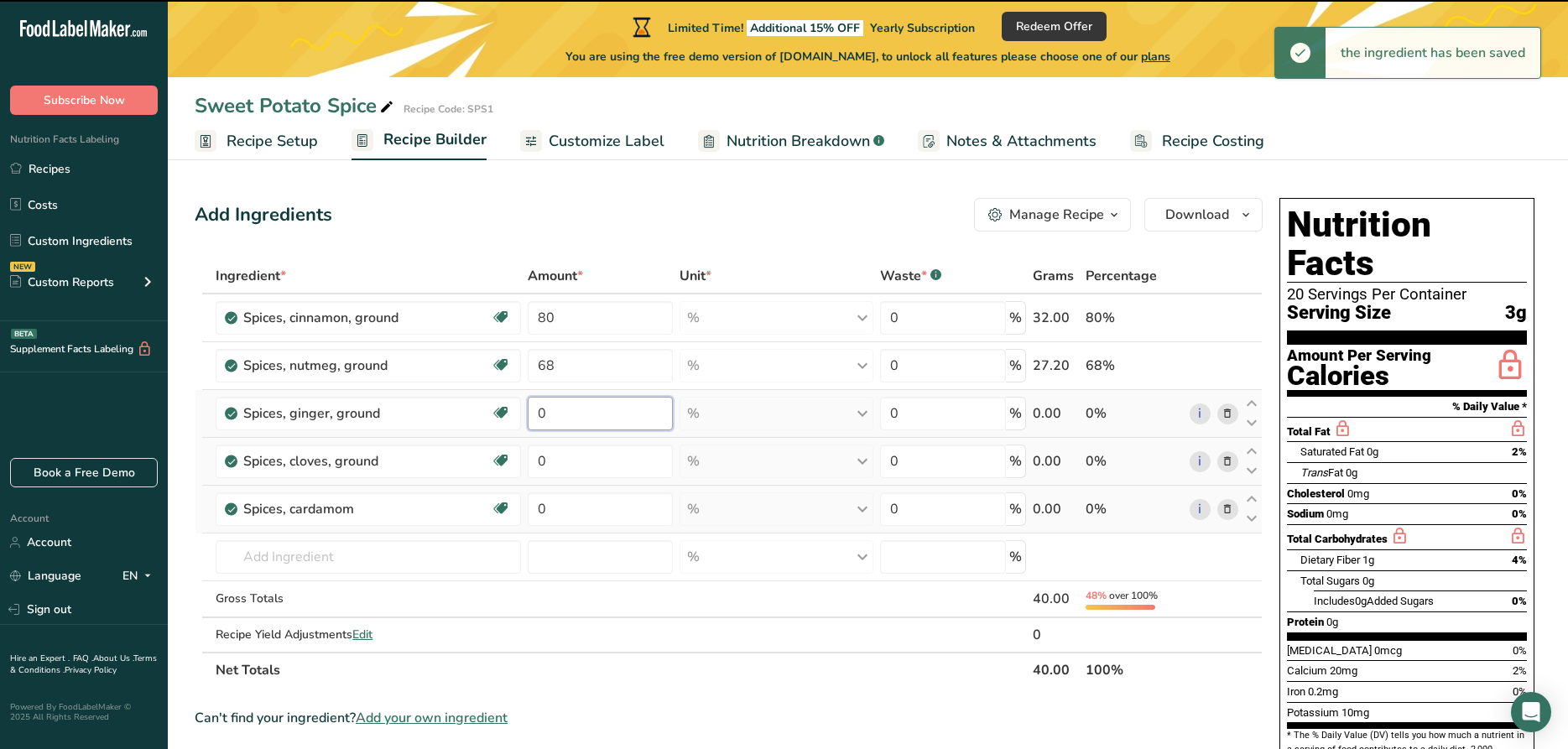
click at [557, 413] on input "0" at bounding box center [600, 414] width 145 height 33
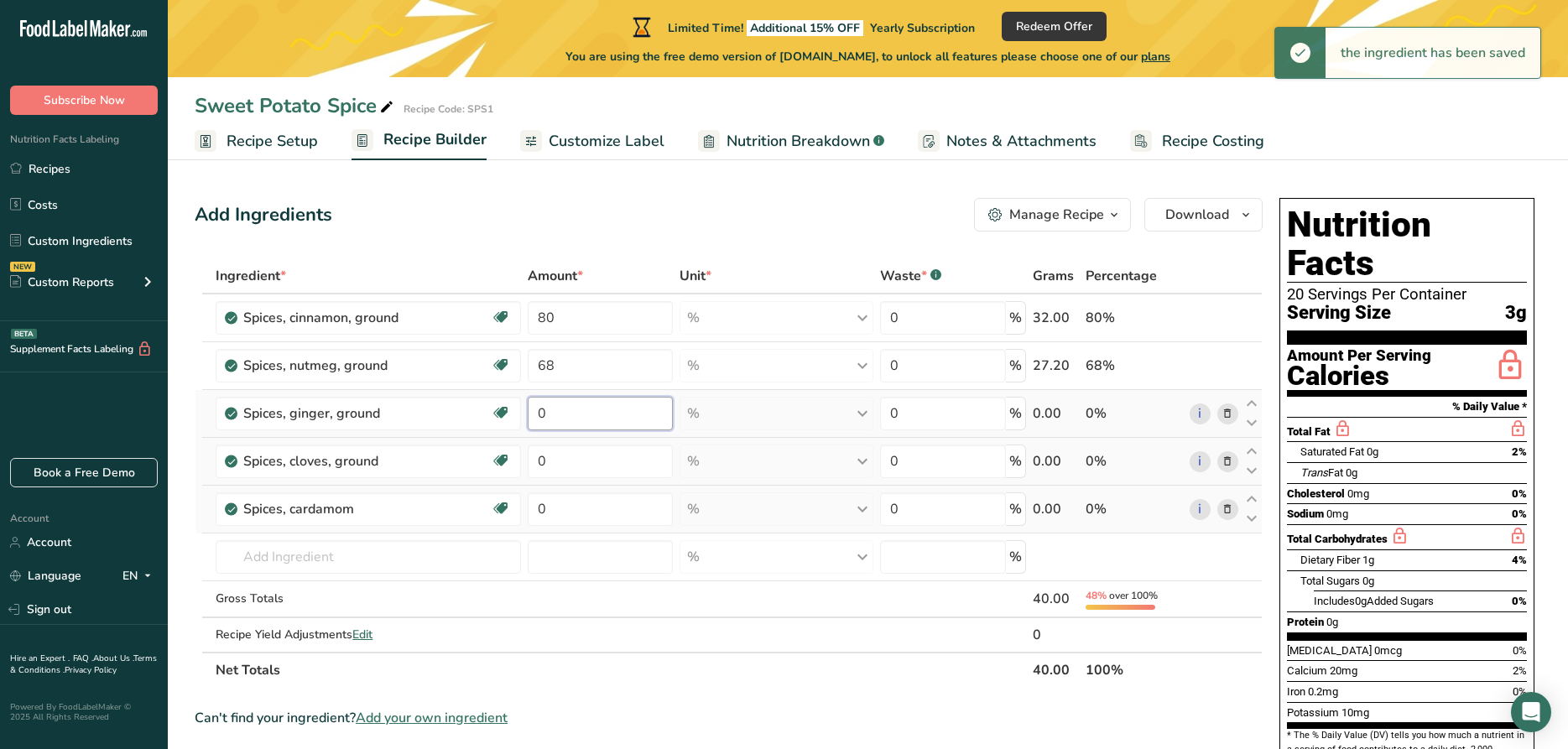
click at [557, 413] on input "0" at bounding box center [600, 414] width 145 height 33
type input "16"
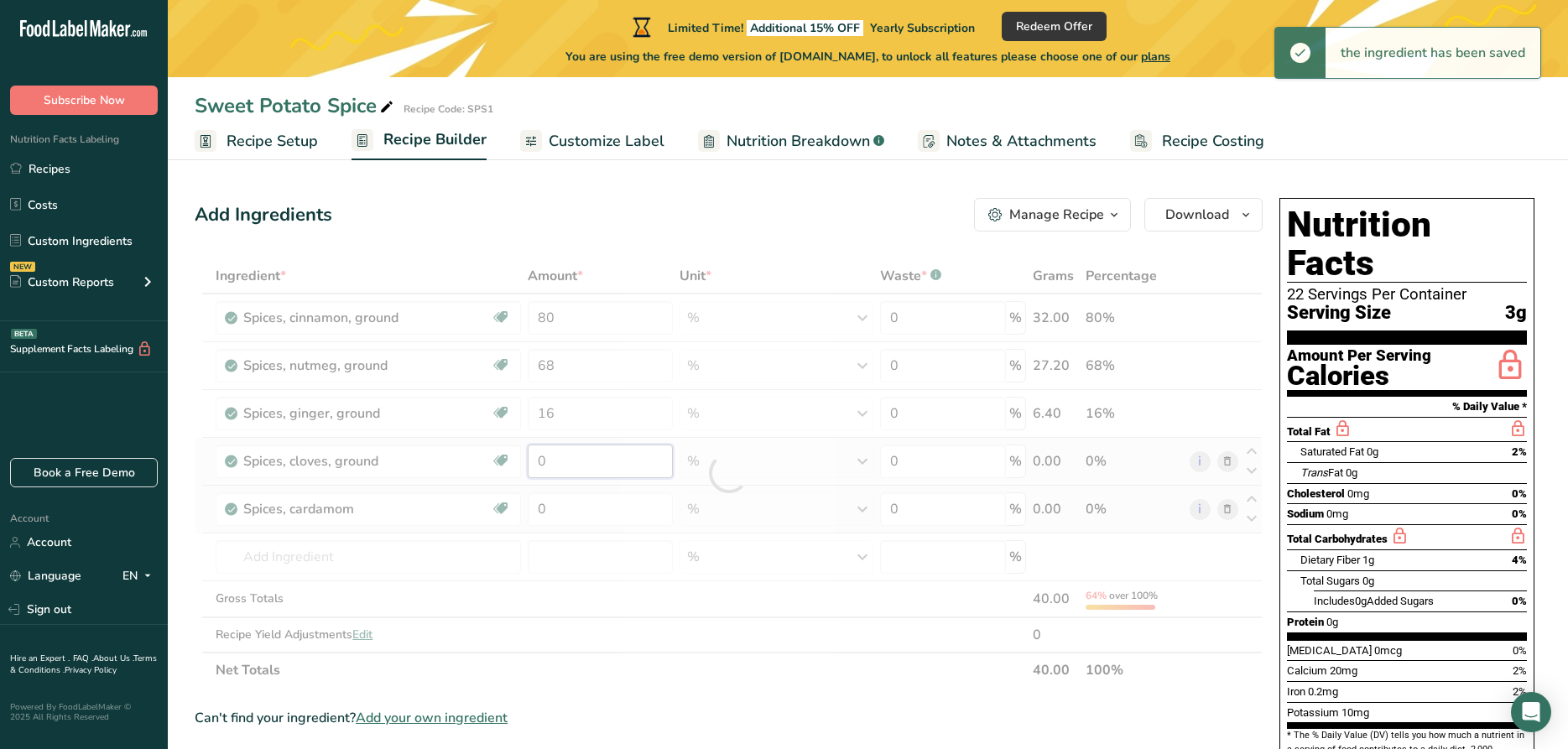
click at [563, 460] on input "0" at bounding box center [600, 461] width 145 height 33
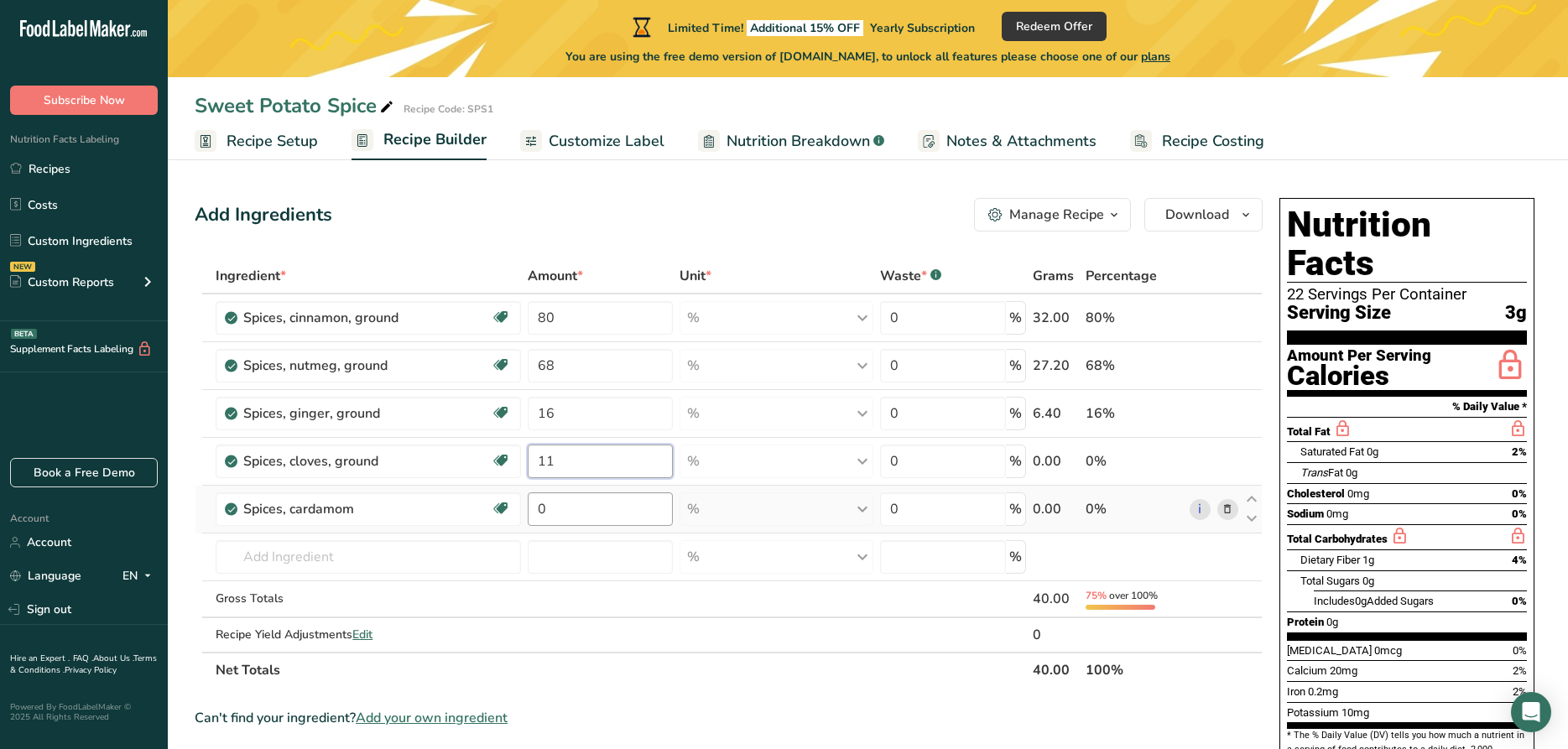
type input "11"
click at [551, 501] on input "0" at bounding box center [600, 509] width 145 height 33
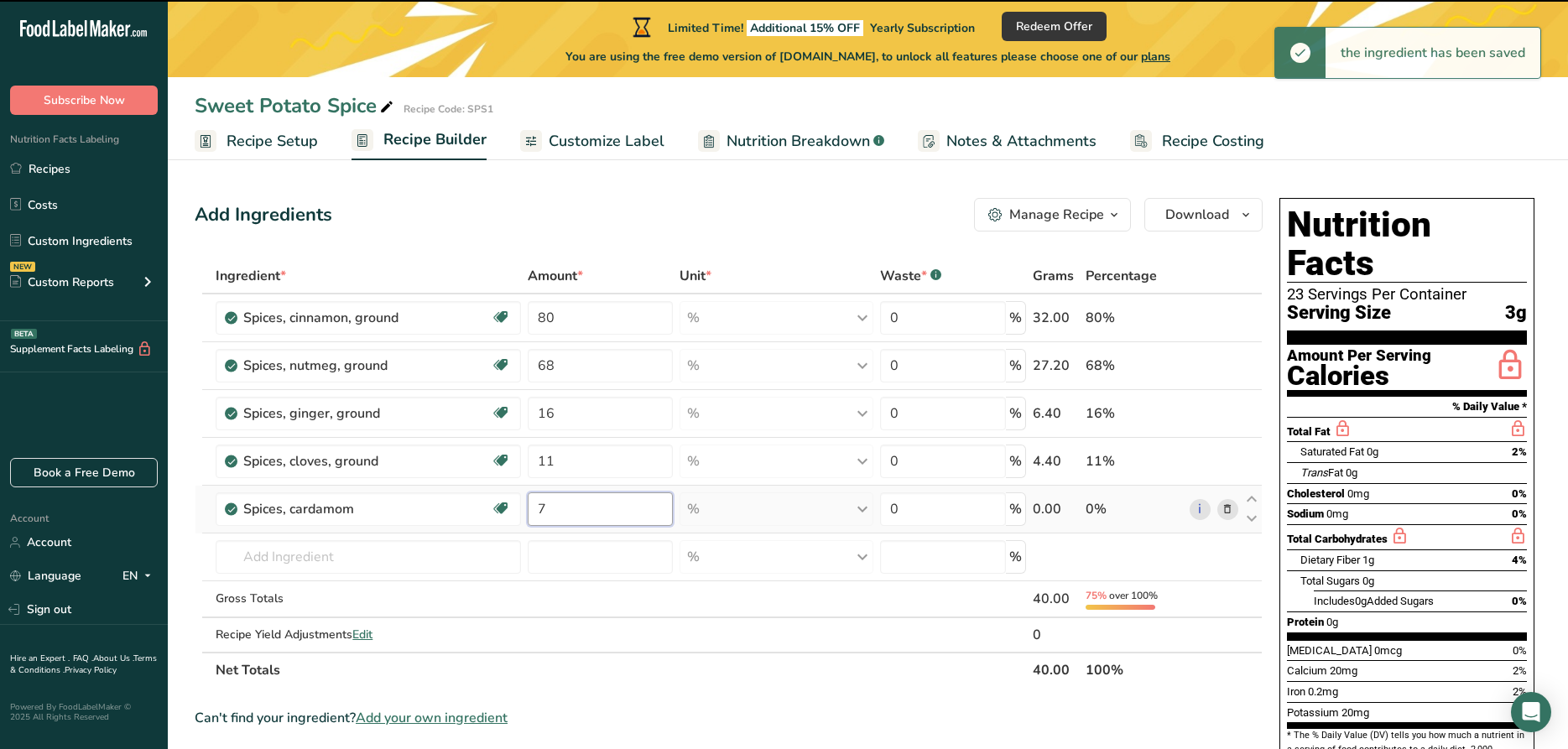
type input "0"
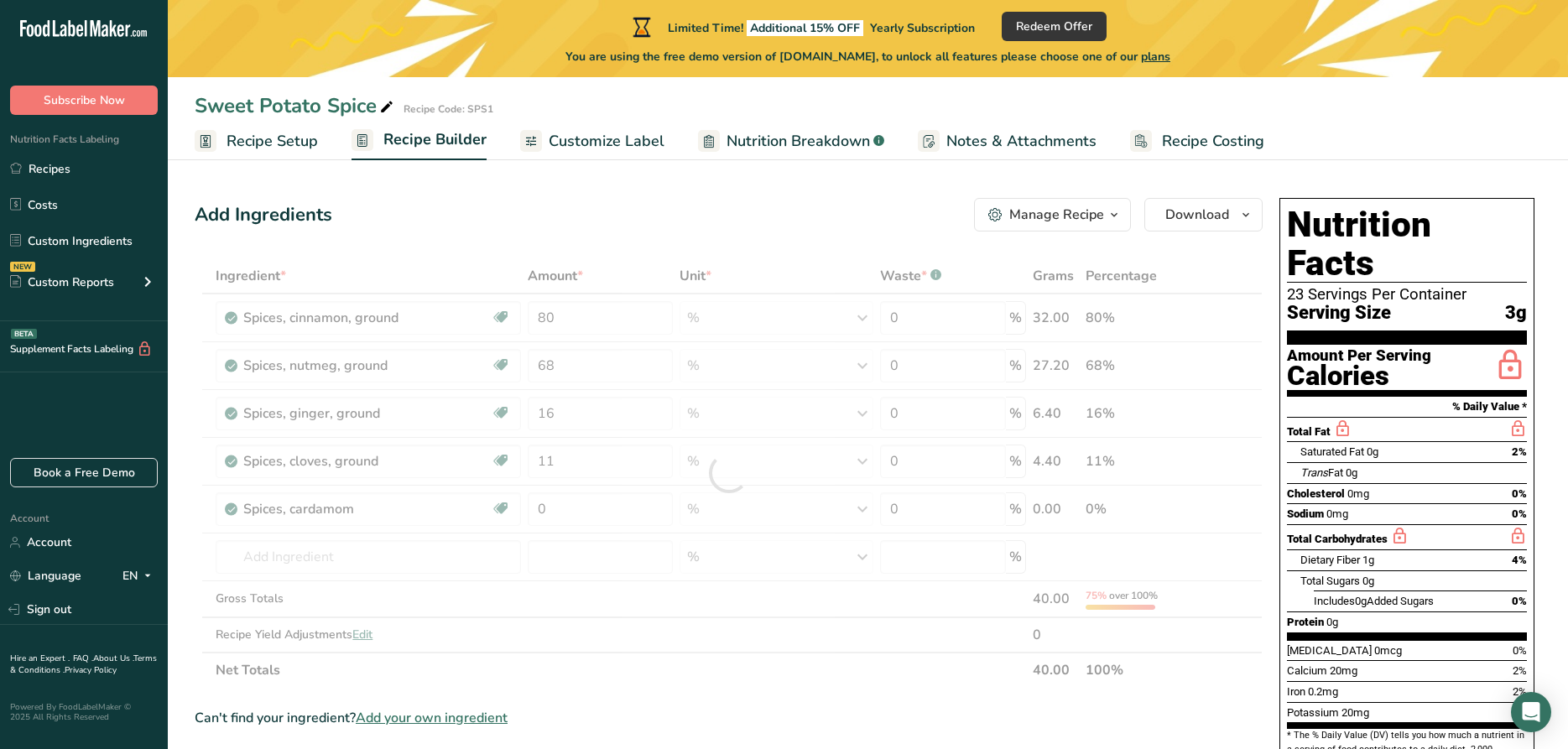
click at [682, 234] on div "Add Ingredients Manage Recipe Delete Recipe Duplicate Recipe Scale Recipe Save …" at bounding box center [733, 678] width 1078 height 972
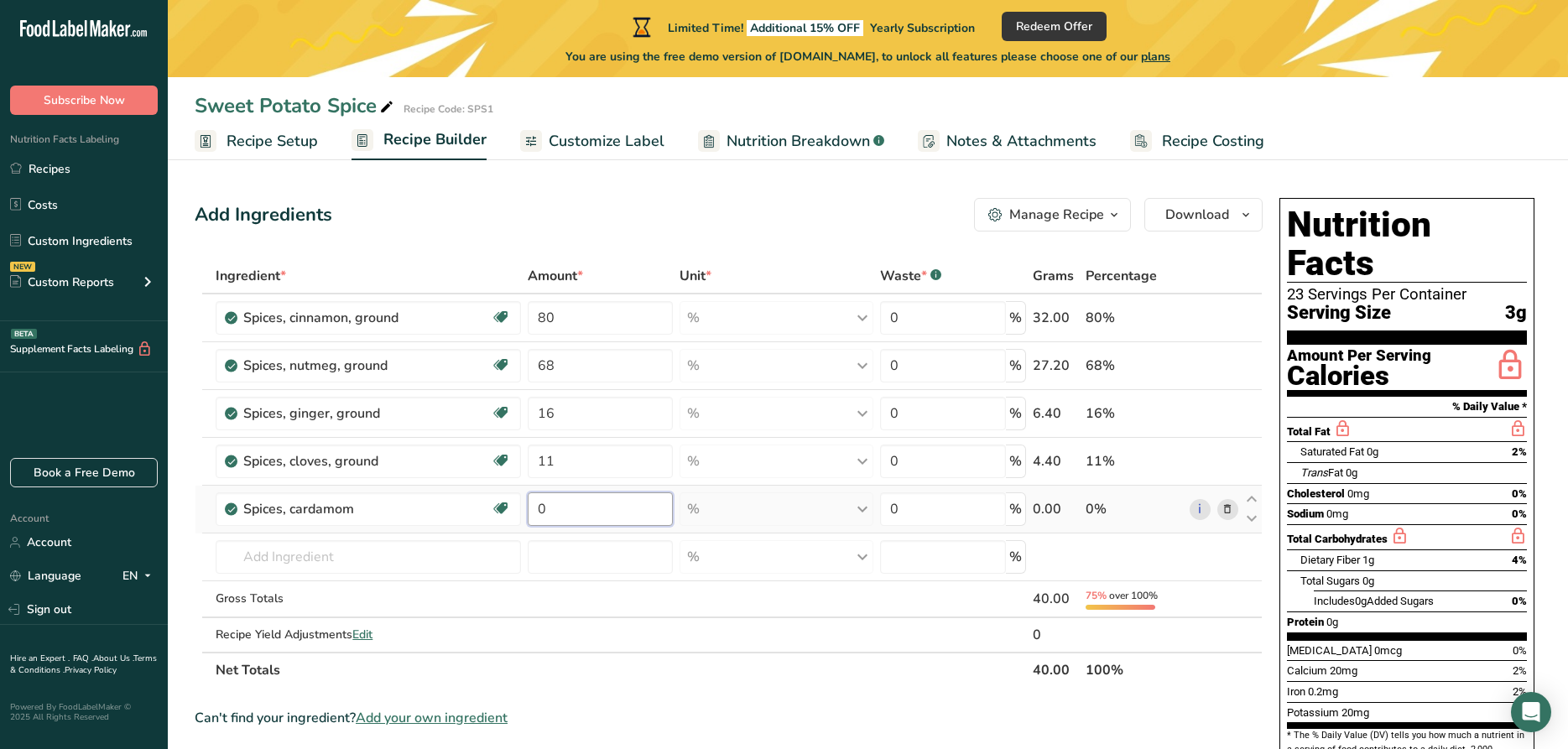
click at [591, 510] on input "0" at bounding box center [600, 509] width 145 height 33
type input "7"
click at [666, 660] on div "Ingredient * Amount * Unit * Waste * .a-a{fill:#347362;}.b-a{fill:#fff;} Grams …" at bounding box center [728, 473] width 1068 height 430
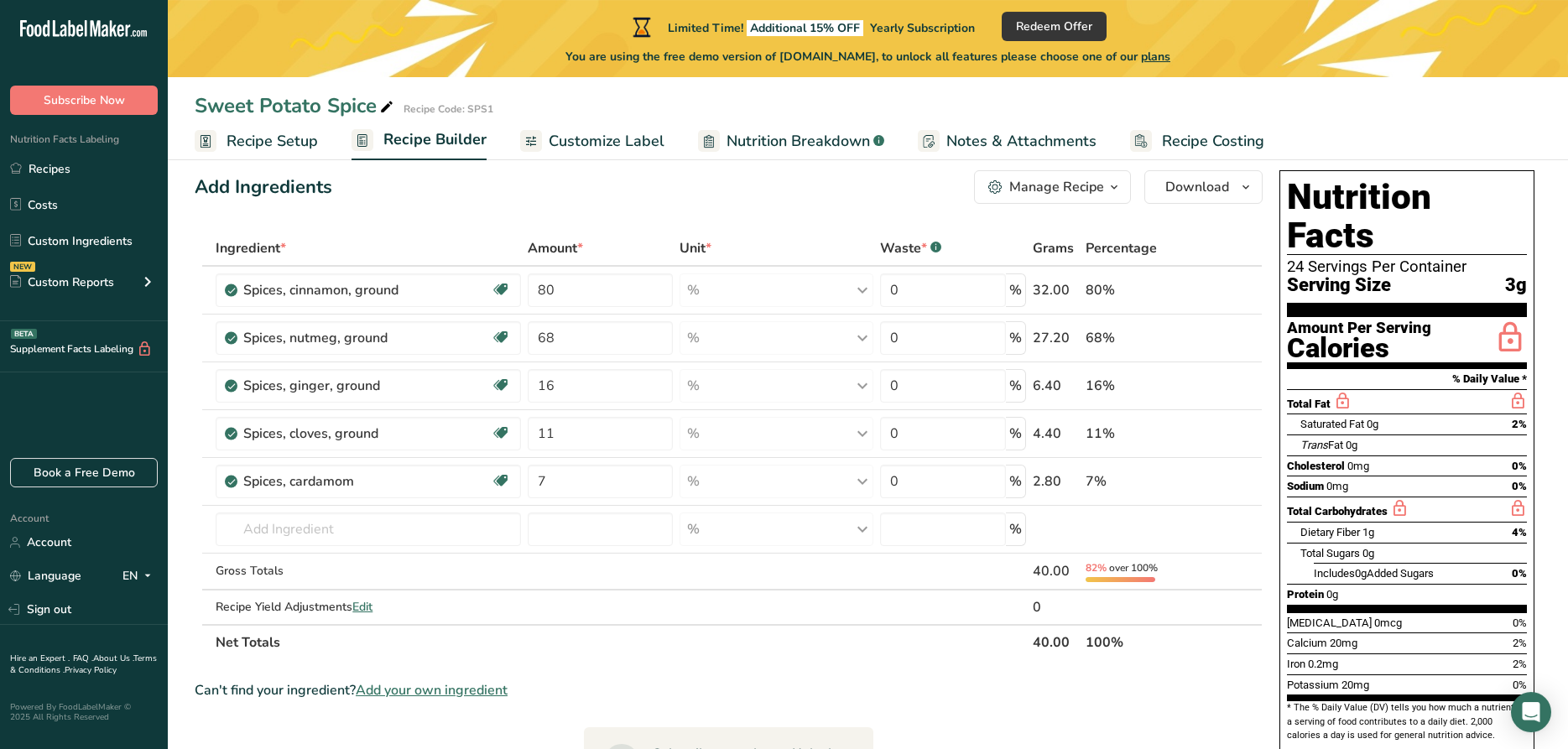
scroll to position [2, 0]
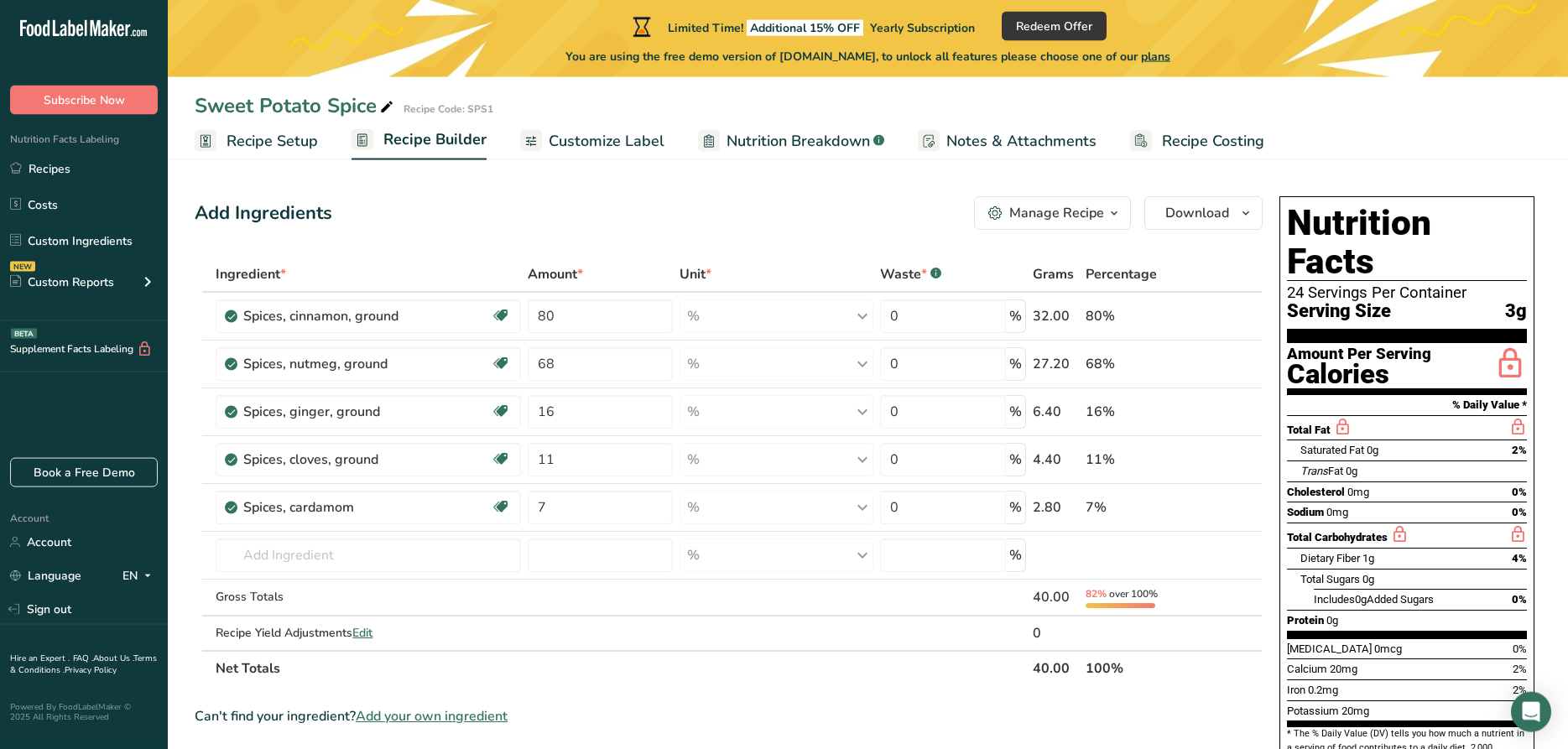
click at [843, 233] on div "Add Ingredients Manage Recipe Delete Recipe Duplicate Recipe Scale Recipe Save …" at bounding box center [733, 676] width 1078 height 972
click at [601, 316] on input "80" at bounding box center [600, 317] width 145 height 33
type input "8"
type input "44"
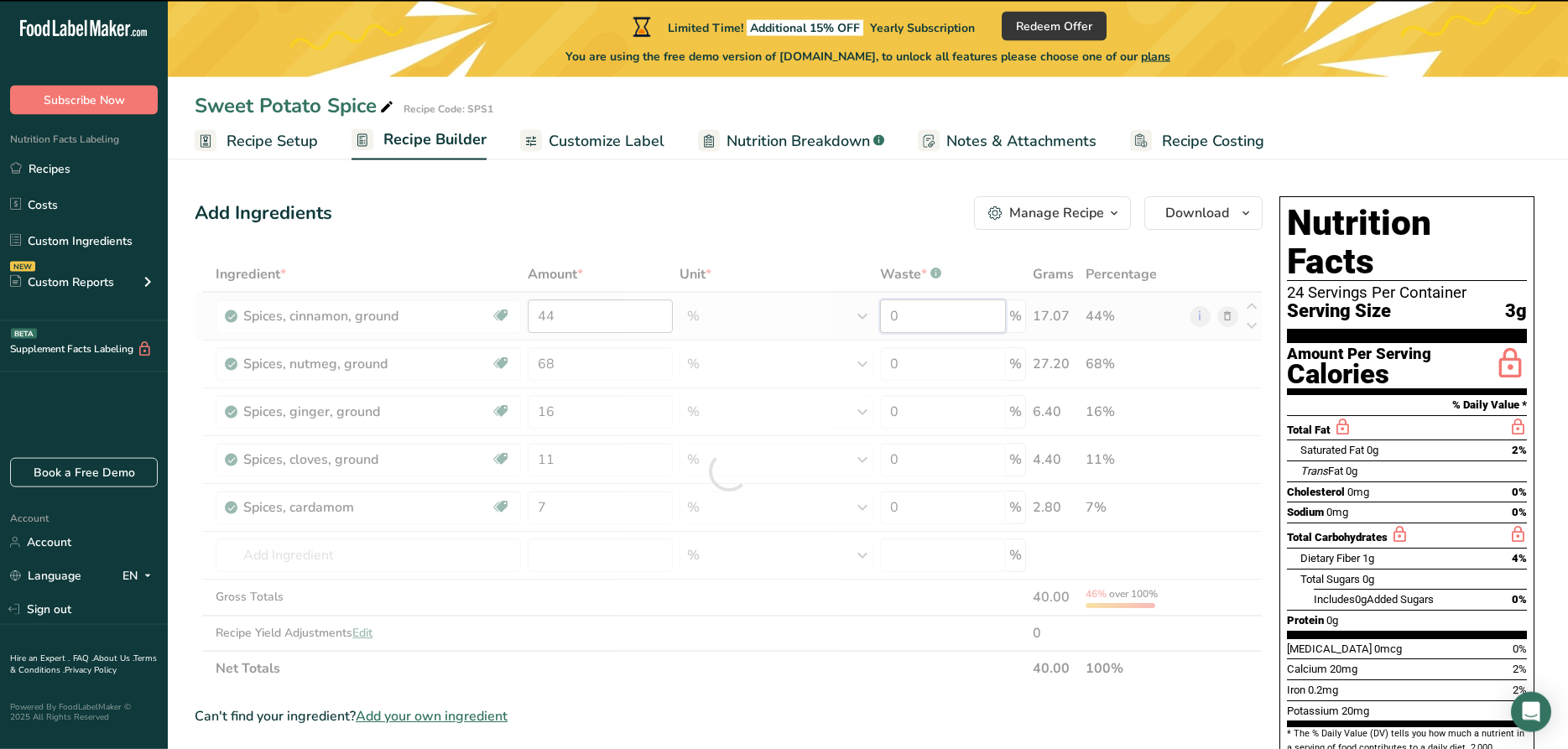
type input "4"
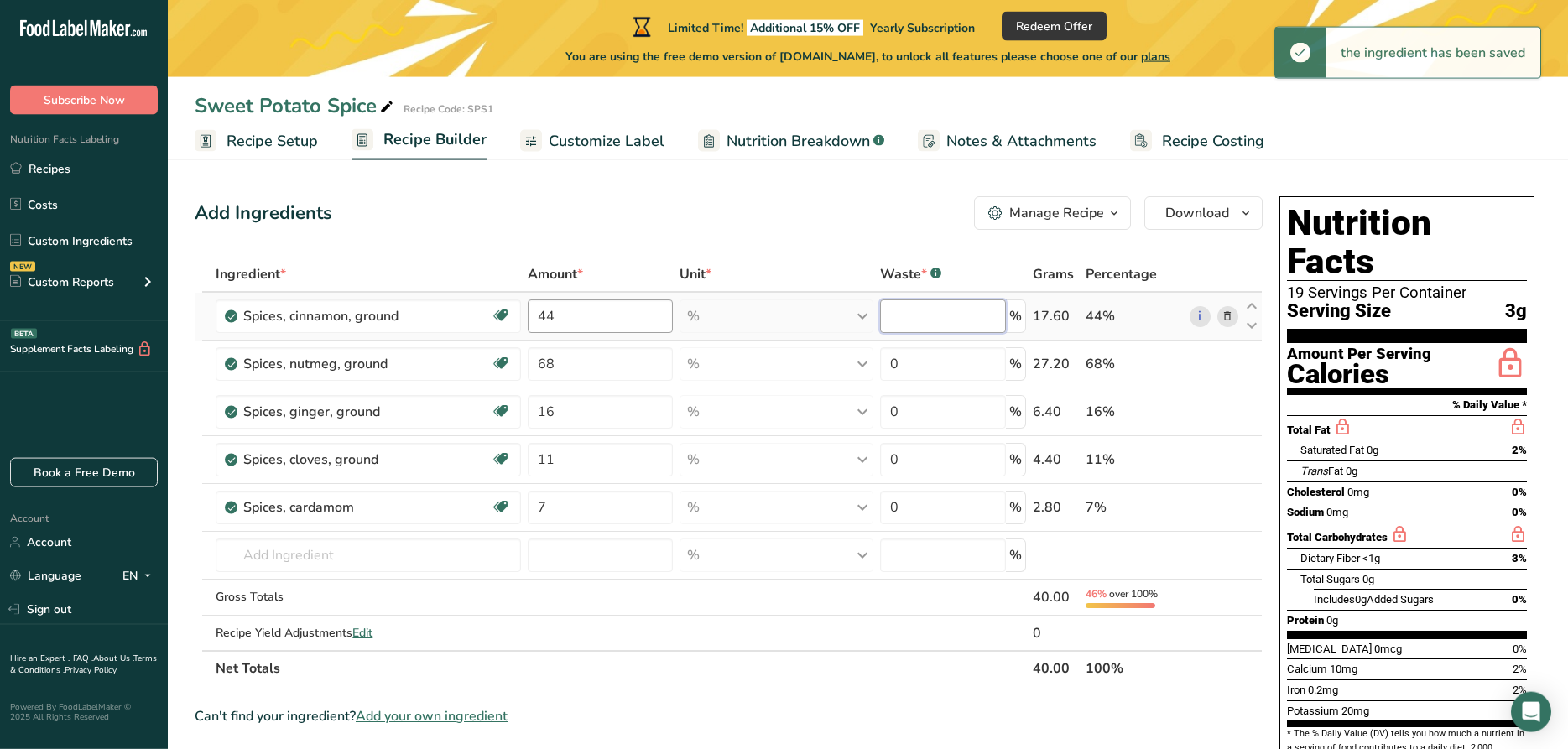
type input "7"
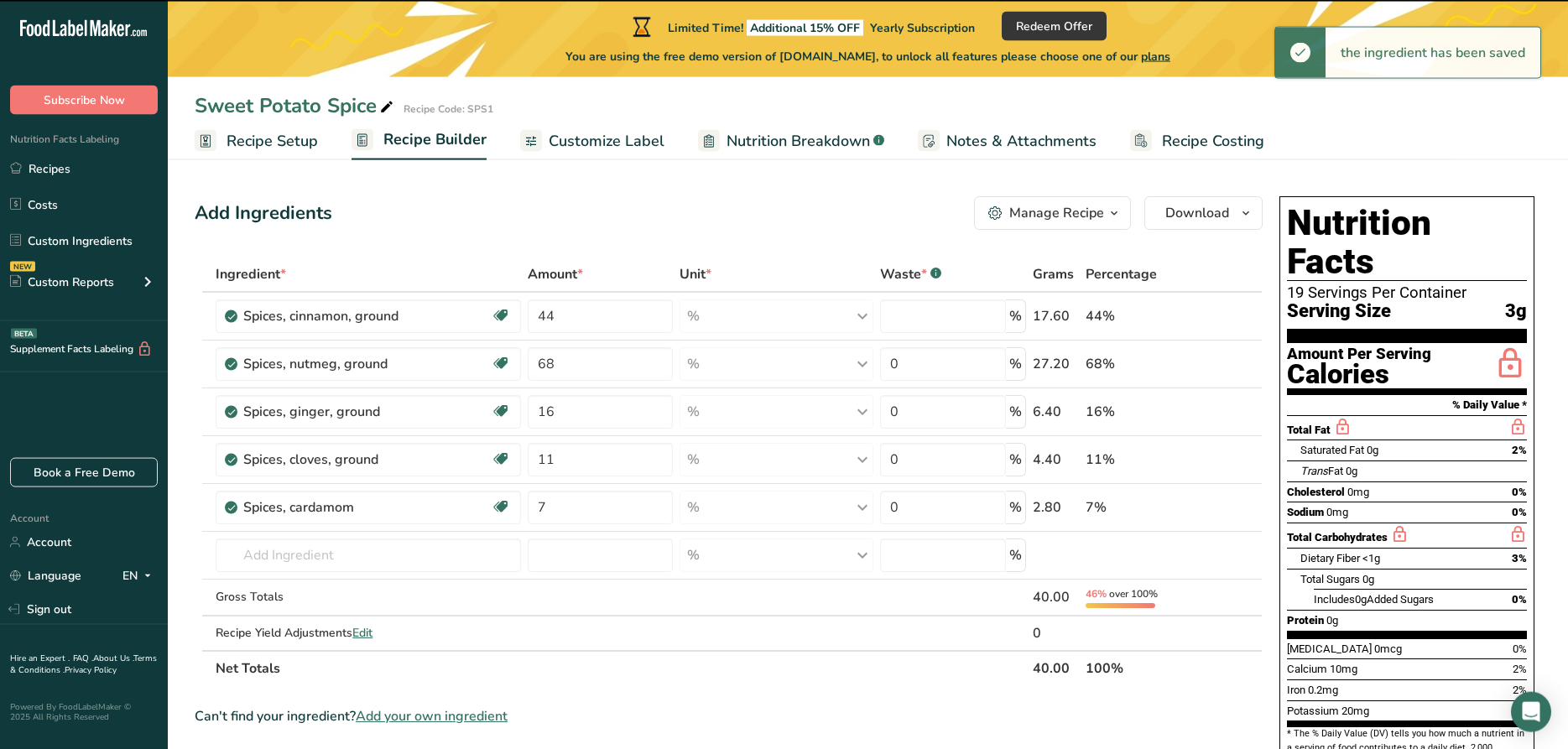
type input "0"
click at [572, 366] on input "68" at bounding box center [600, 364] width 145 height 33
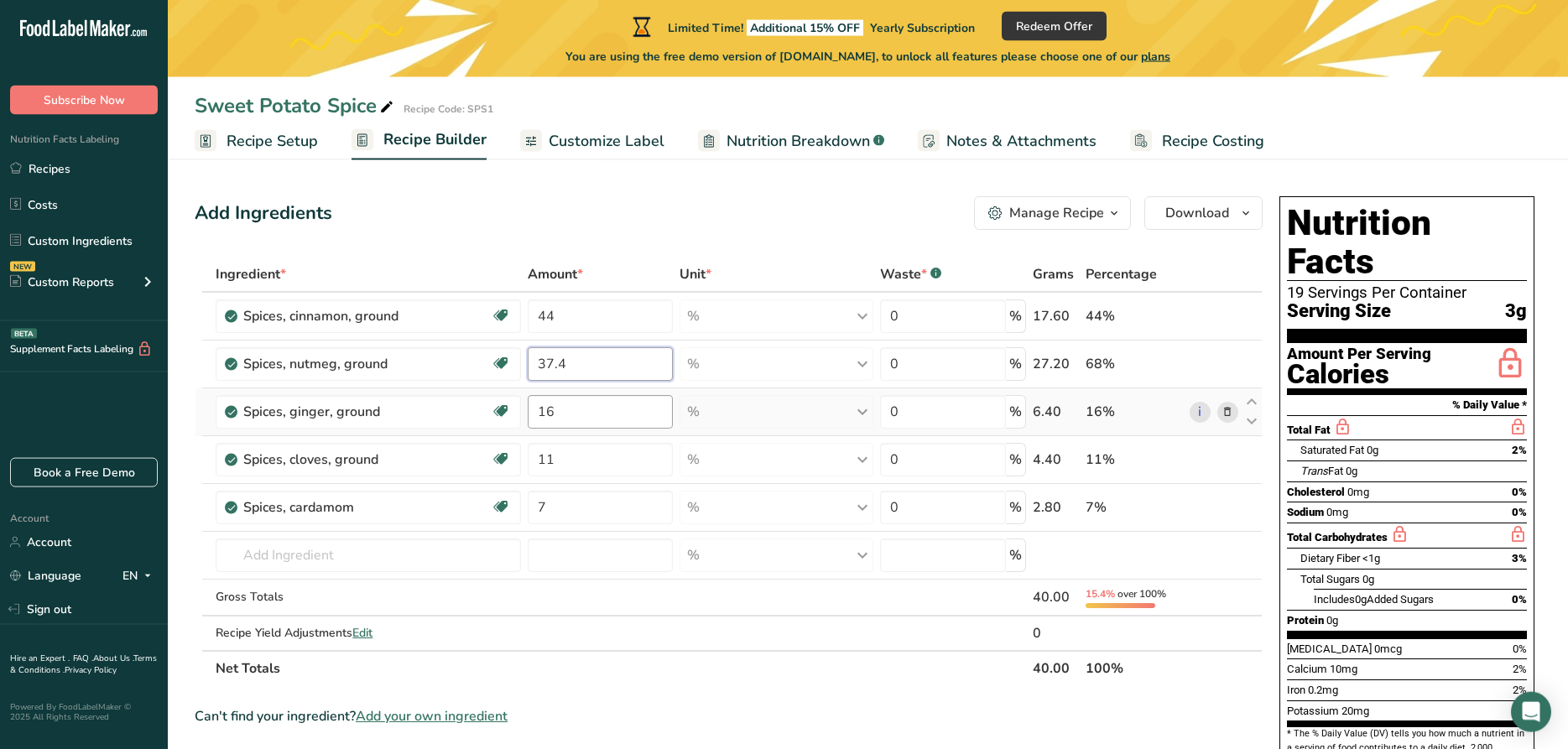
type input "37.4"
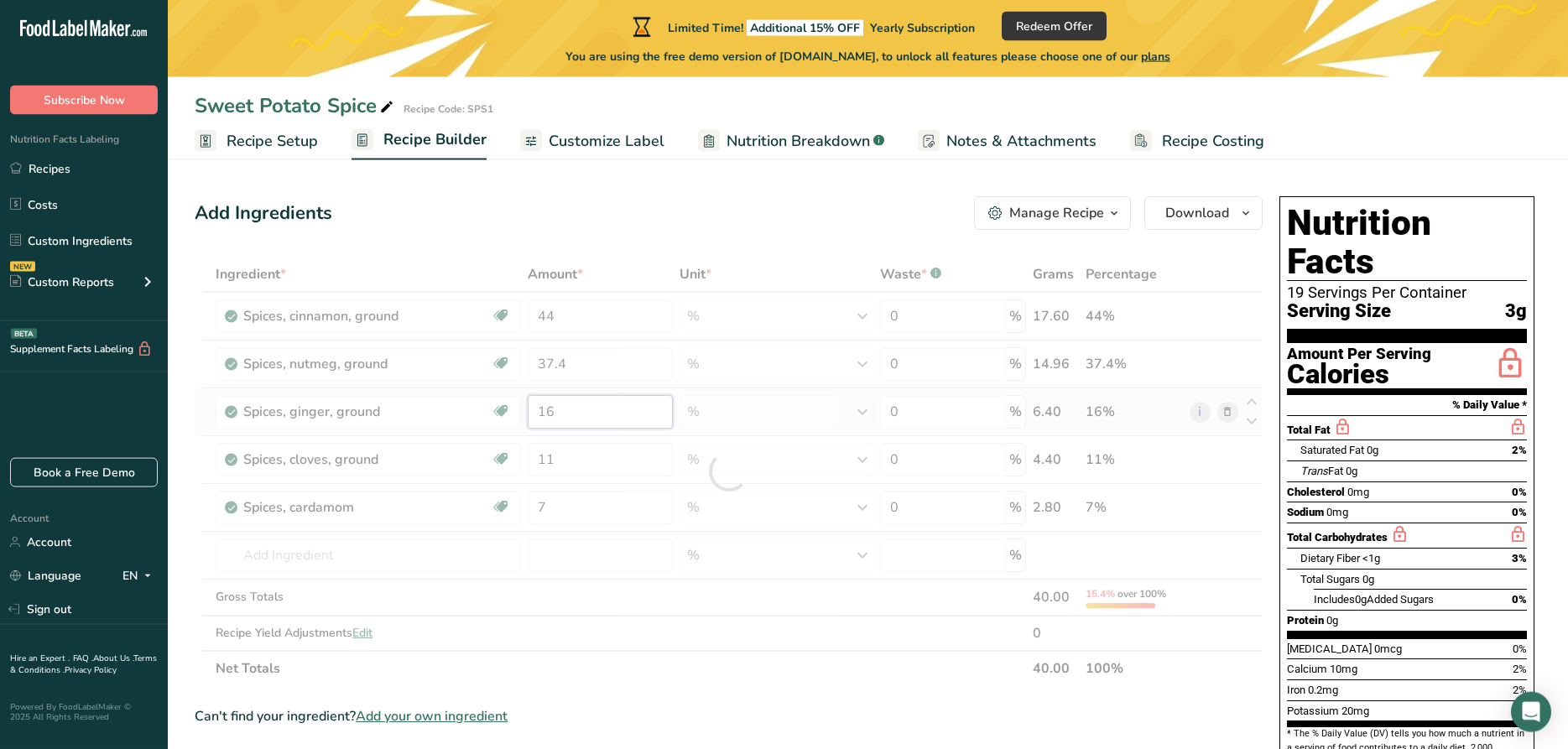
click at [578, 411] on input "16" at bounding box center [600, 412] width 145 height 33
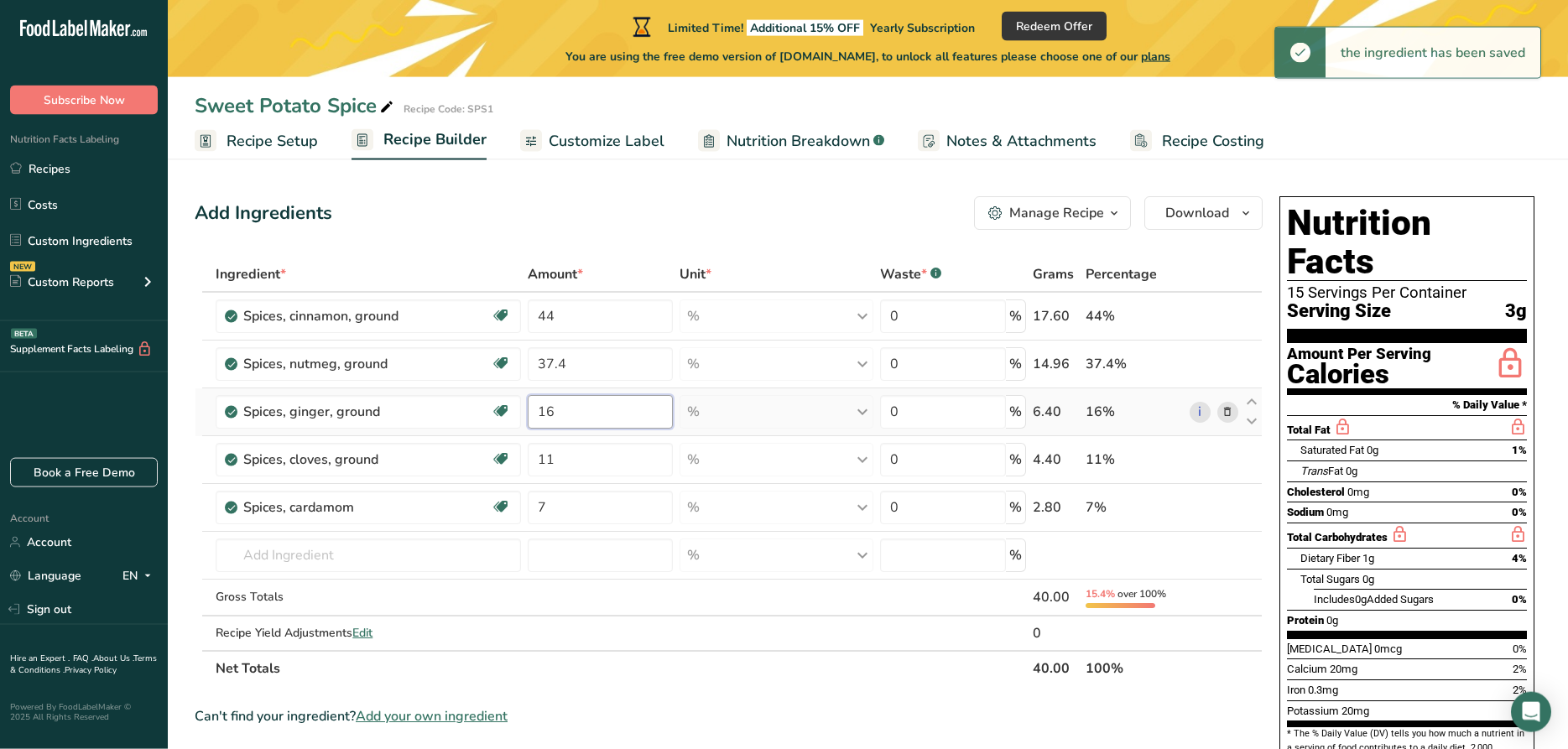
type input "1"
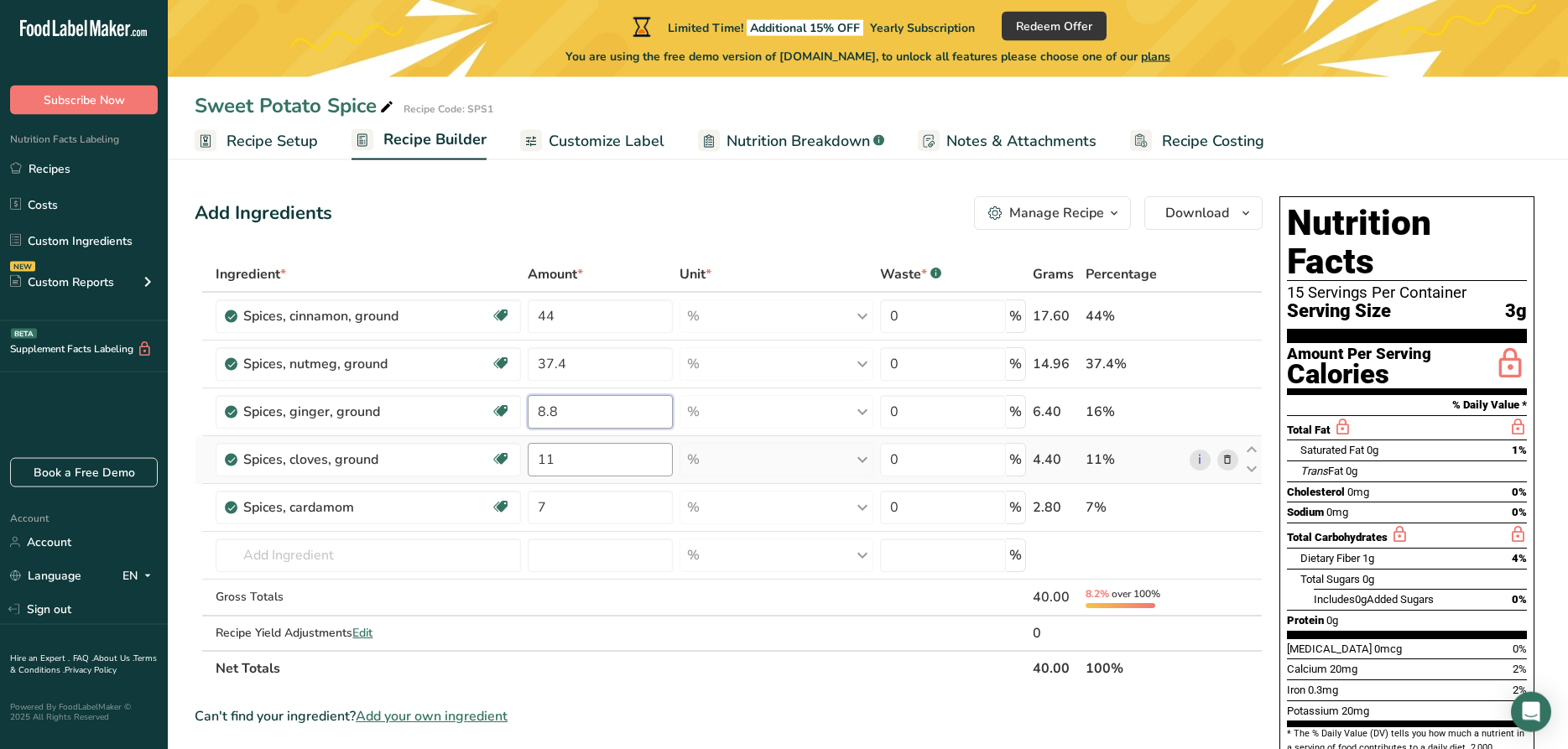
type input "8.8"
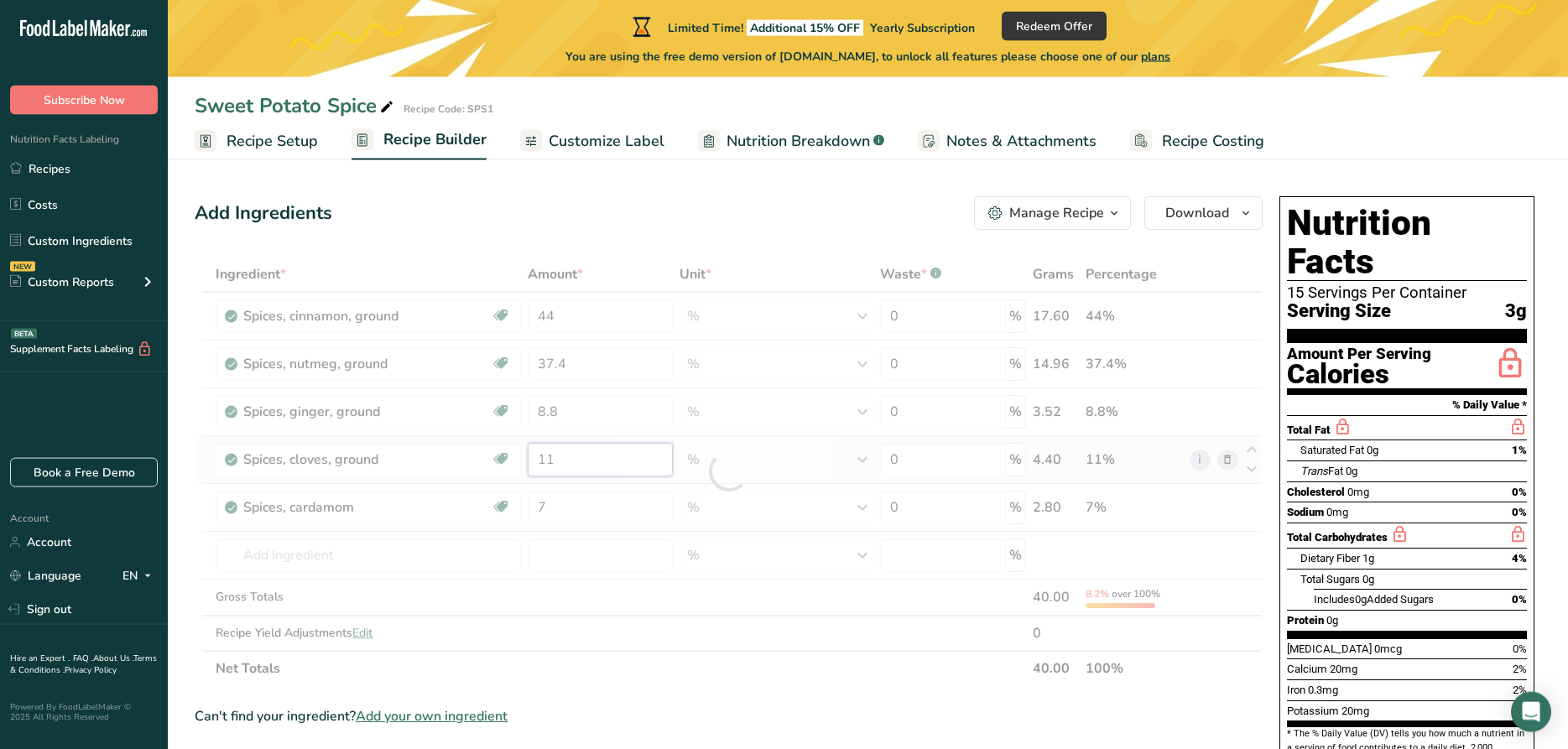
click at [585, 455] on input "11" at bounding box center [600, 460] width 145 height 33
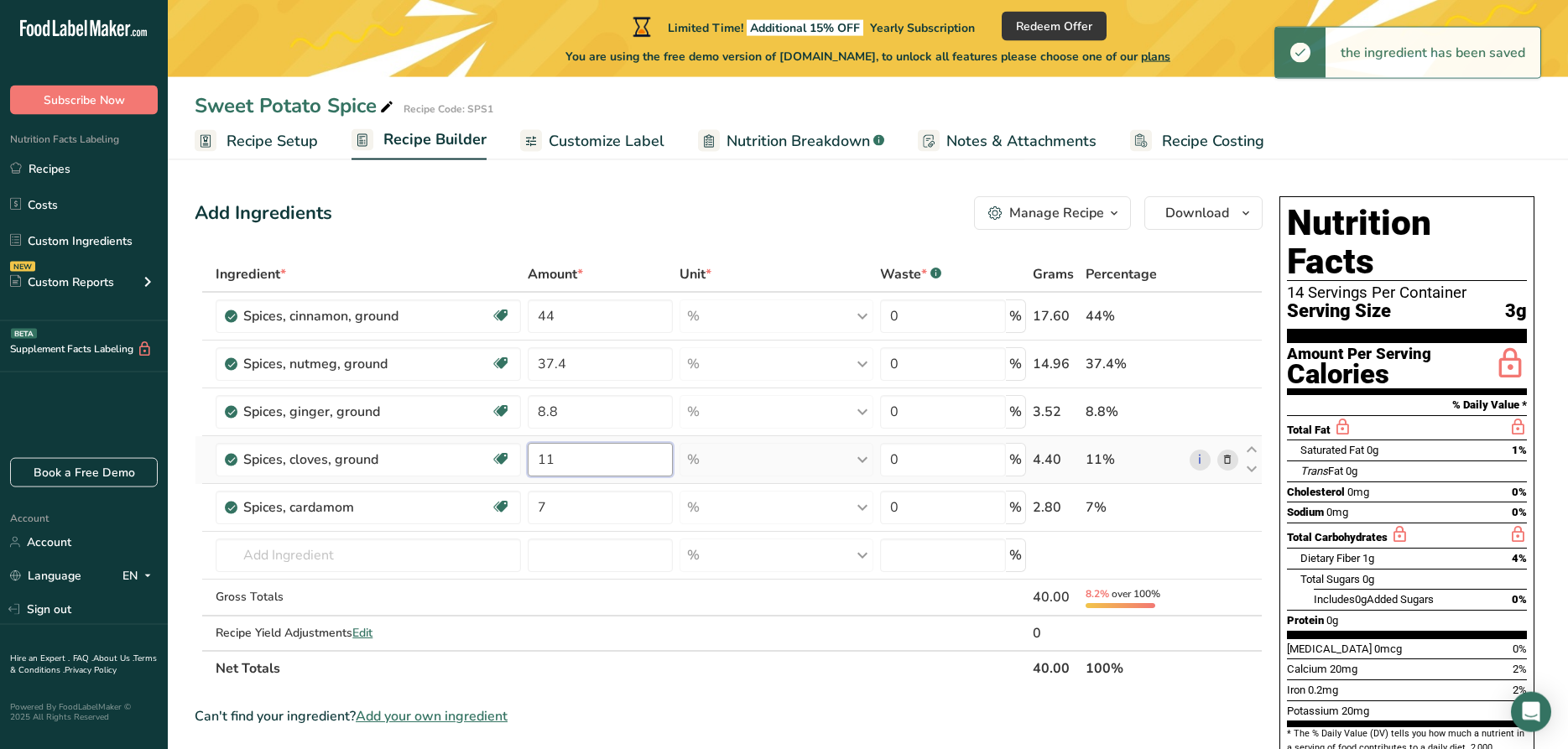
type input "1"
type input "6"
click at [592, 515] on input "7" at bounding box center [600, 507] width 145 height 33
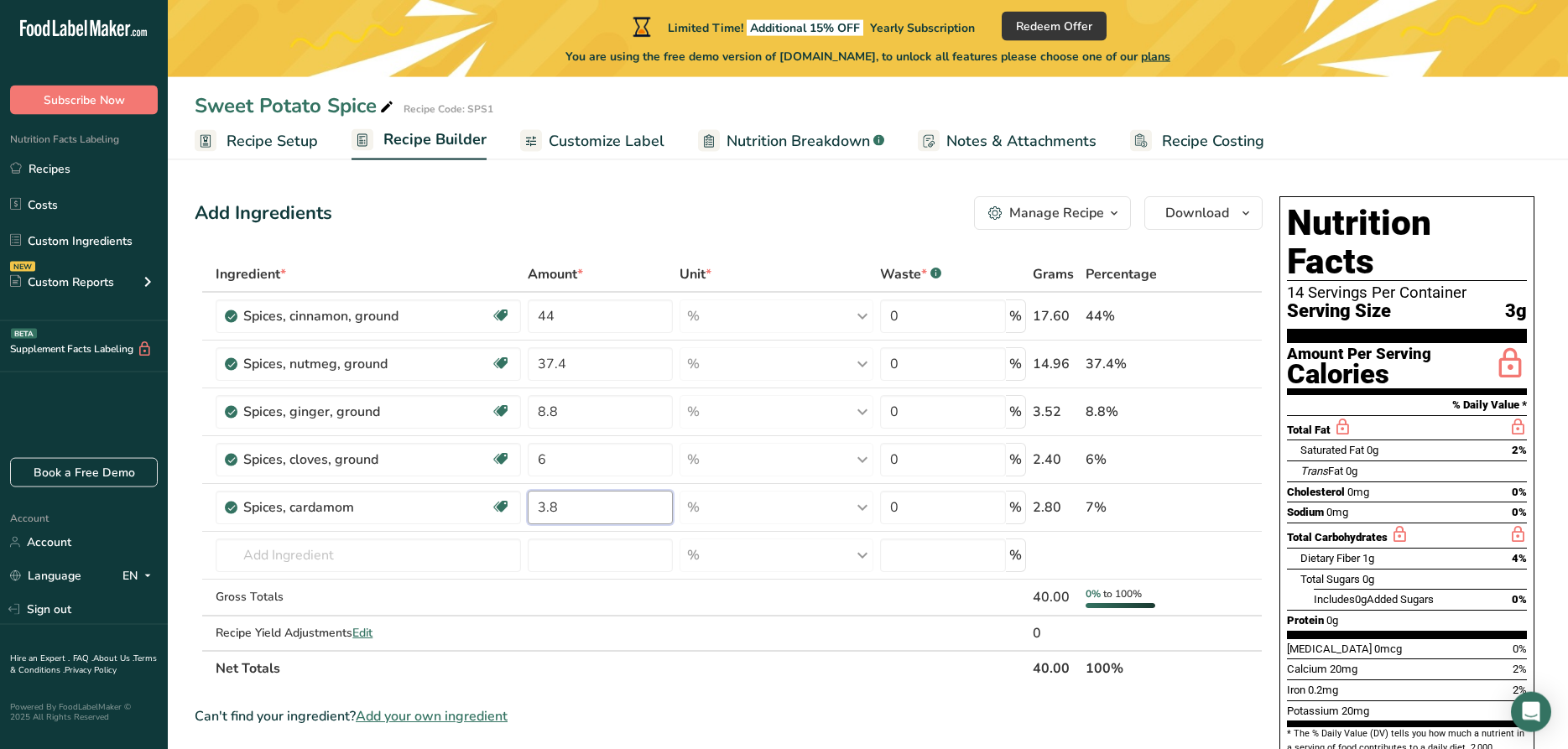
type input "3.8"
click at [739, 219] on div "Add Ingredients Manage Recipe Delete Recipe Duplicate Recipe Scale Recipe Save …" at bounding box center [728, 213] width 1068 height 33
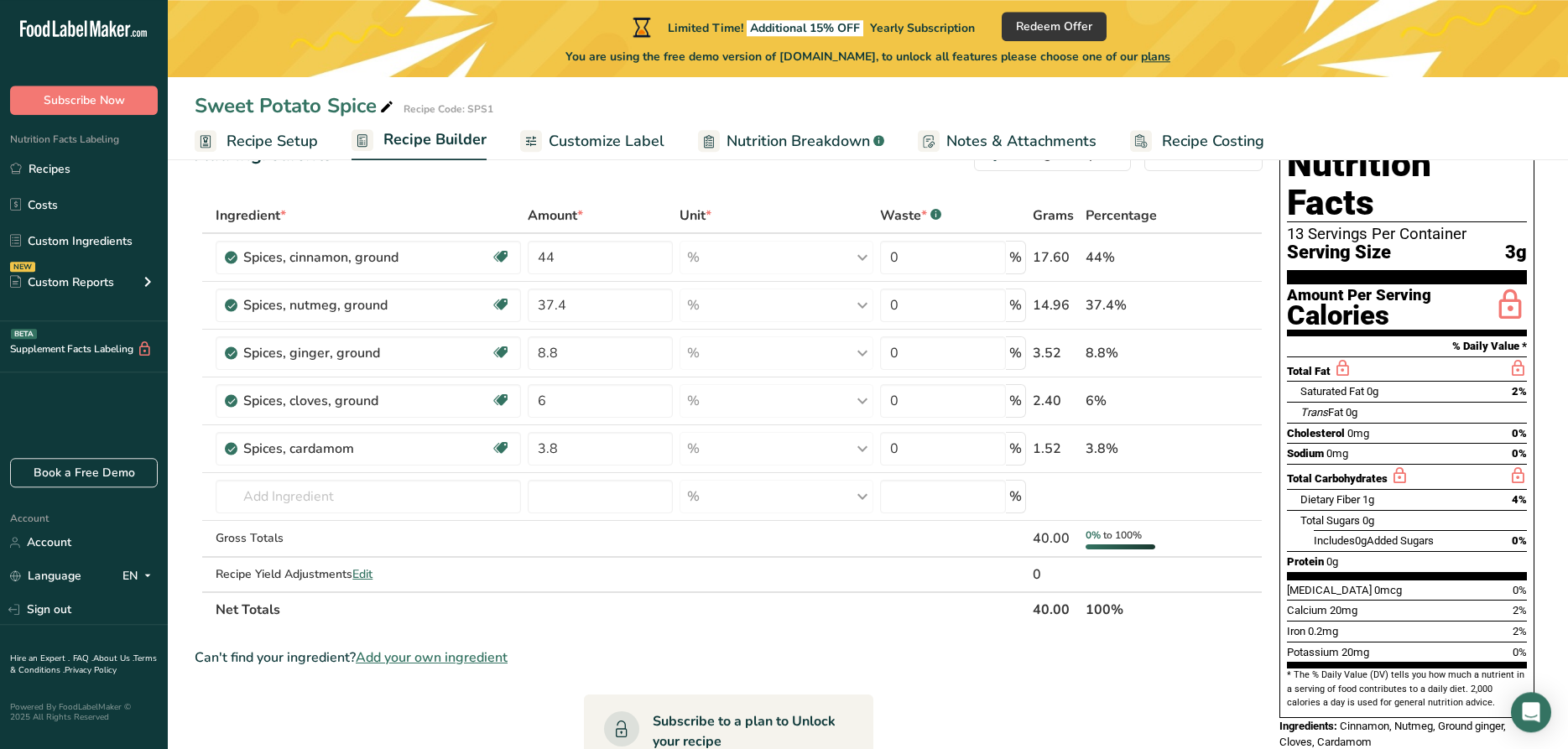
scroll to position [42, 0]
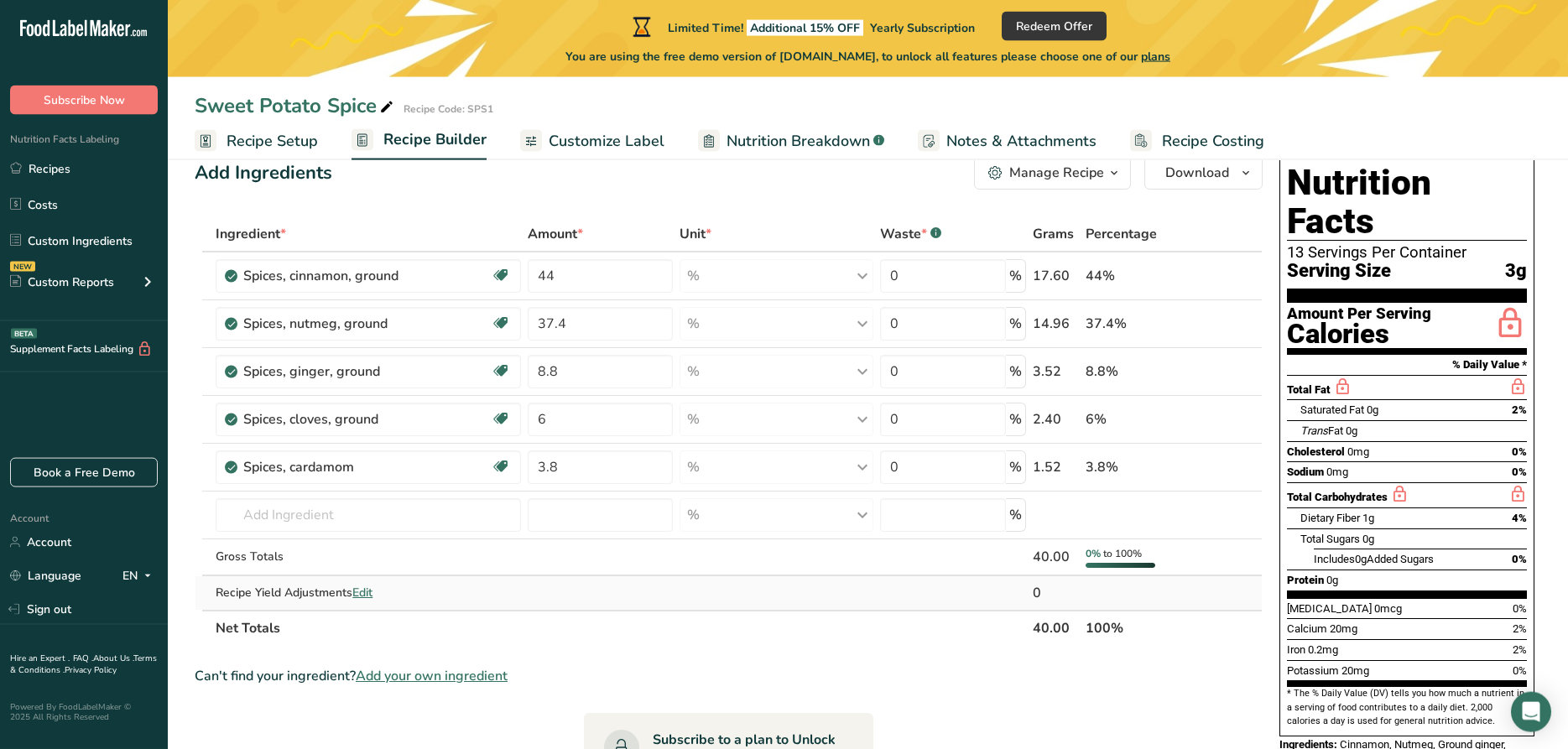
click at [874, 594] on td at bounding box center [777, 593] width 200 height 33
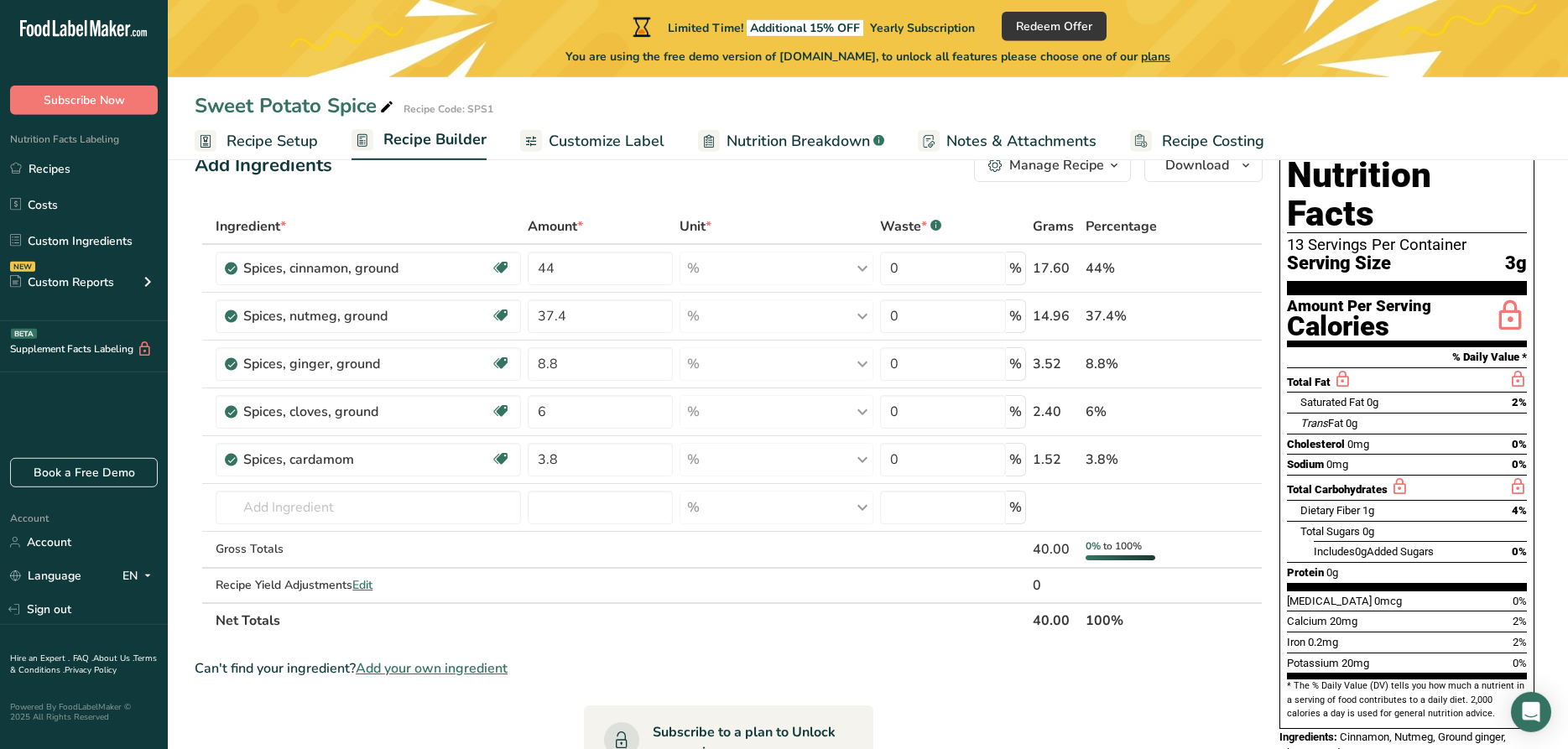
scroll to position [0, 0]
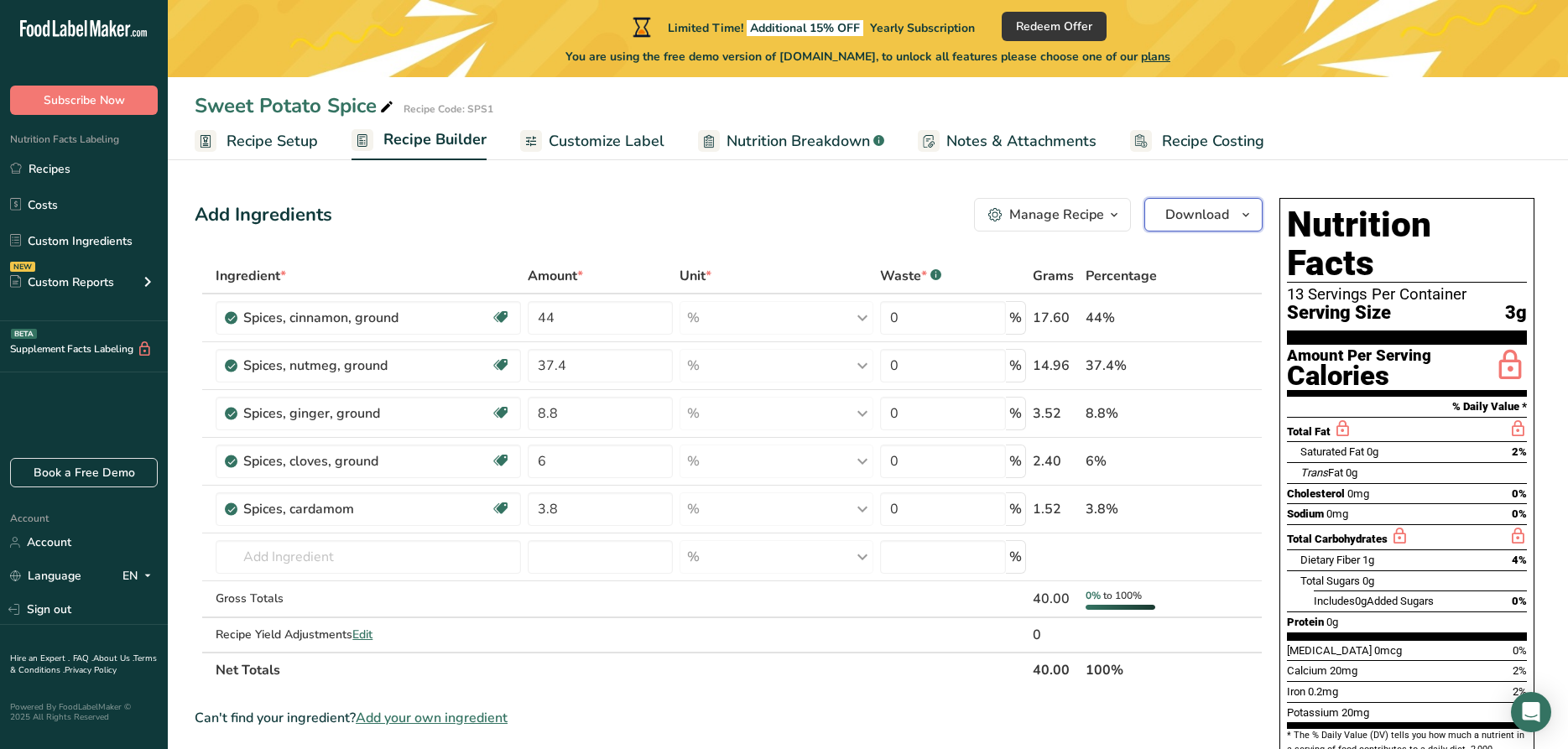
click at [1204, 215] on span "Download" at bounding box center [1197, 215] width 64 height 20
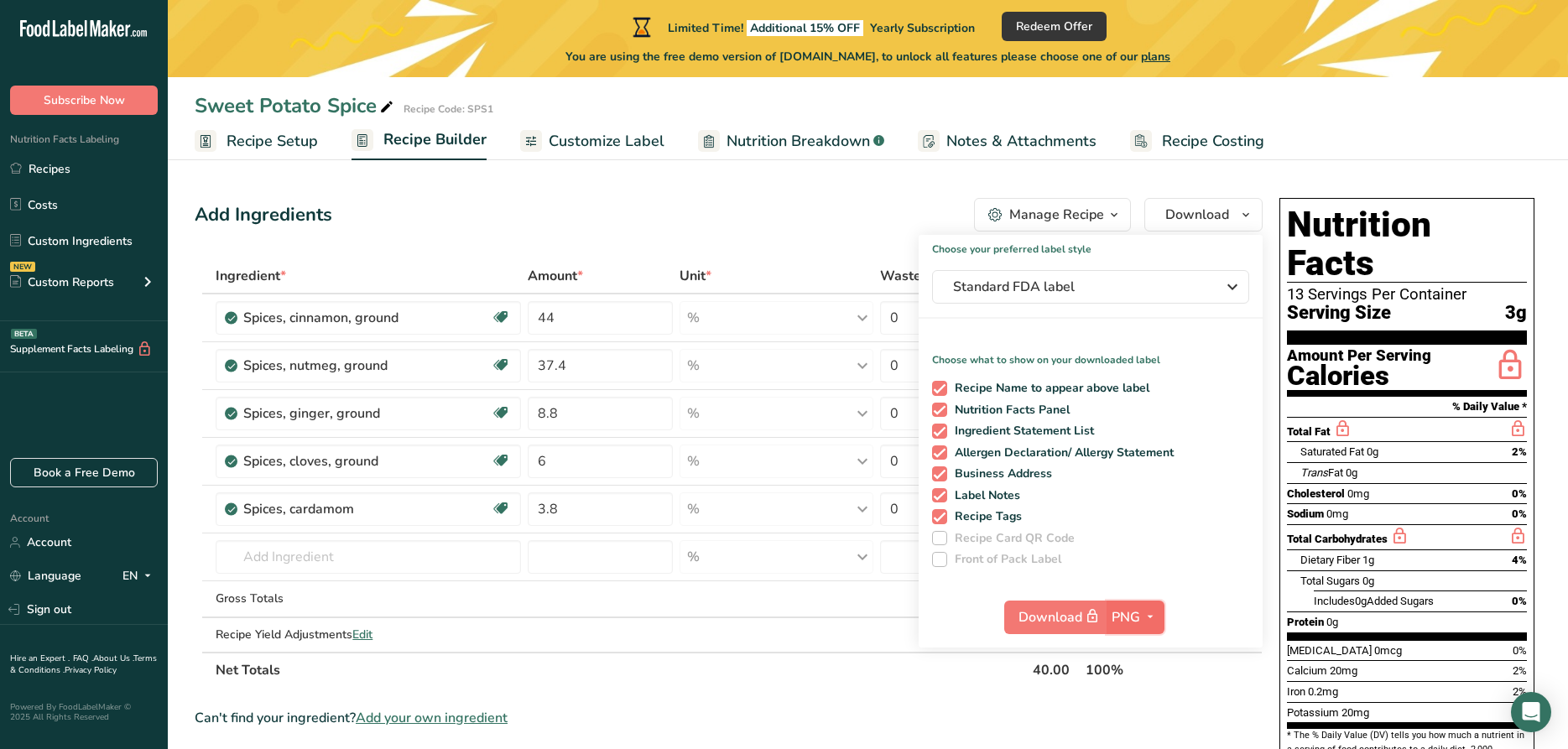
click at [1150, 616] on icon "button" at bounding box center [1150, 617] width 14 height 21
click at [1151, 649] on link "PNG" at bounding box center [1138, 652] width 54 height 28
click at [837, 231] on div "Add Ingredients Manage Recipe Delete Recipe Duplicate Recipe Scale Recipe Save …" at bounding box center [728, 215] width 1068 height 33
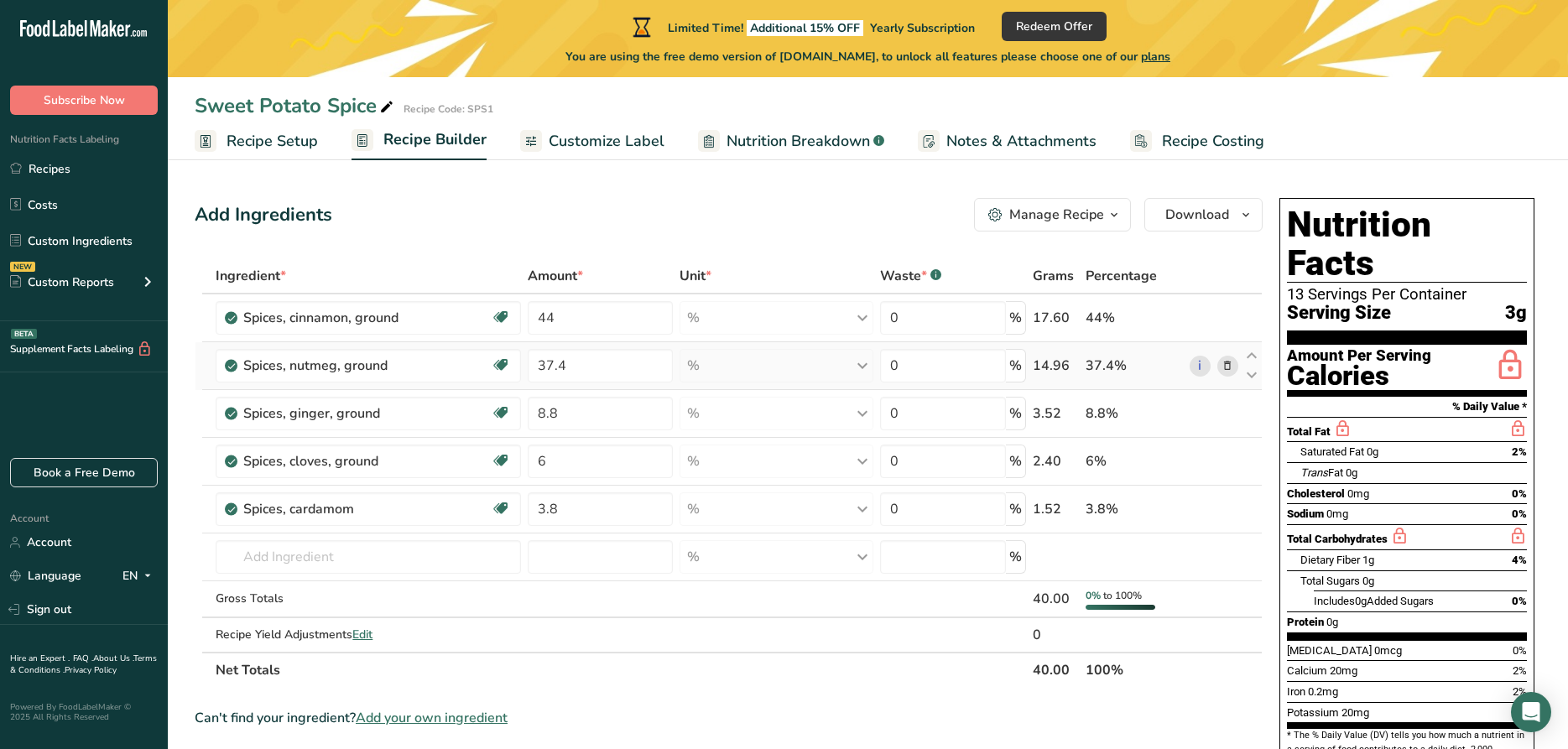
drag, startPoint x: 1071, startPoint y: 366, endPoint x: 1029, endPoint y: 369, distance: 42.1
click at [1029, 369] on td "14.96" at bounding box center [1055, 367] width 53 height 48
copy div "14.96"
click at [1049, 415] on div "3.52" at bounding box center [1056, 414] width 46 height 20
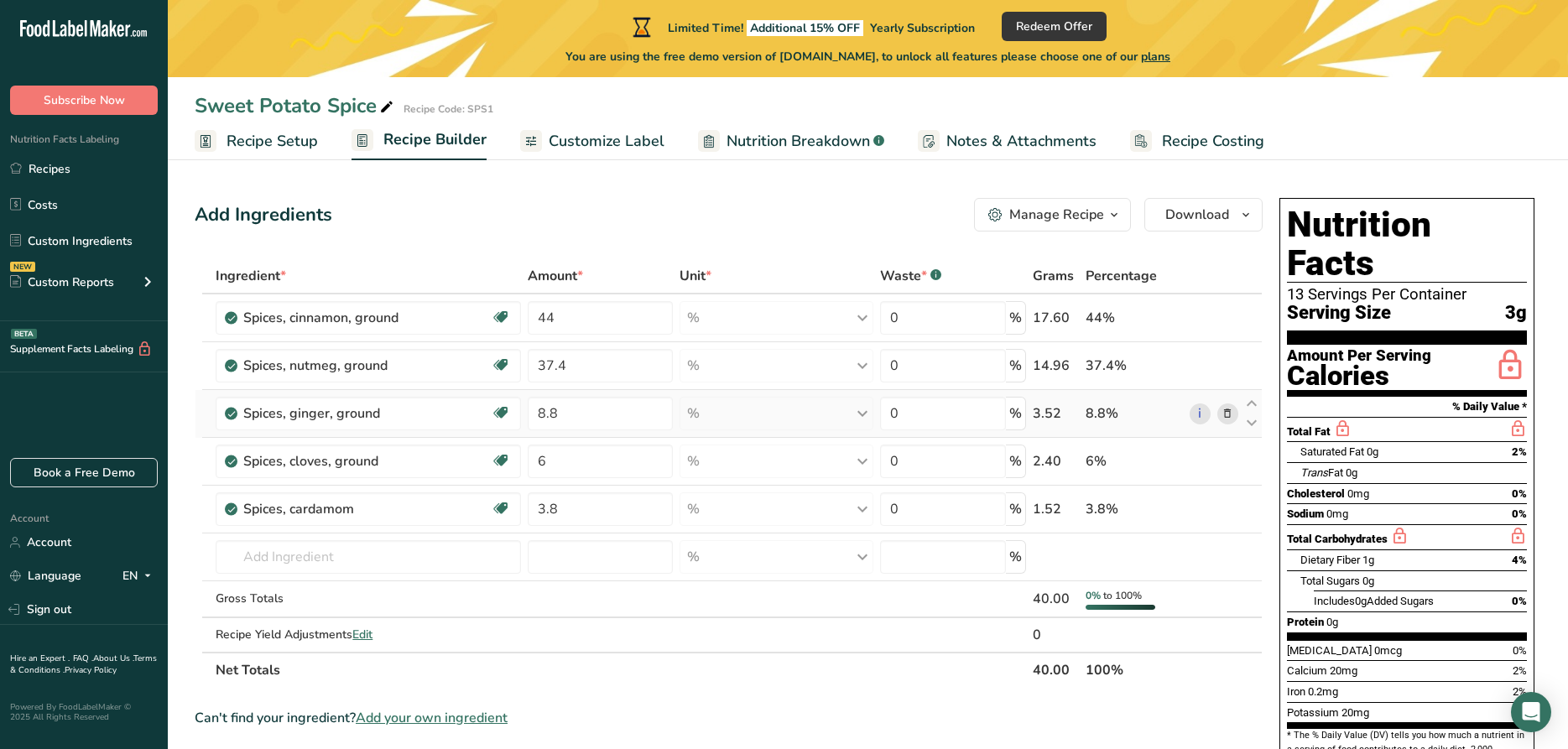
click at [1049, 415] on div "3.52" at bounding box center [1056, 414] width 46 height 20
click at [1044, 462] on div "2.40" at bounding box center [1056, 462] width 46 height 20
click at [1039, 502] on div "1.52" at bounding box center [1056, 509] width 46 height 20
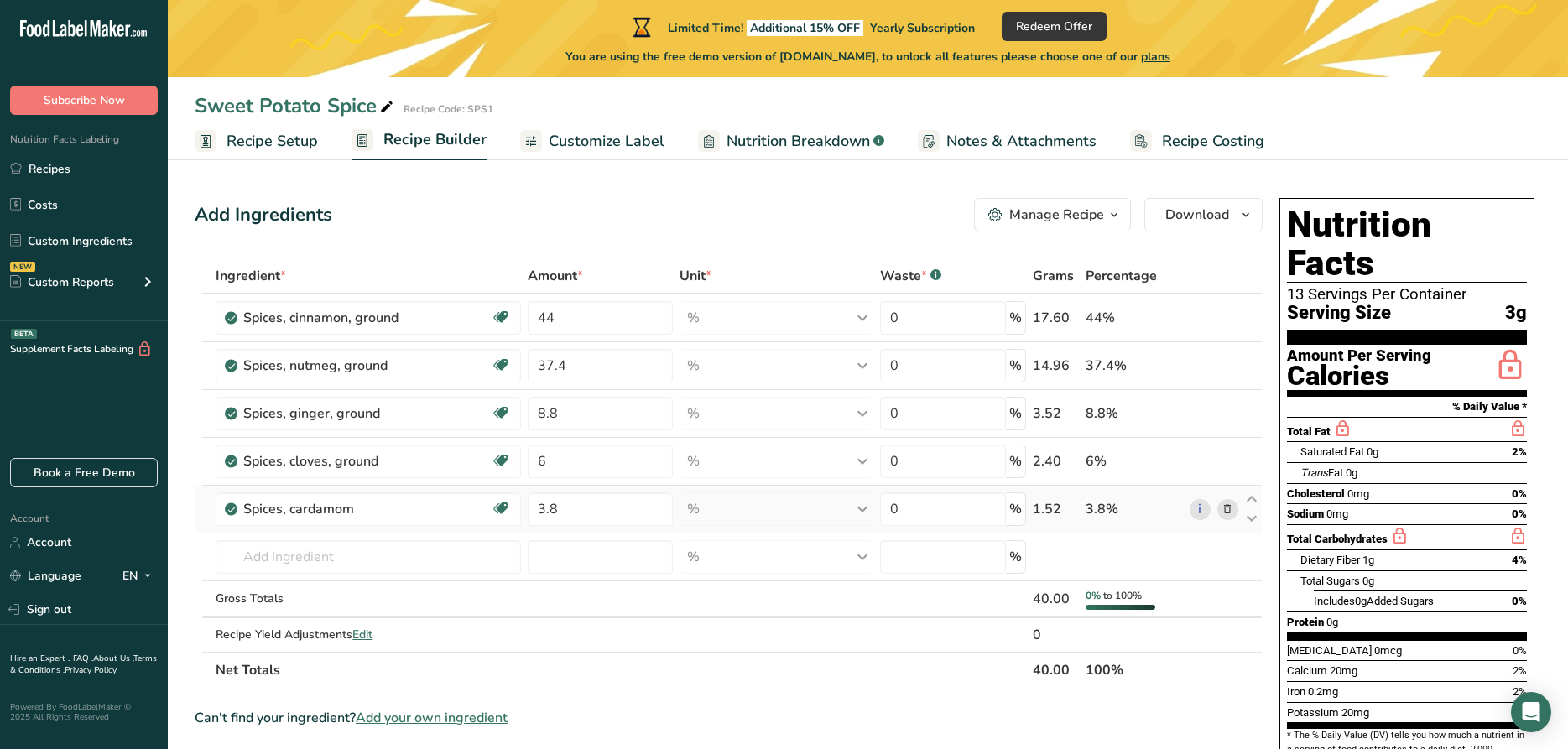
click at [1039, 502] on div "1.52" at bounding box center [1056, 509] width 46 height 20
